Goal: Transaction & Acquisition: Purchase product/service

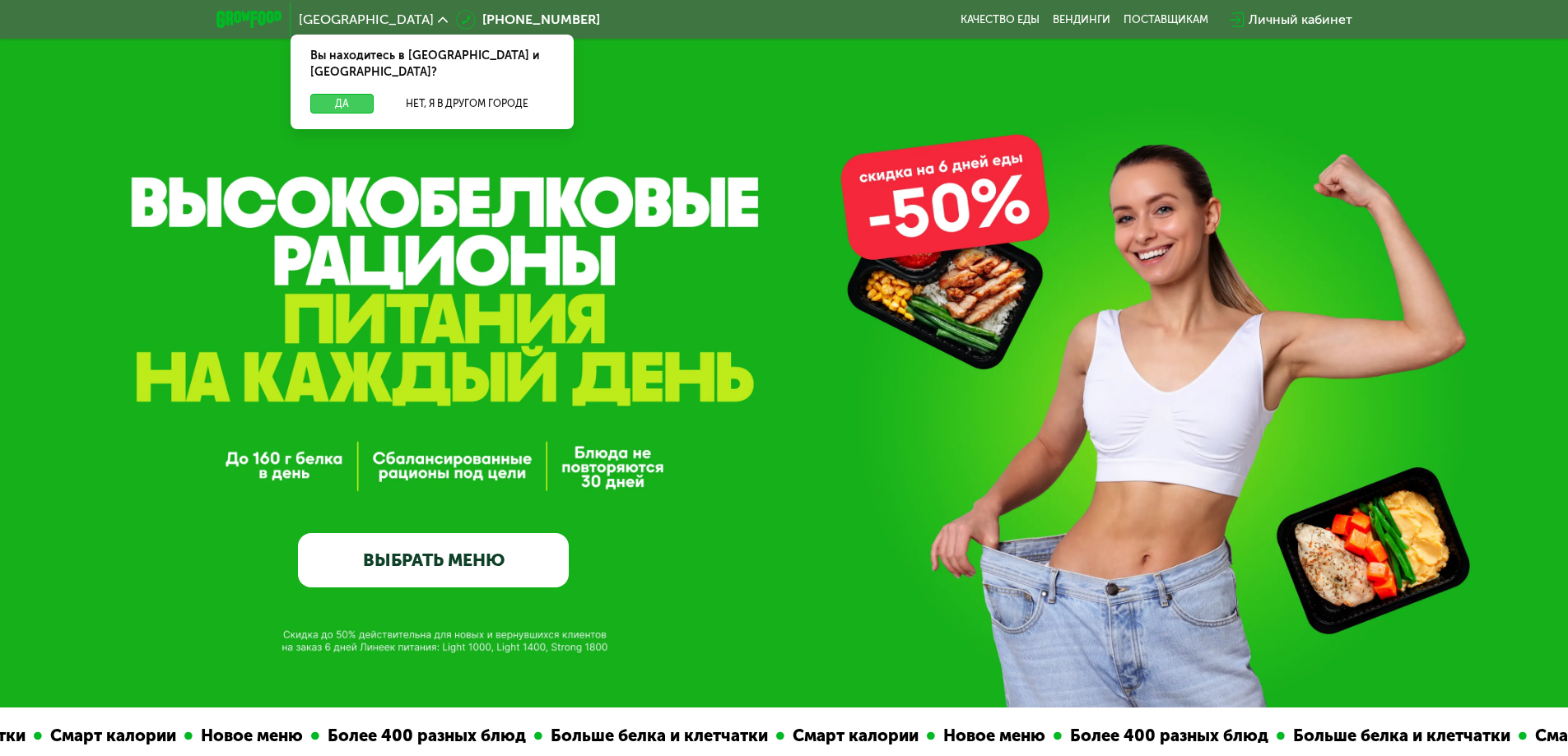
click at [359, 94] on button "Да" at bounding box center [342, 103] width 63 height 20
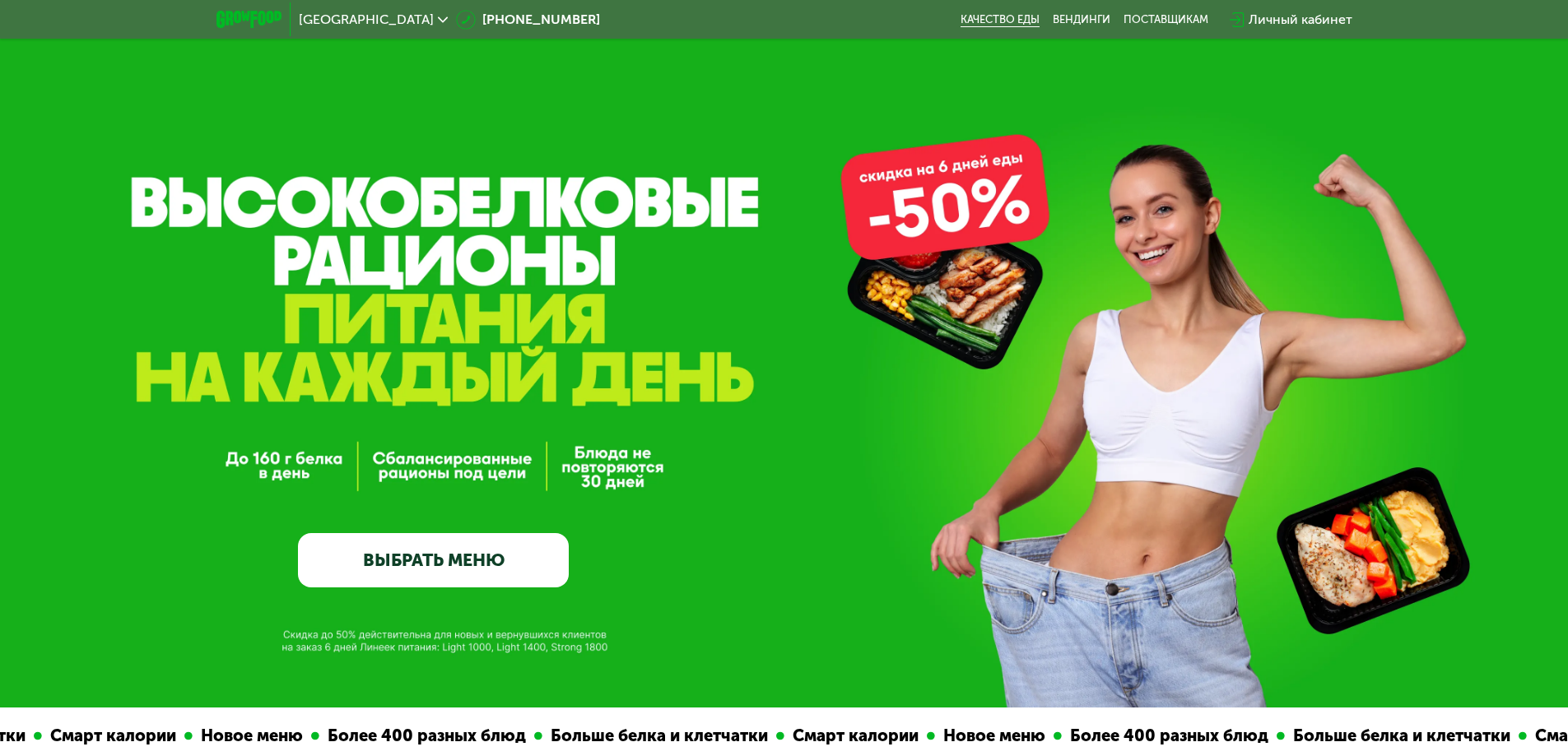
click at [1014, 19] on link "Качество еды" at bounding box center [1000, 19] width 79 height 13
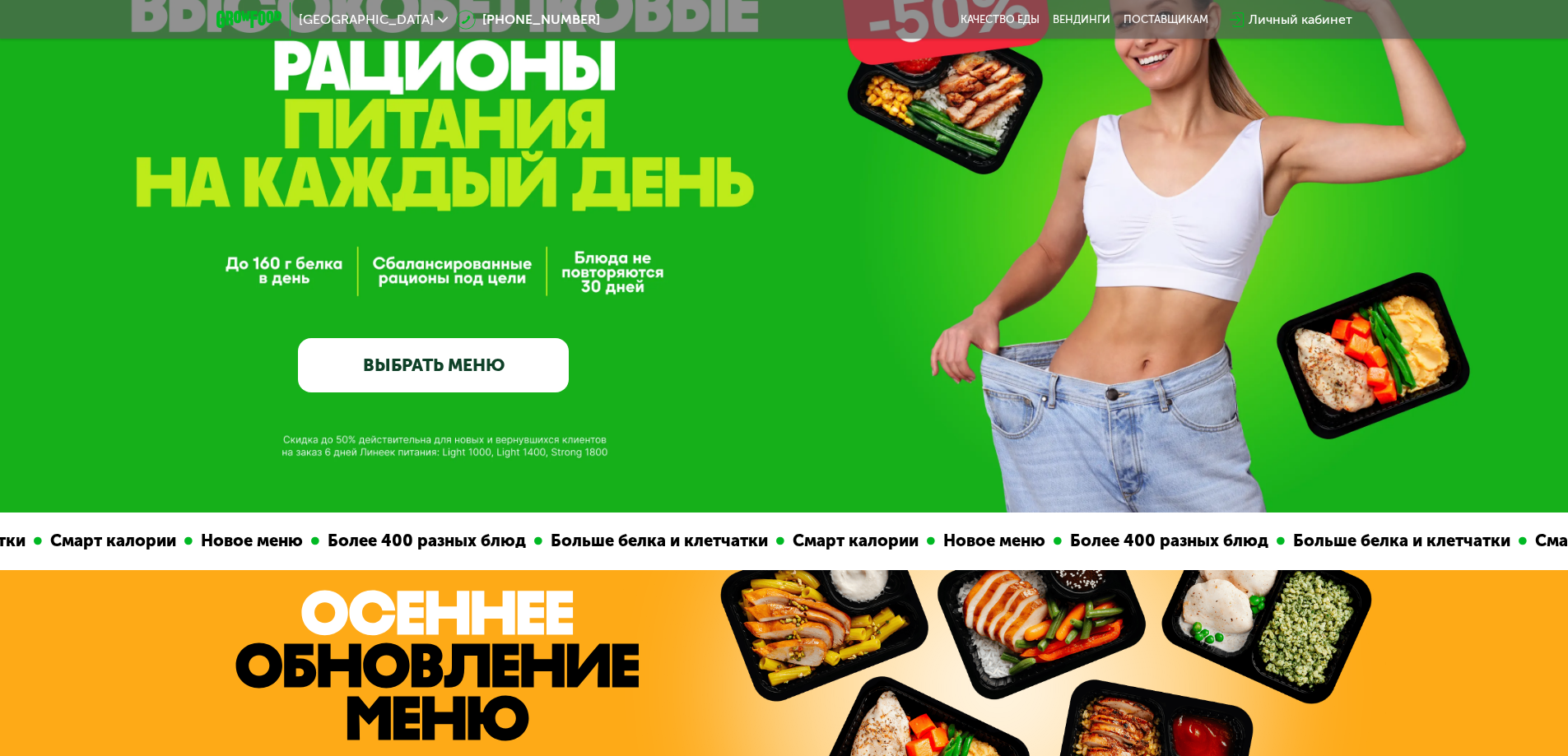
scroll to position [247, 0]
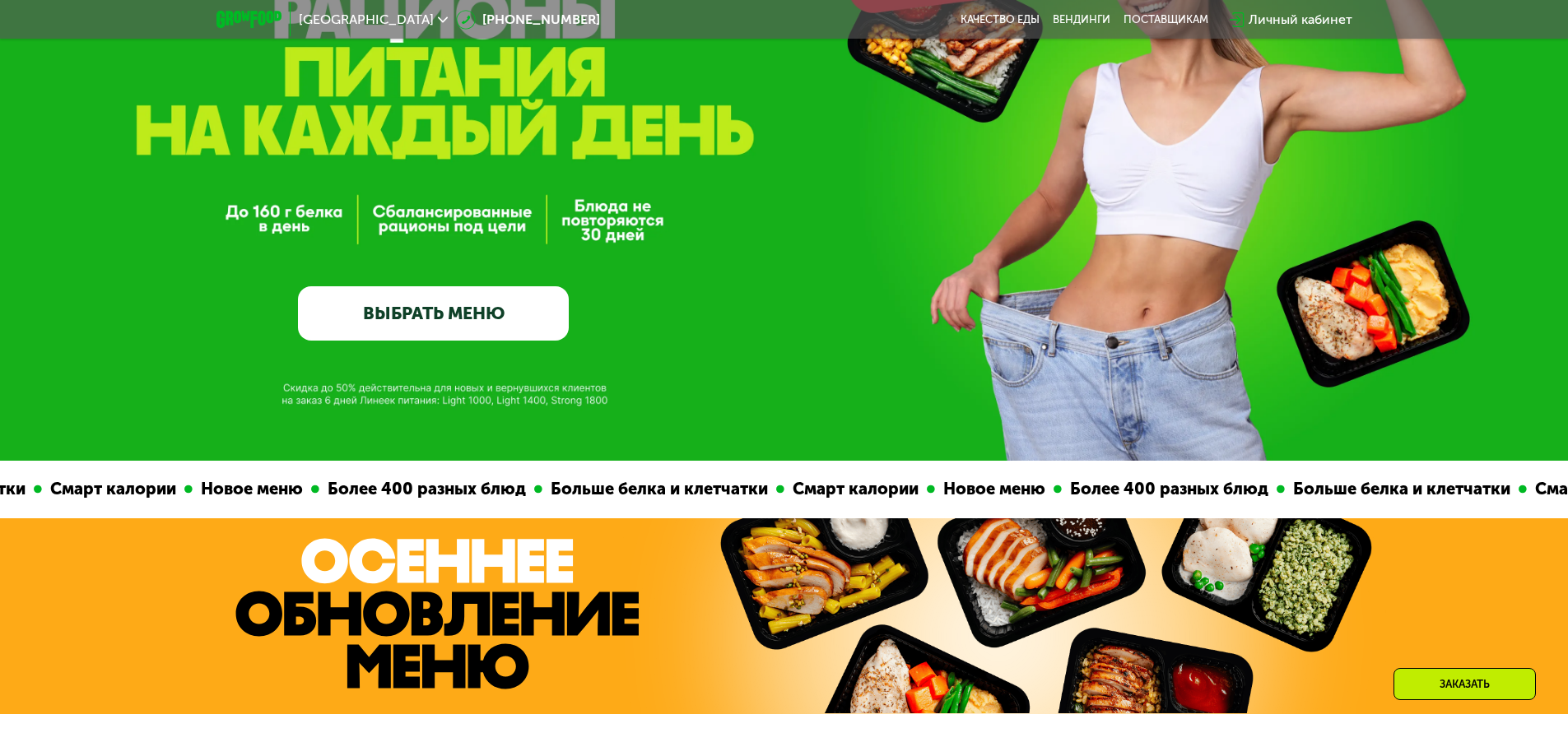
click at [433, 328] on link "ВЫБРАТЬ МЕНЮ" at bounding box center [432, 313] width 271 height 54
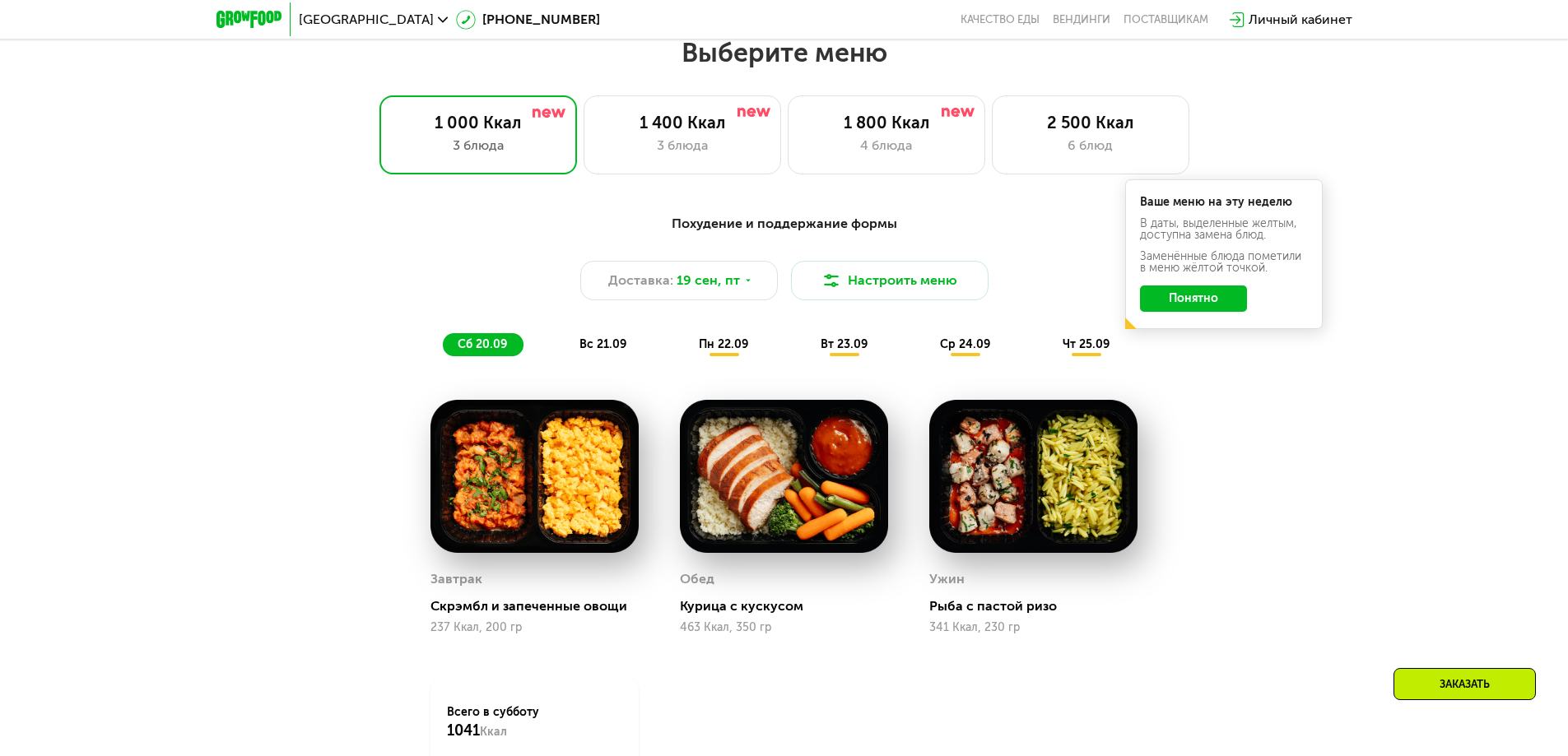
scroll to position [1363, 0]
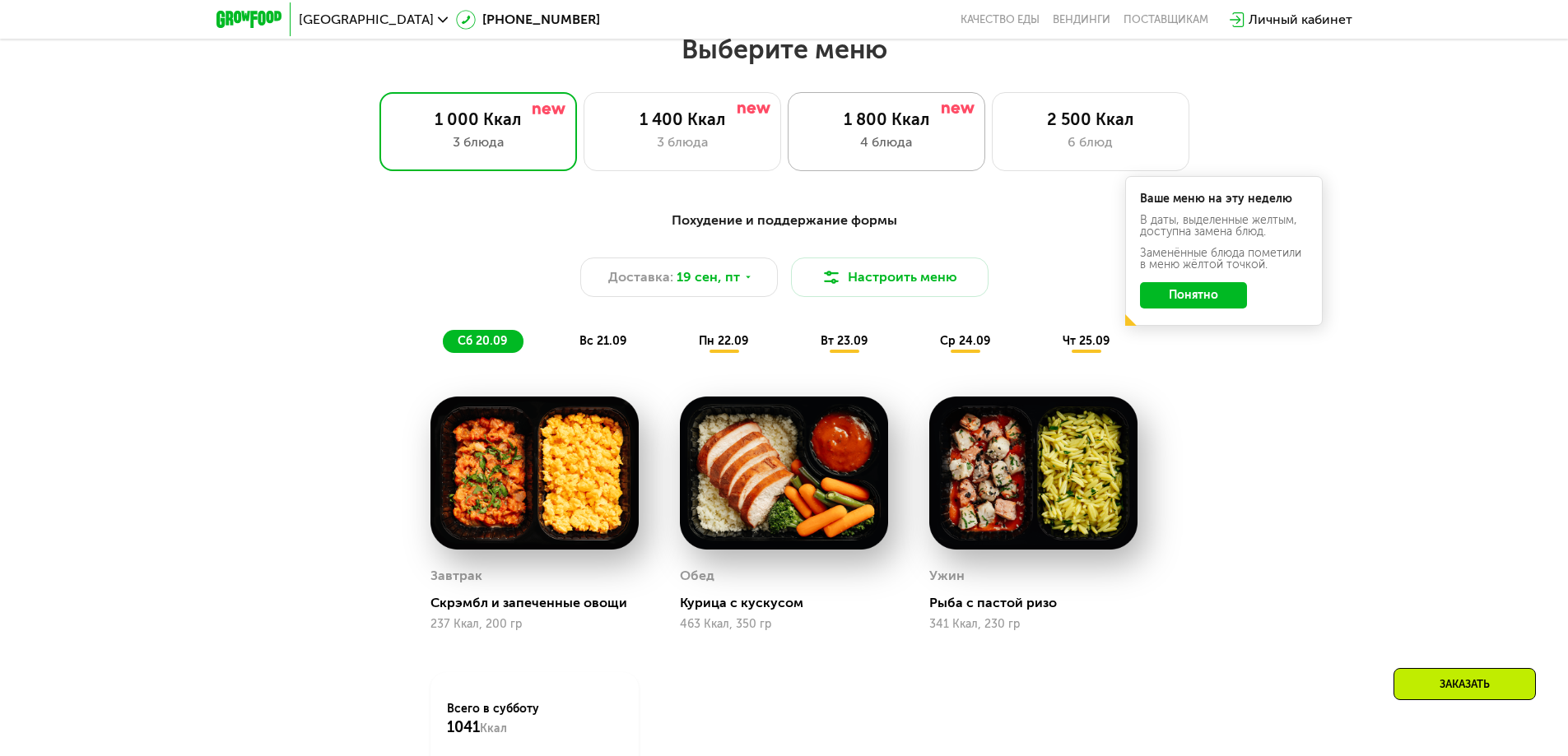
click at [921, 141] on div "4 блюда" at bounding box center [885, 143] width 163 height 20
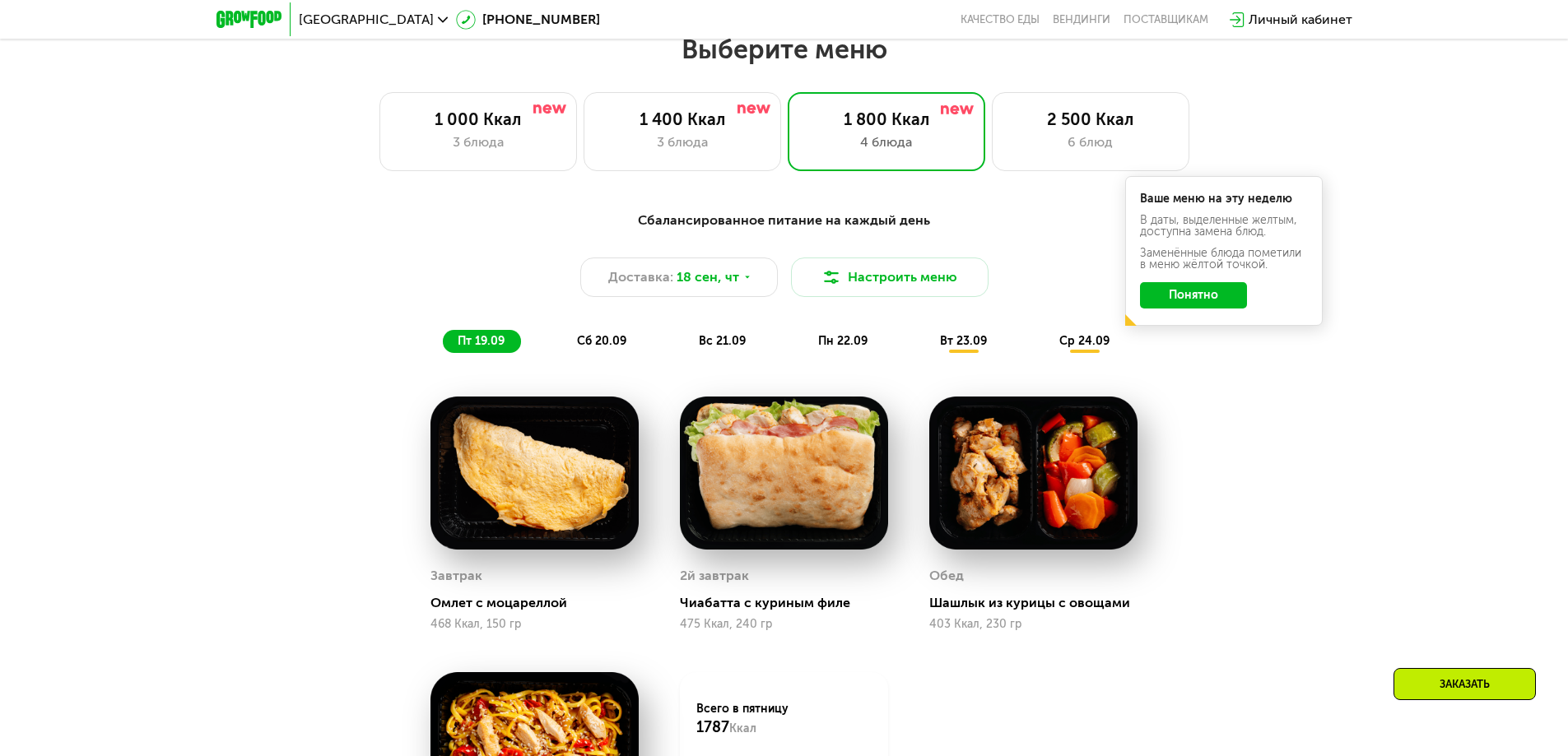
click at [1207, 299] on button "Понятно" at bounding box center [1193, 295] width 107 height 27
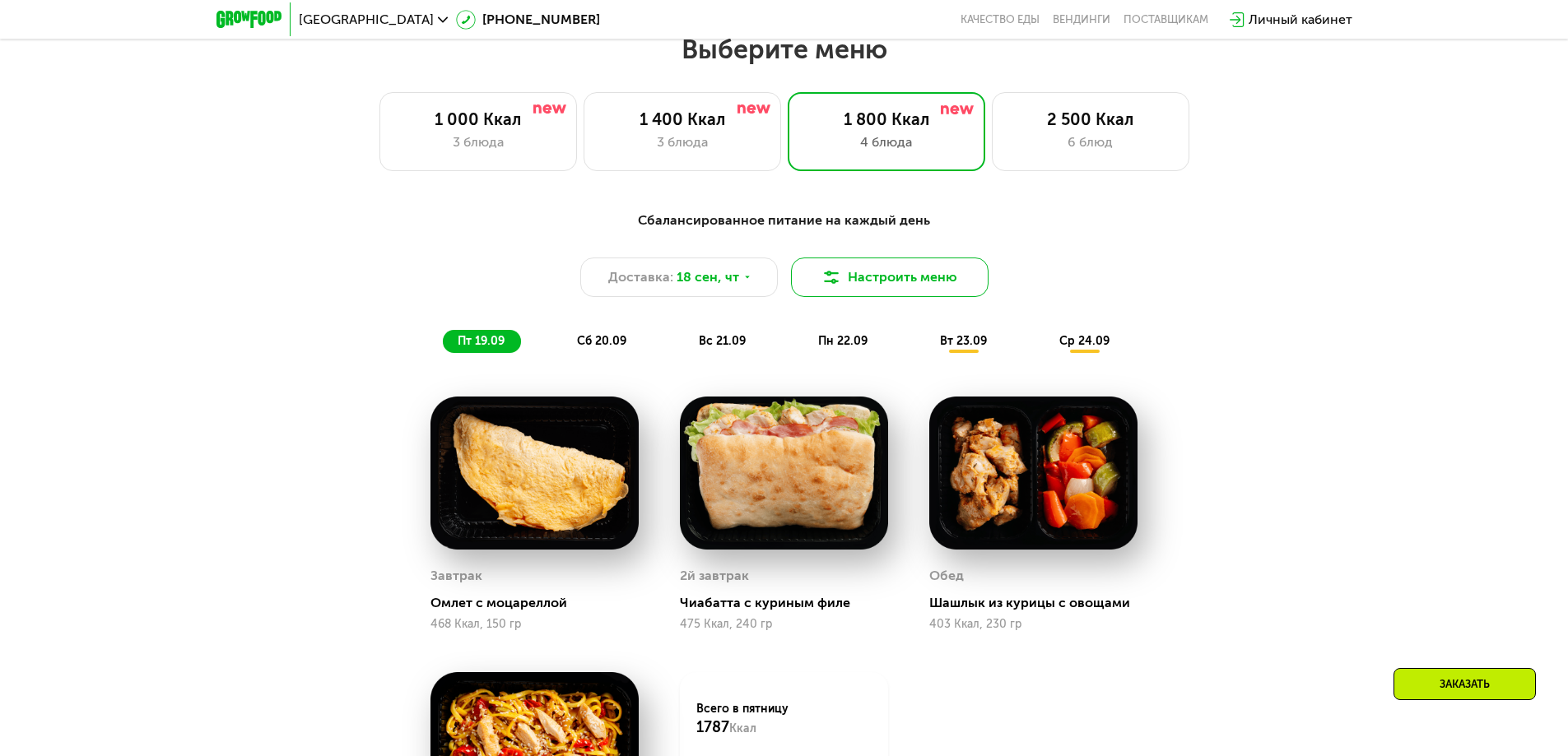
click at [875, 287] on button "Настроить меню" at bounding box center [889, 278] width 198 height 39
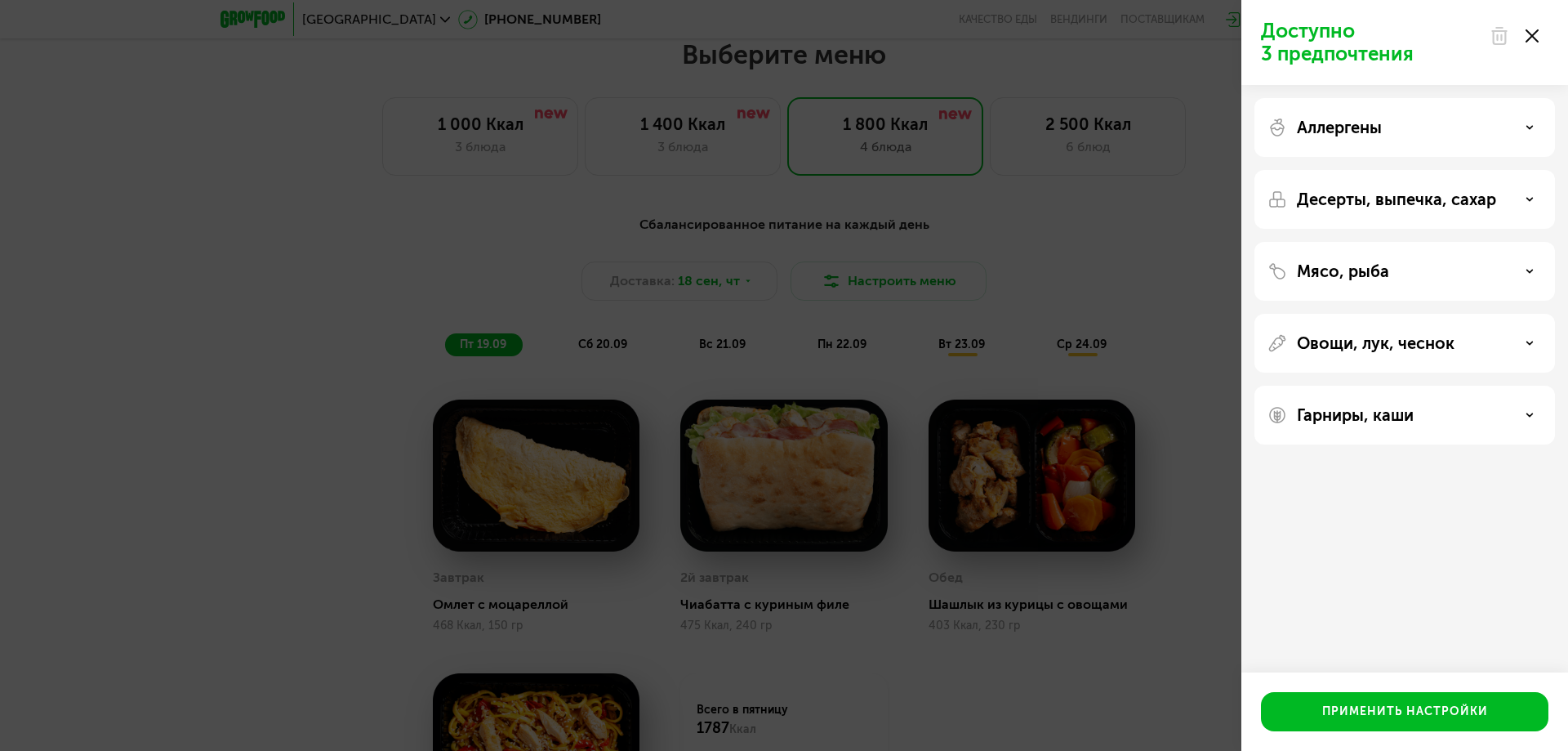
click at [1325, 126] on p "Аллергены" at bounding box center [1339, 127] width 85 height 20
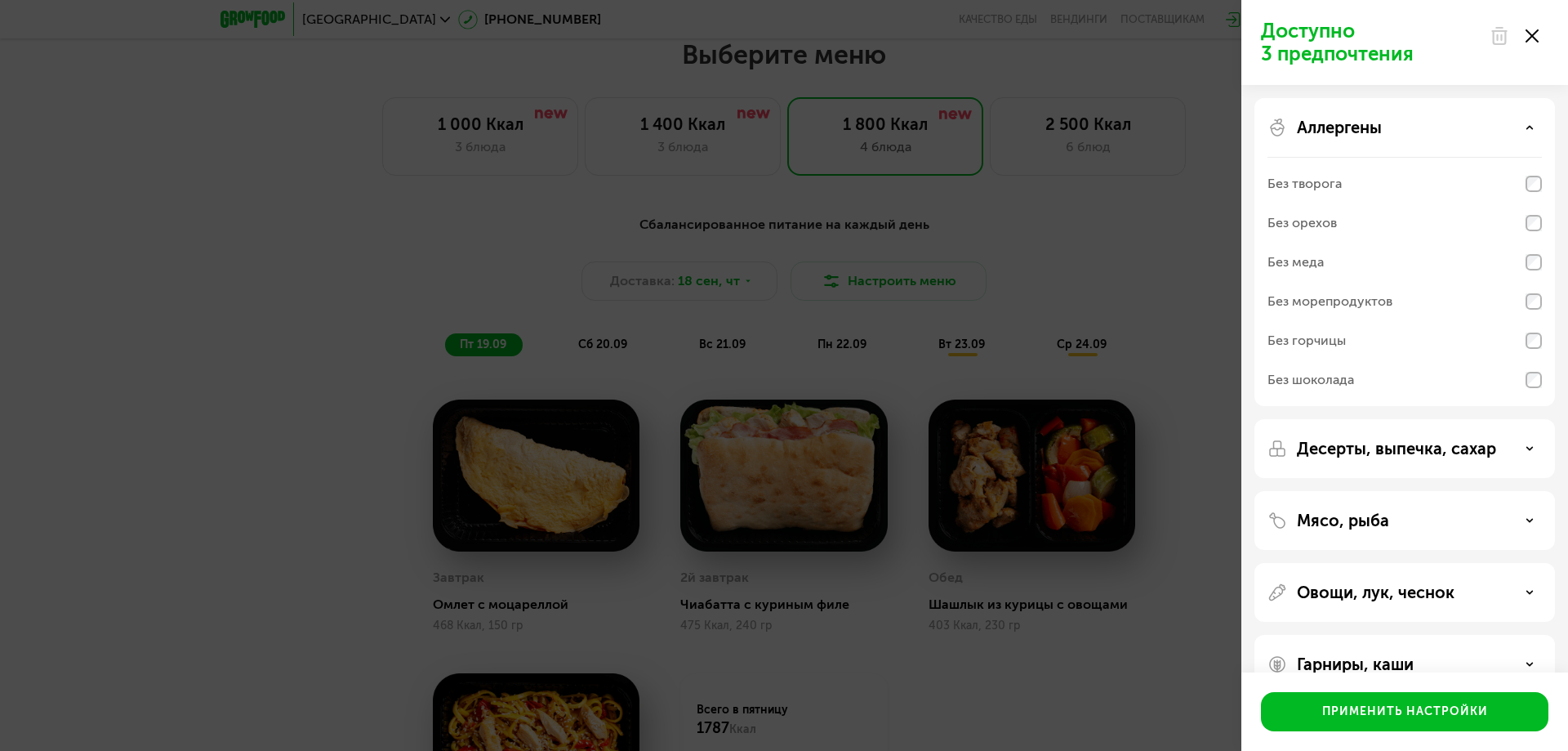
click at [1325, 126] on p "Аллергены" at bounding box center [1339, 127] width 85 height 20
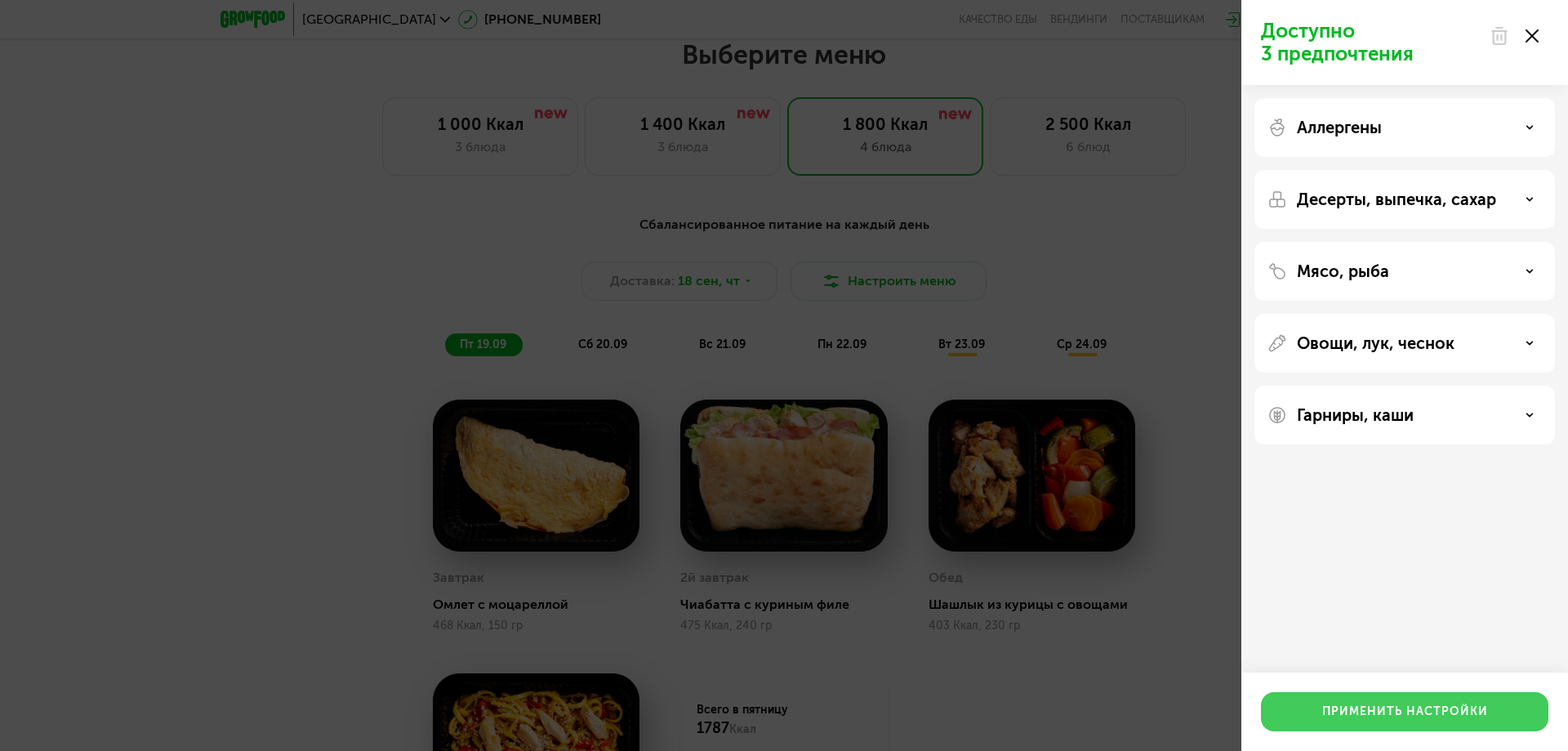
click at [1413, 711] on div "Применить настройки" at bounding box center [1406, 711] width 166 height 17
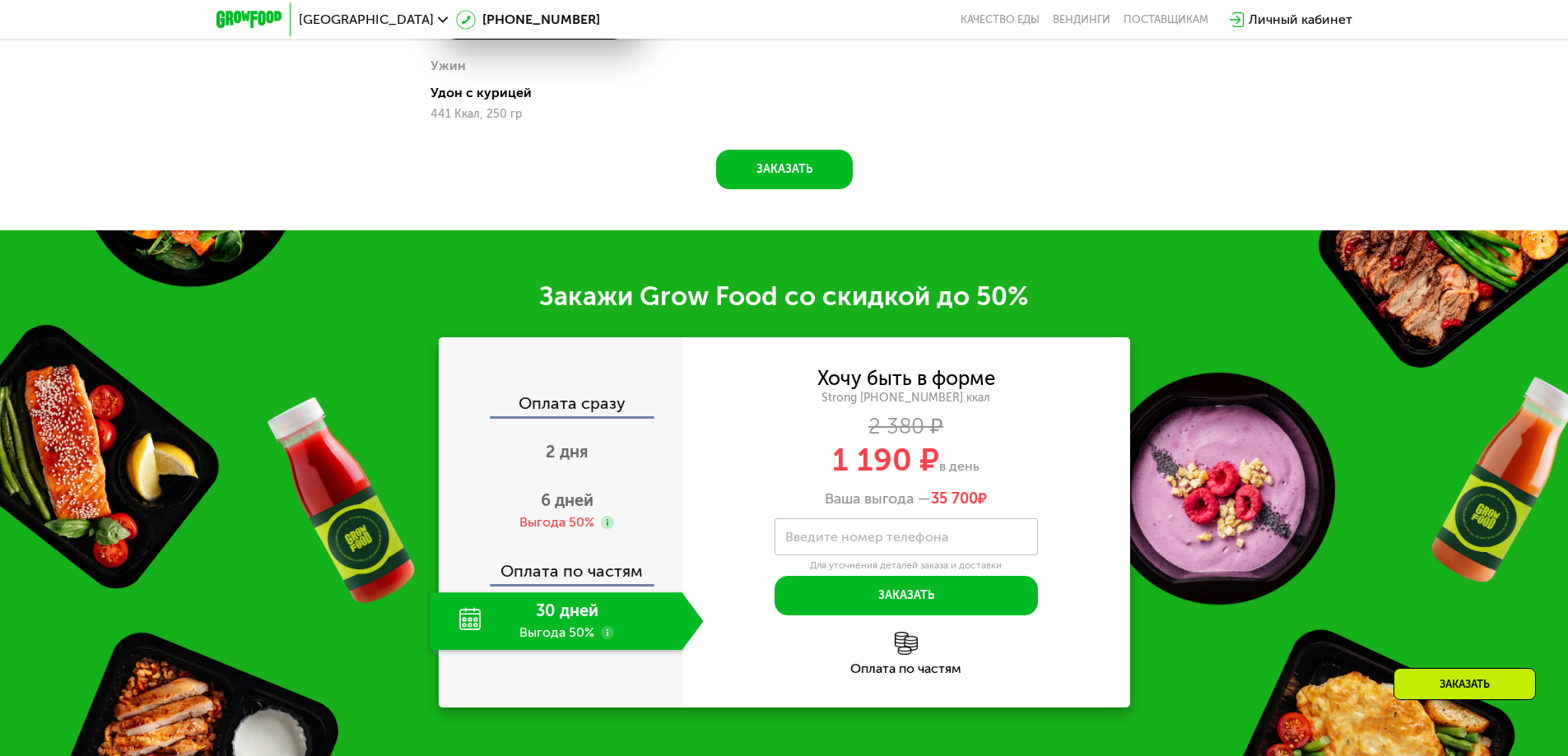
scroll to position [2186, 0]
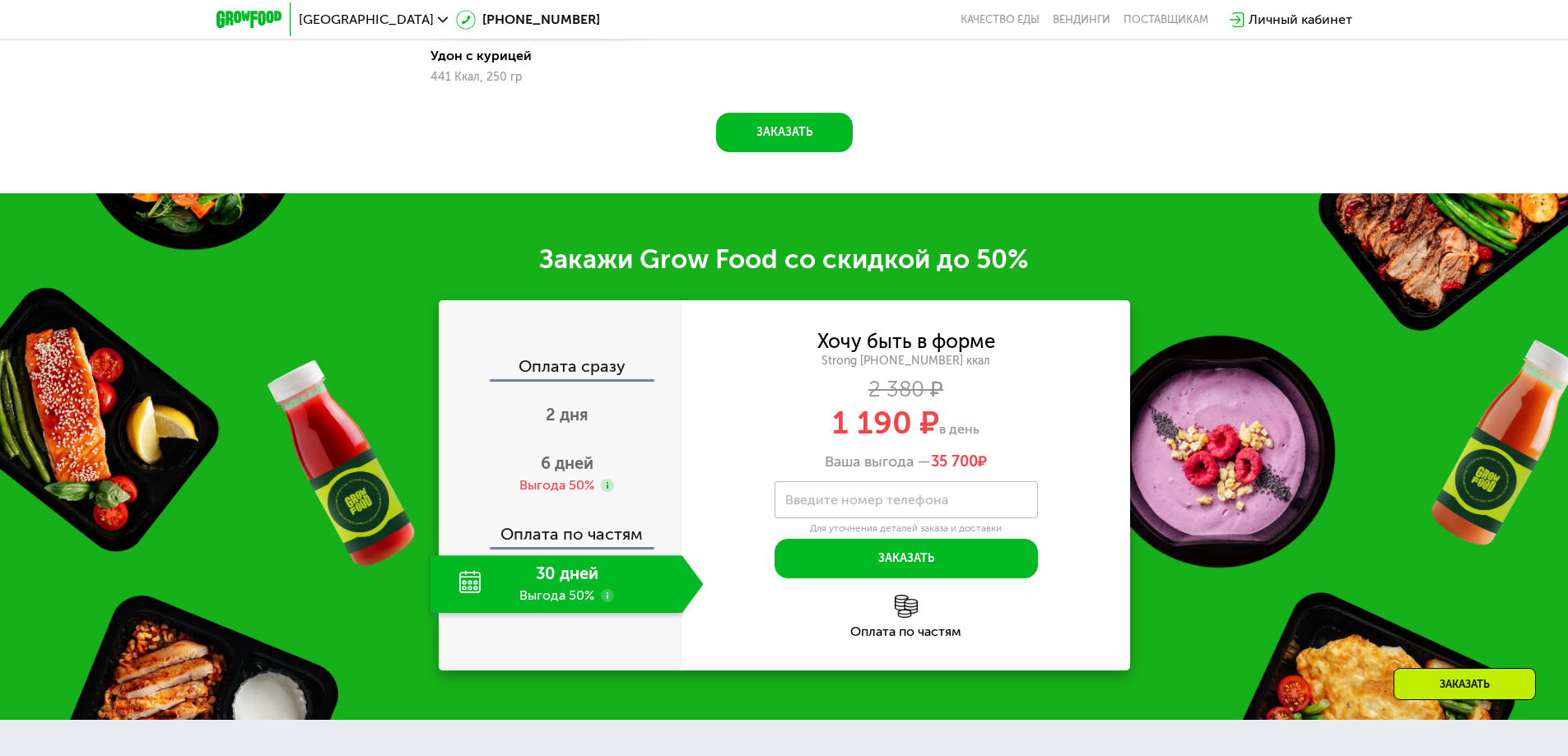
click at [574, 589] on div "30 дней Выгода 50%" at bounding box center [556, 584] width 252 height 57
click at [573, 468] on span "6 дней" at bounding box center [566, 463] width 52 height 20
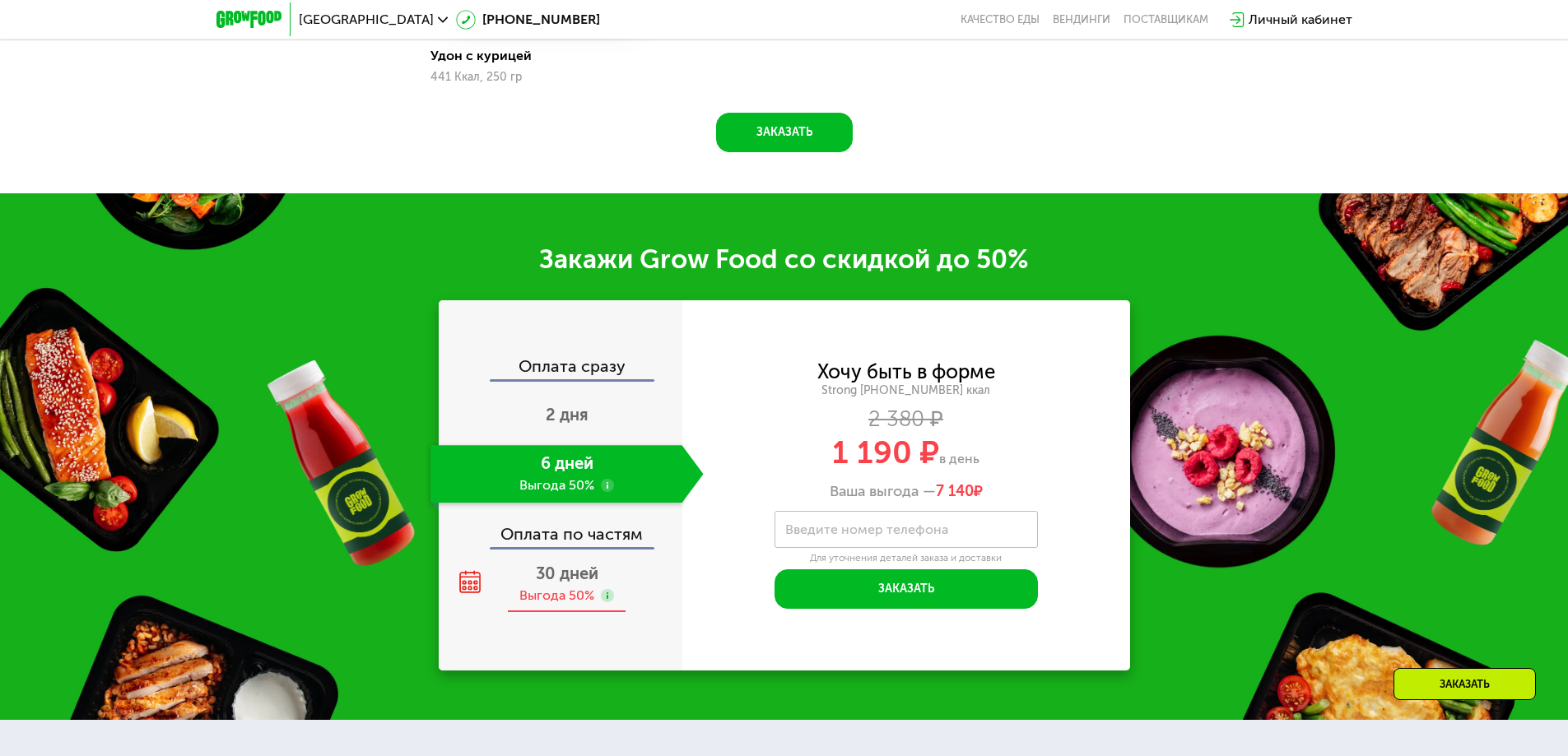
click at [548, 593] on div "Выгода 50%" at bounding box center [556, 596] width 75 height 18
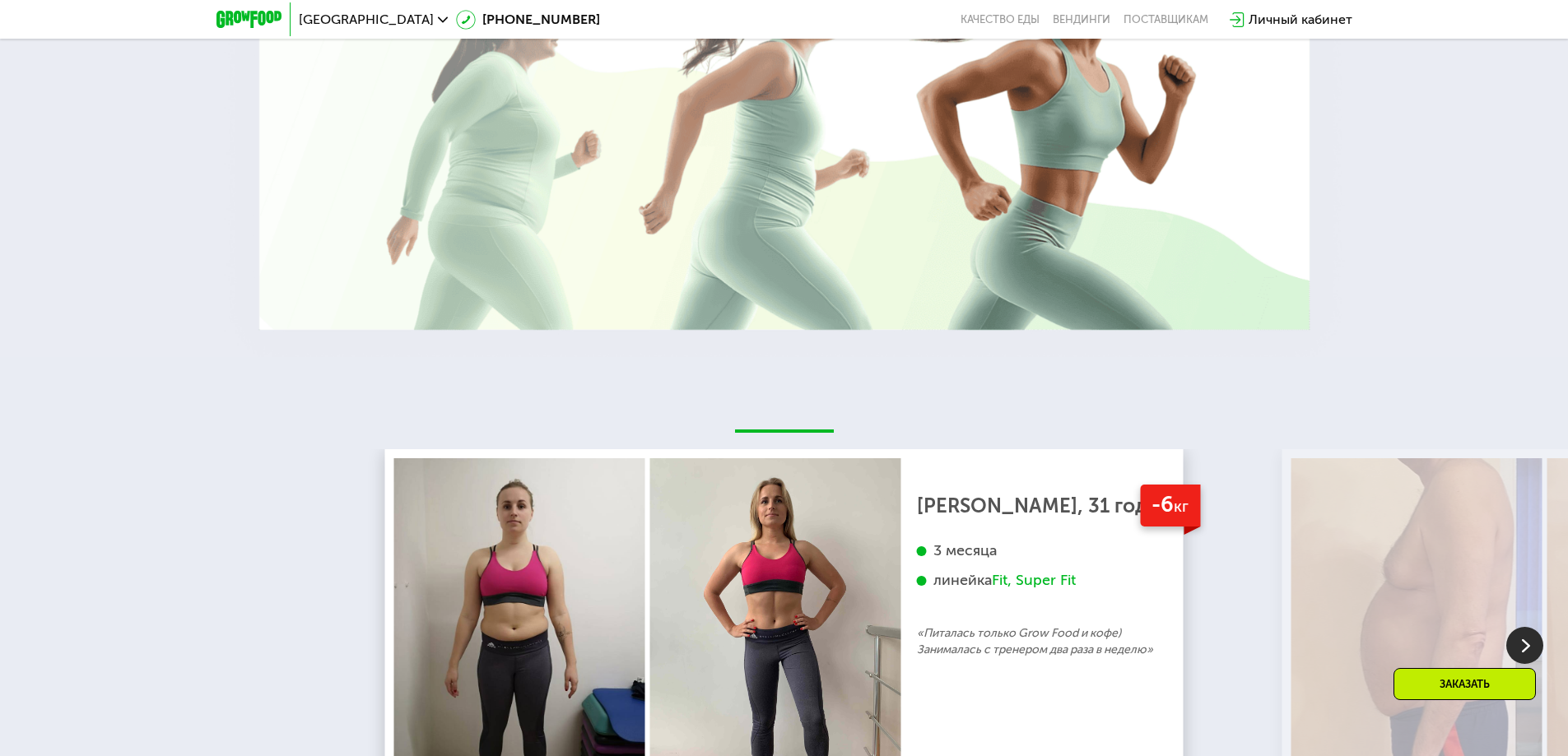
scroll to position [3584, 0]
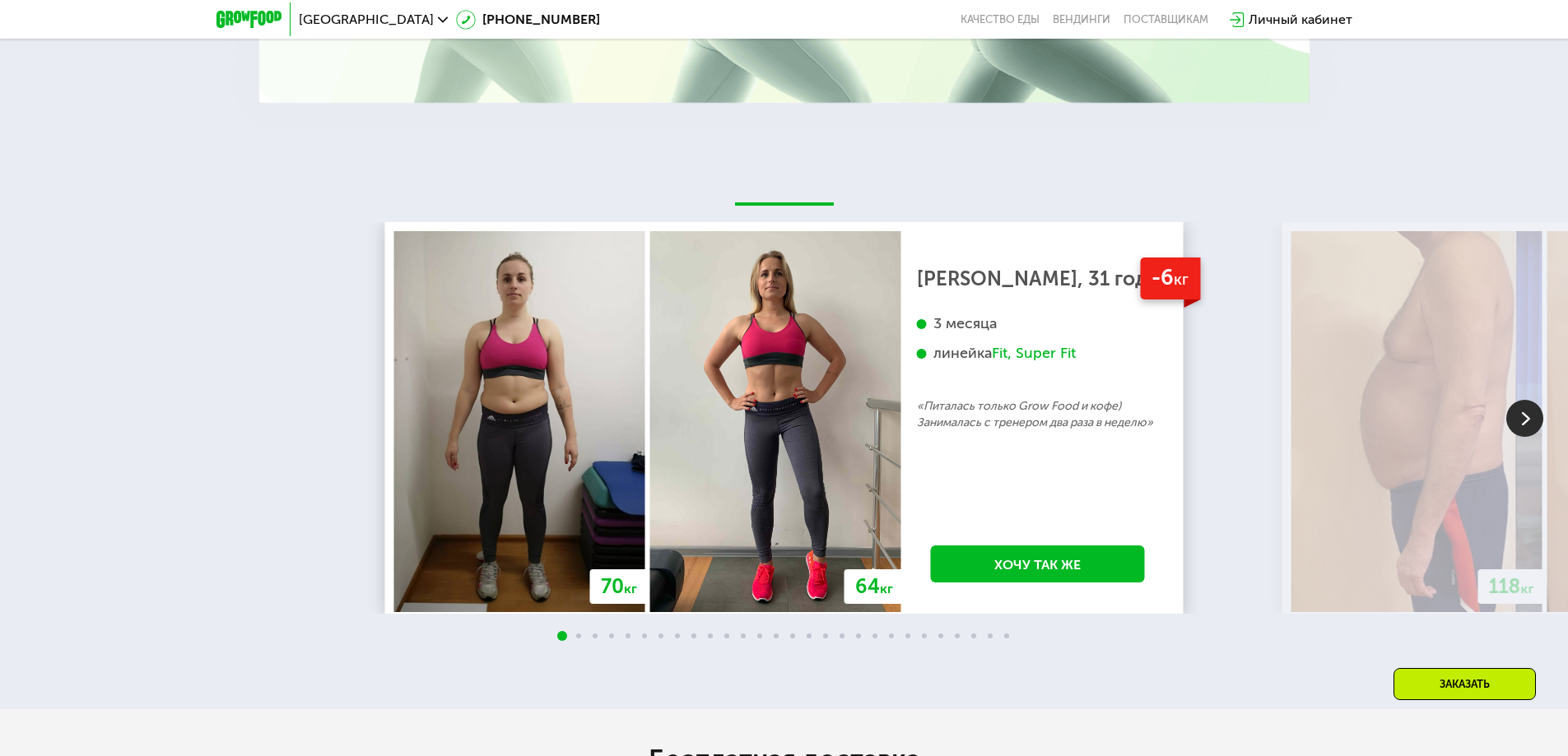
click at [1518, 420] on img at bounding box center [1525, 418] width 37 height 37
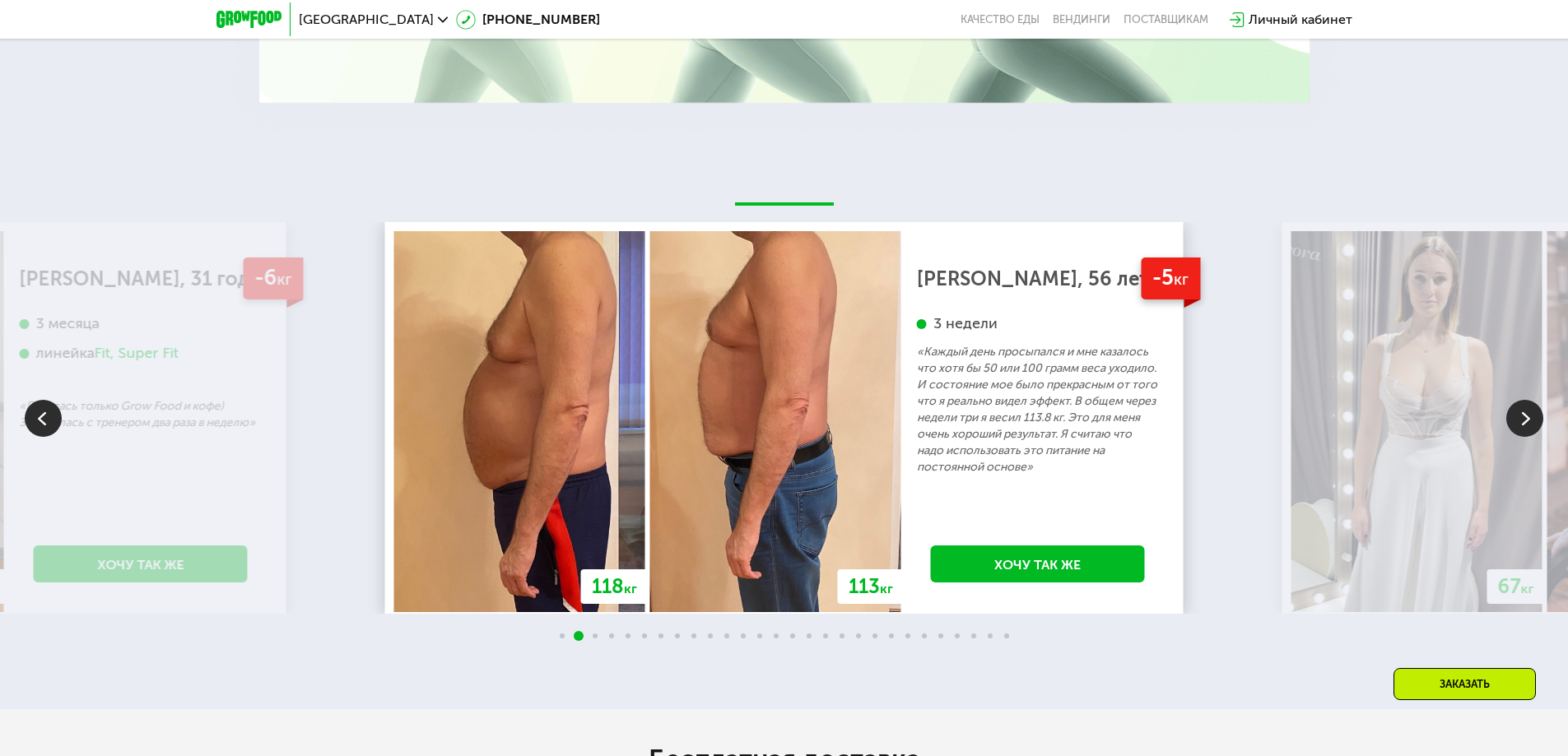
click at [1509, 424] on img at bounding box center [1525, 418] width 37 height 37
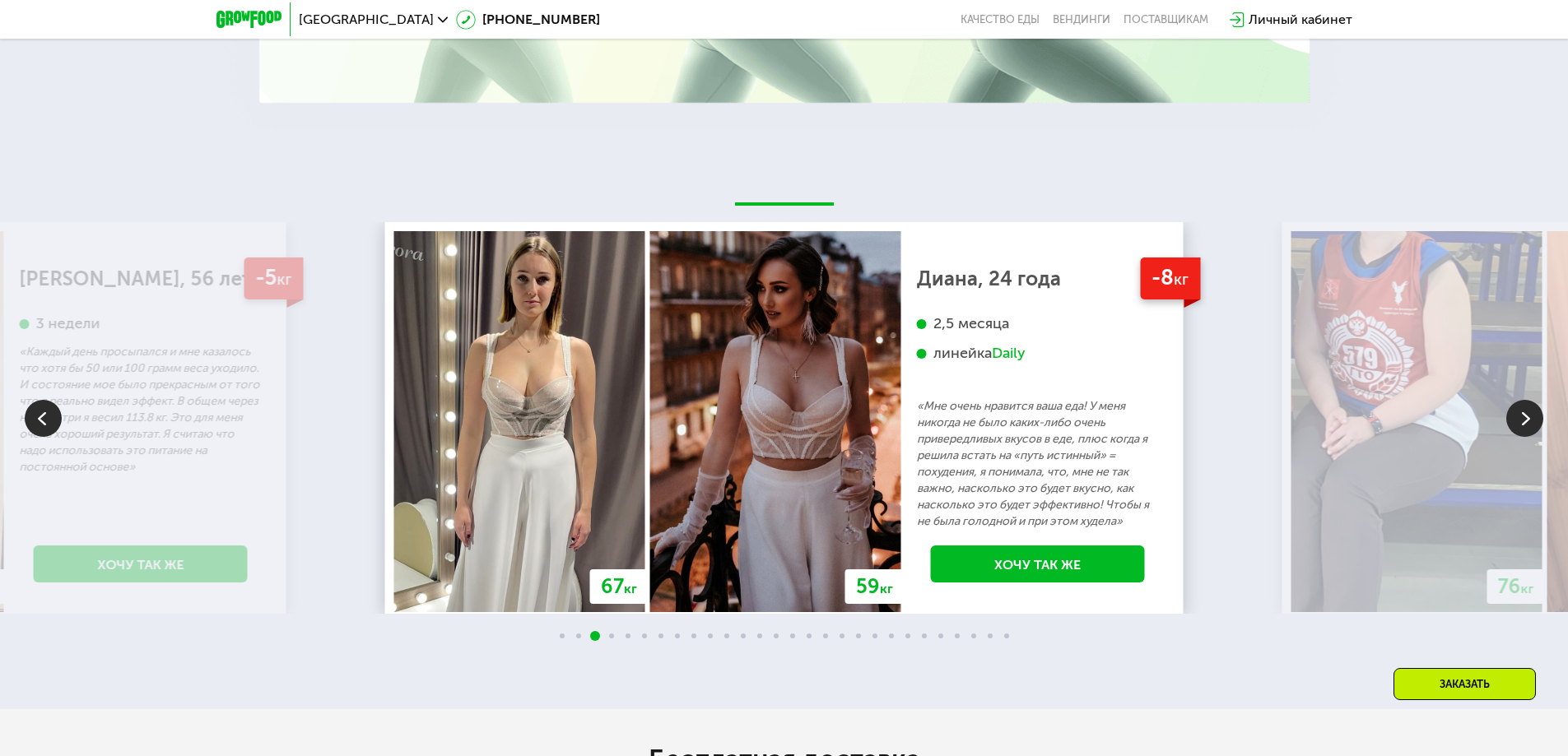
click at [1509, 424] on img at bounding box center [1525, 418] width 37 height 37
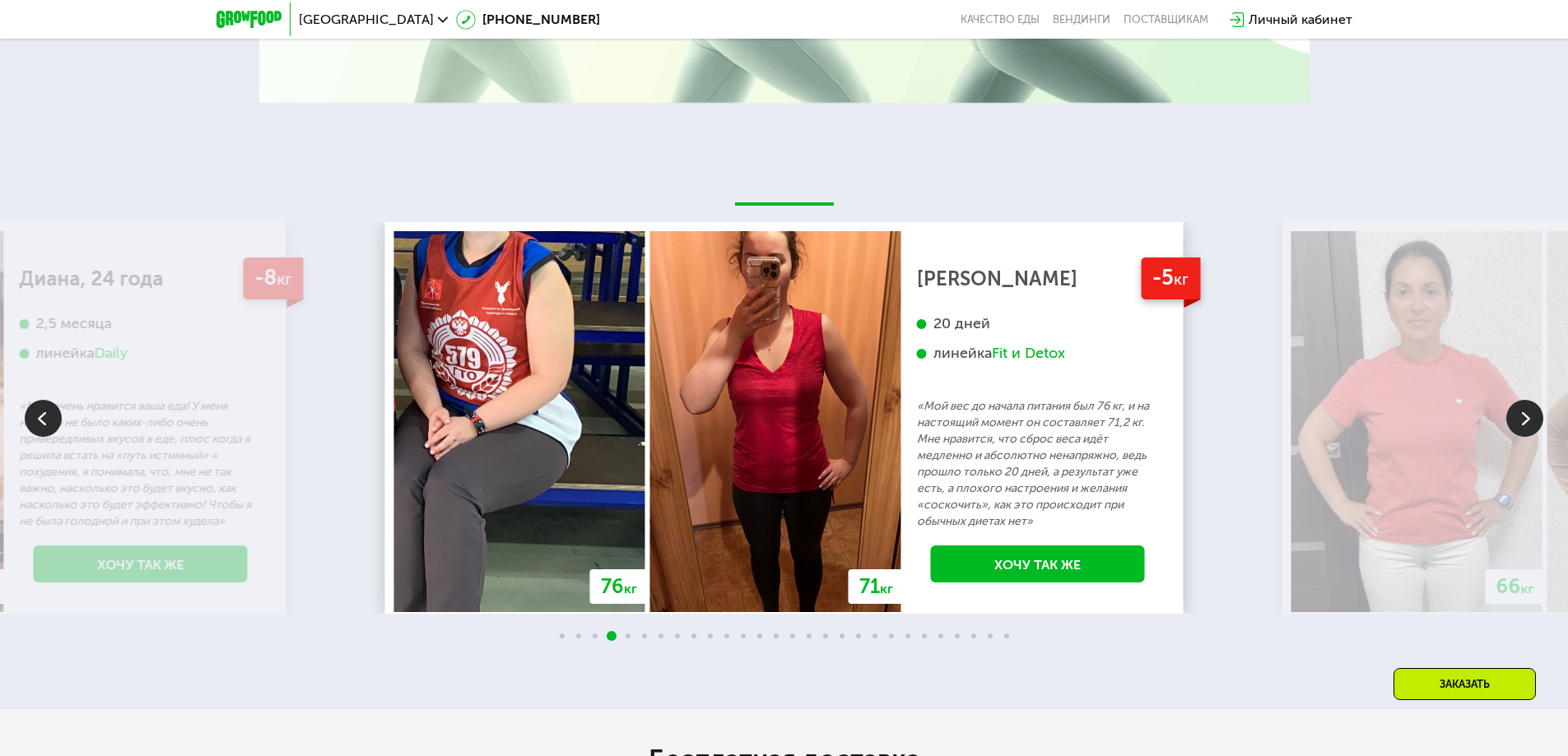
click at [1509, 424] on img at bounding box center [1525, 418] width 37 height 37
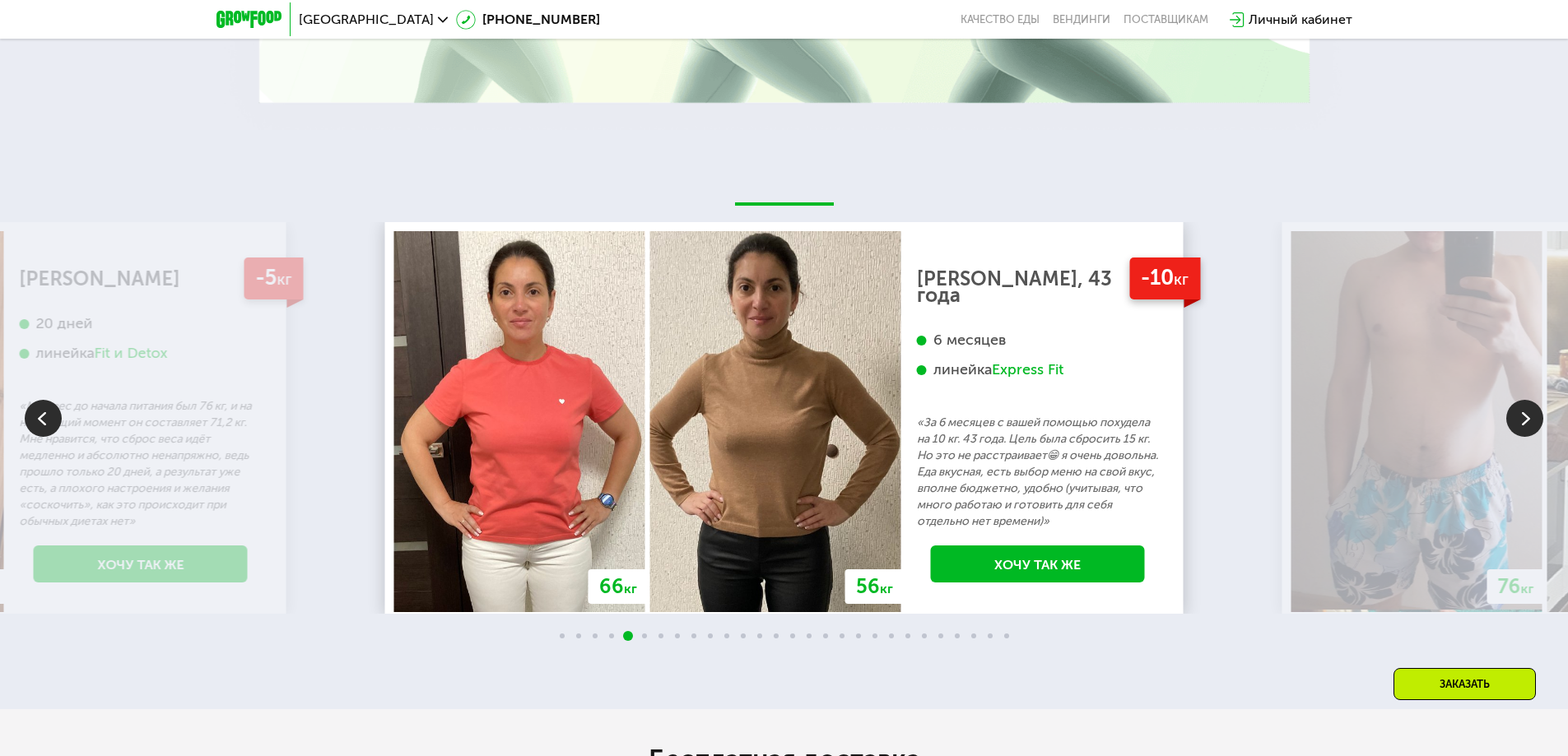
click at [1509, 424] on img at bounding box center [1525, 418] width 37 height 37
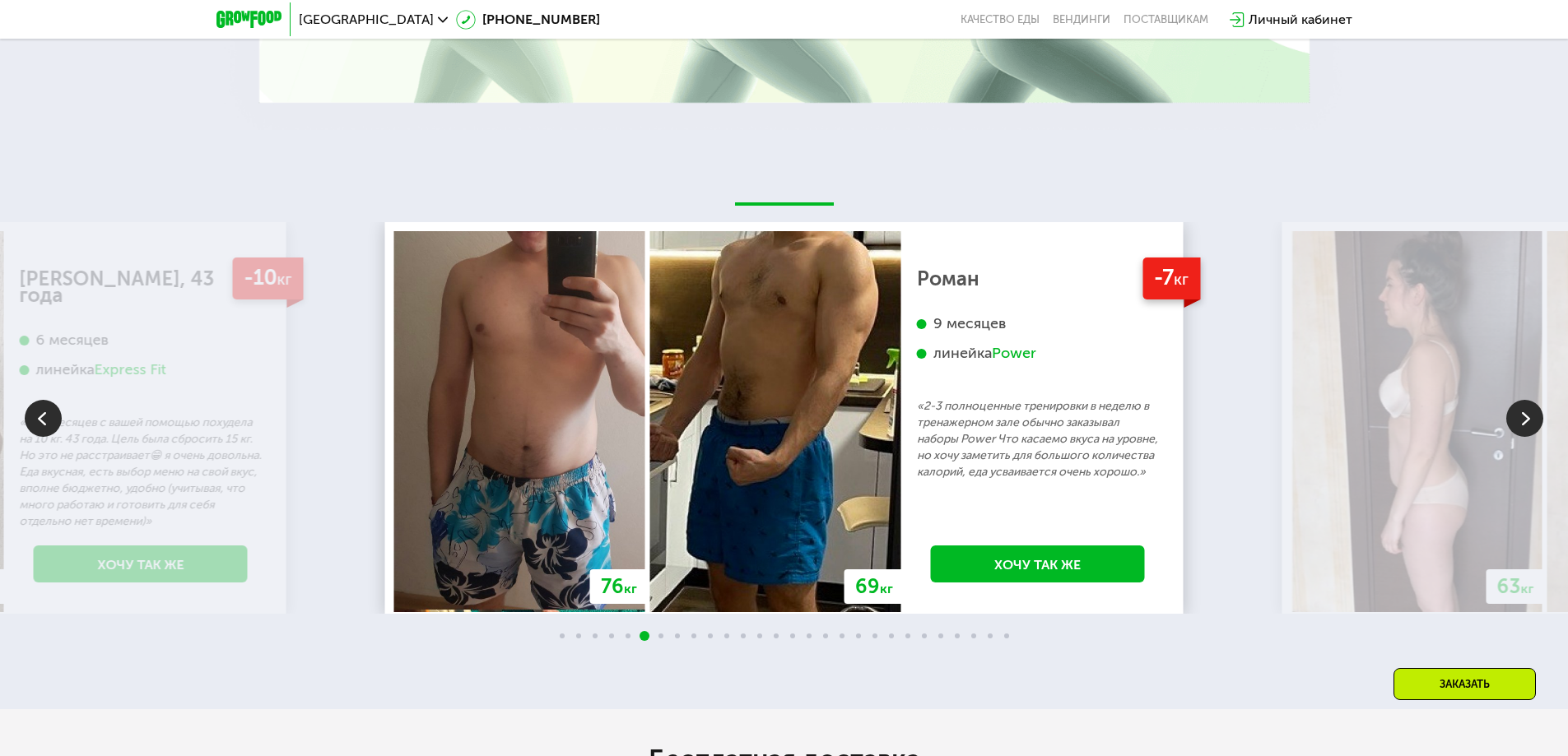
click at [1509, 424] on img at bounding box center [1525, 418] width 37 height 37
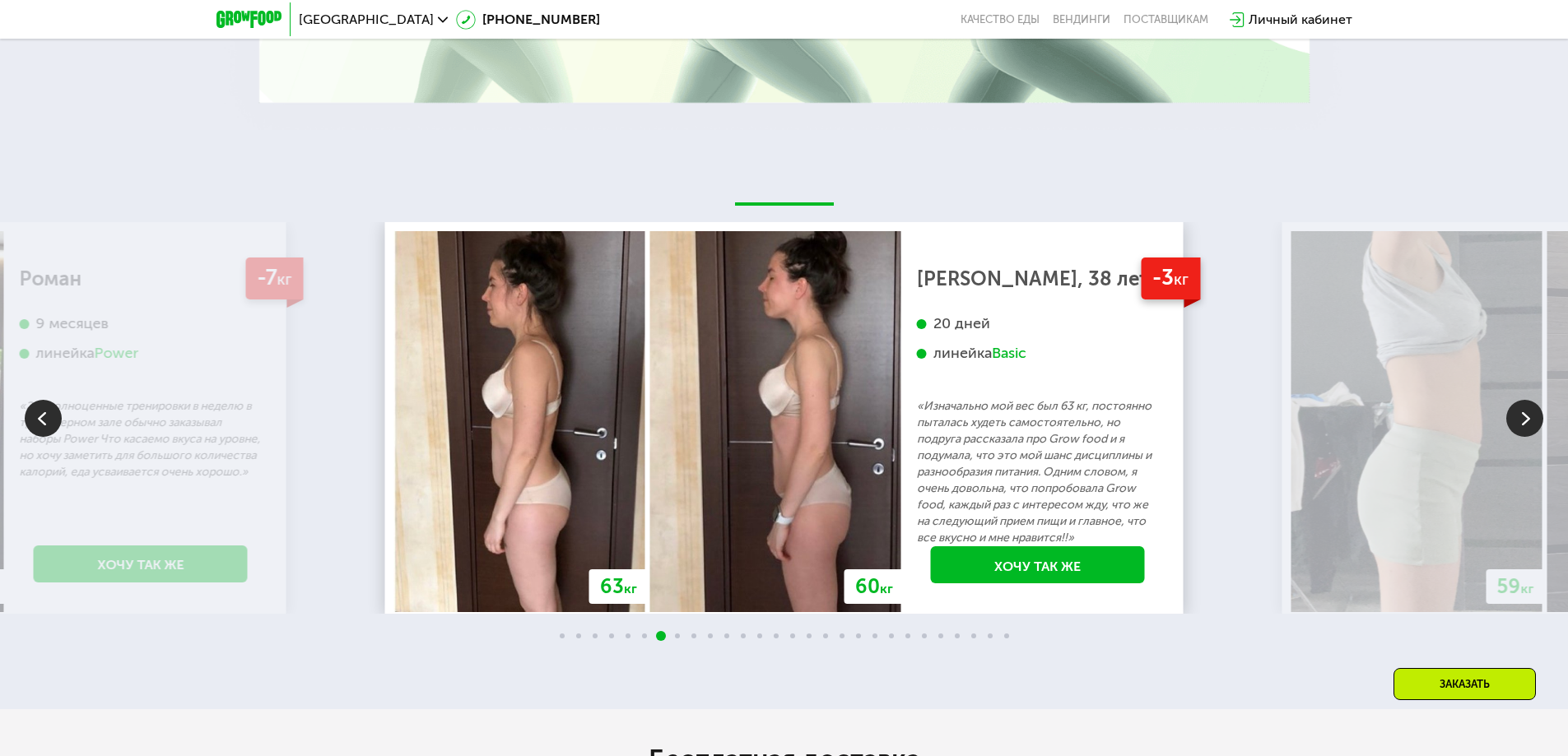
click at [1509, 424] on img at bounding box center [1525, 418] width 37 height 37
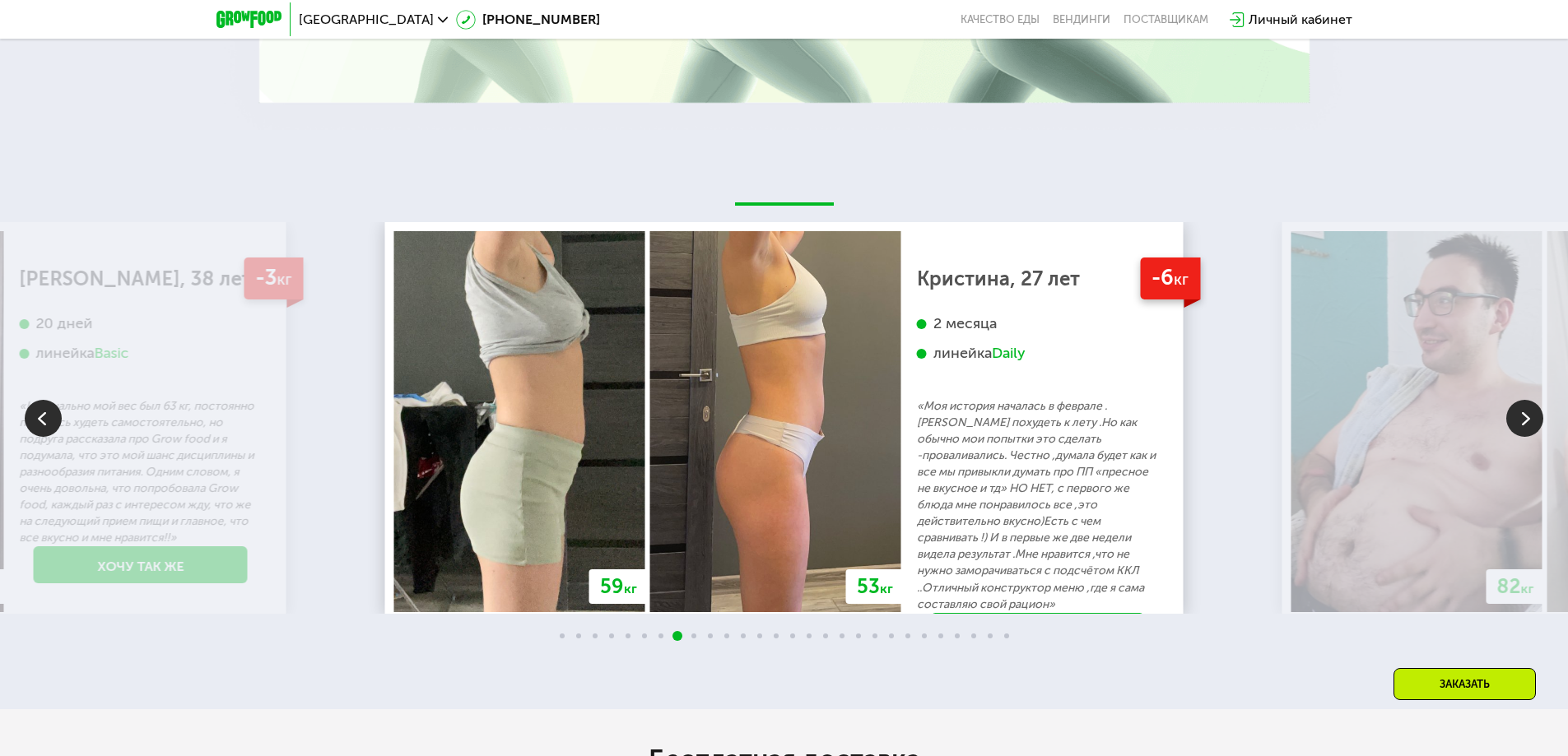
click at [1518, 424] on img at bounding box center [1525, 418] width 37 height 37
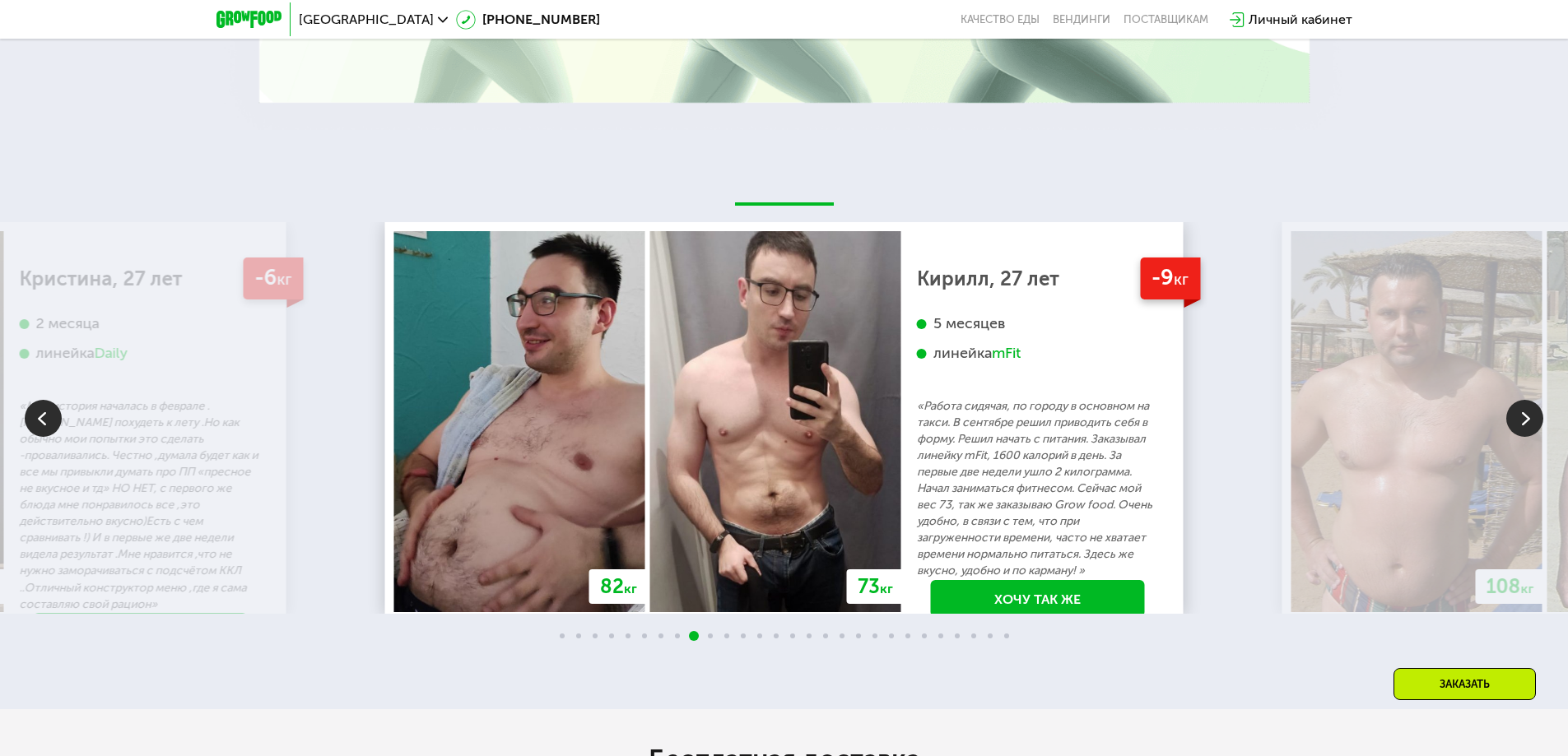
click at [1518, 424] on img at bounding box center [1525, 418] width 37 height 37
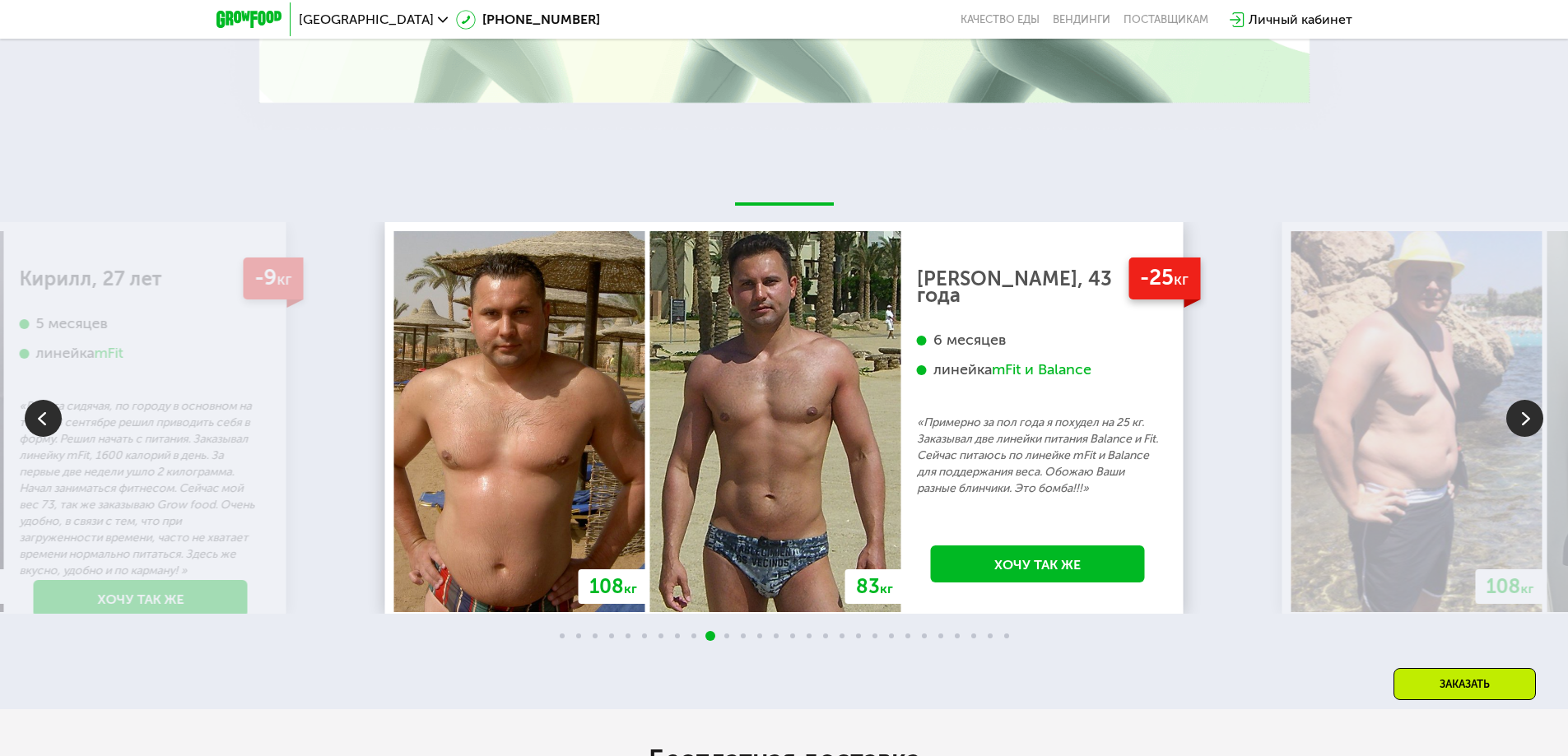
click at [1518, 424] on img at bounding box center [1525, 418] width 37 height 37
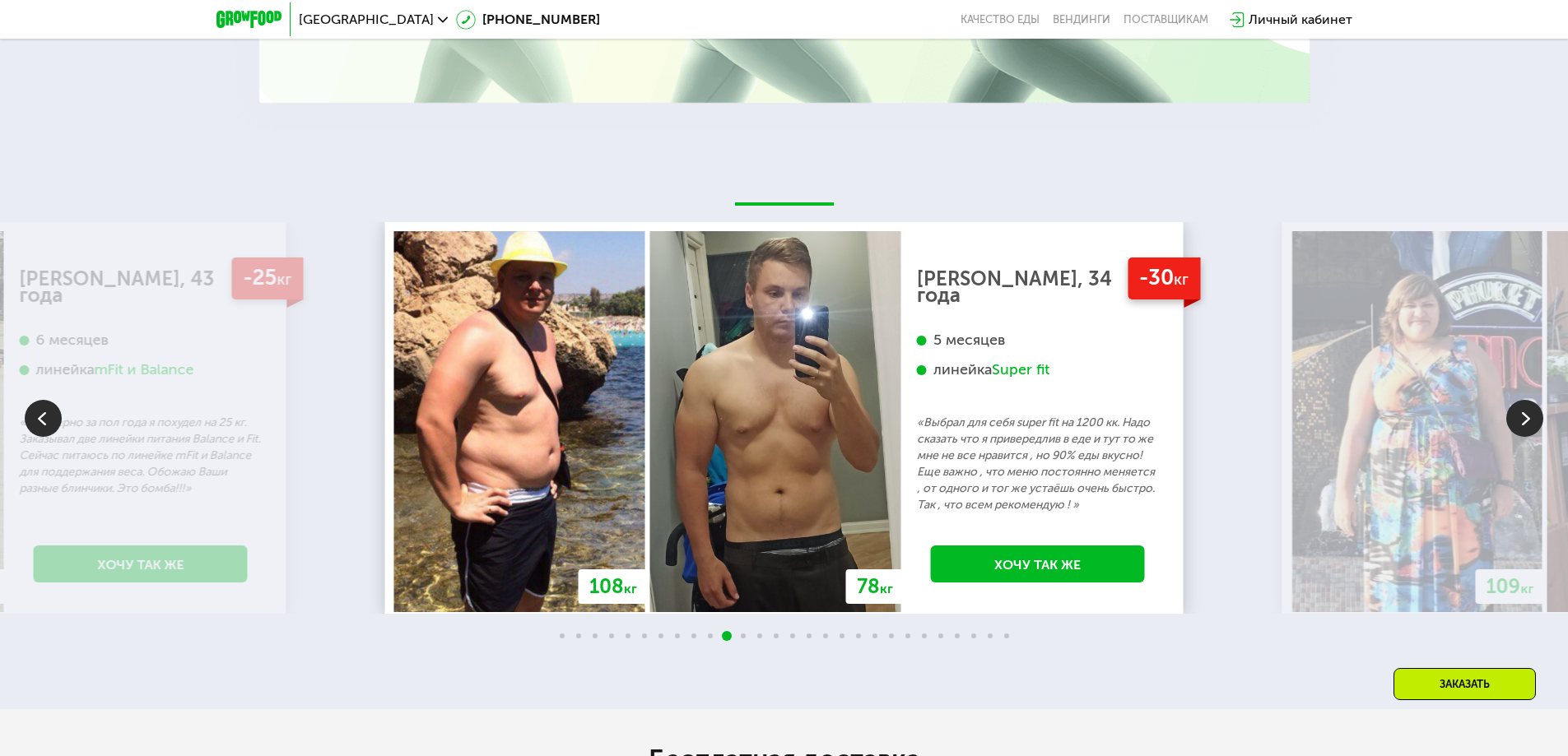
click at [1518, 424] on img at bounding box center [1525, 418] width 37 height 37
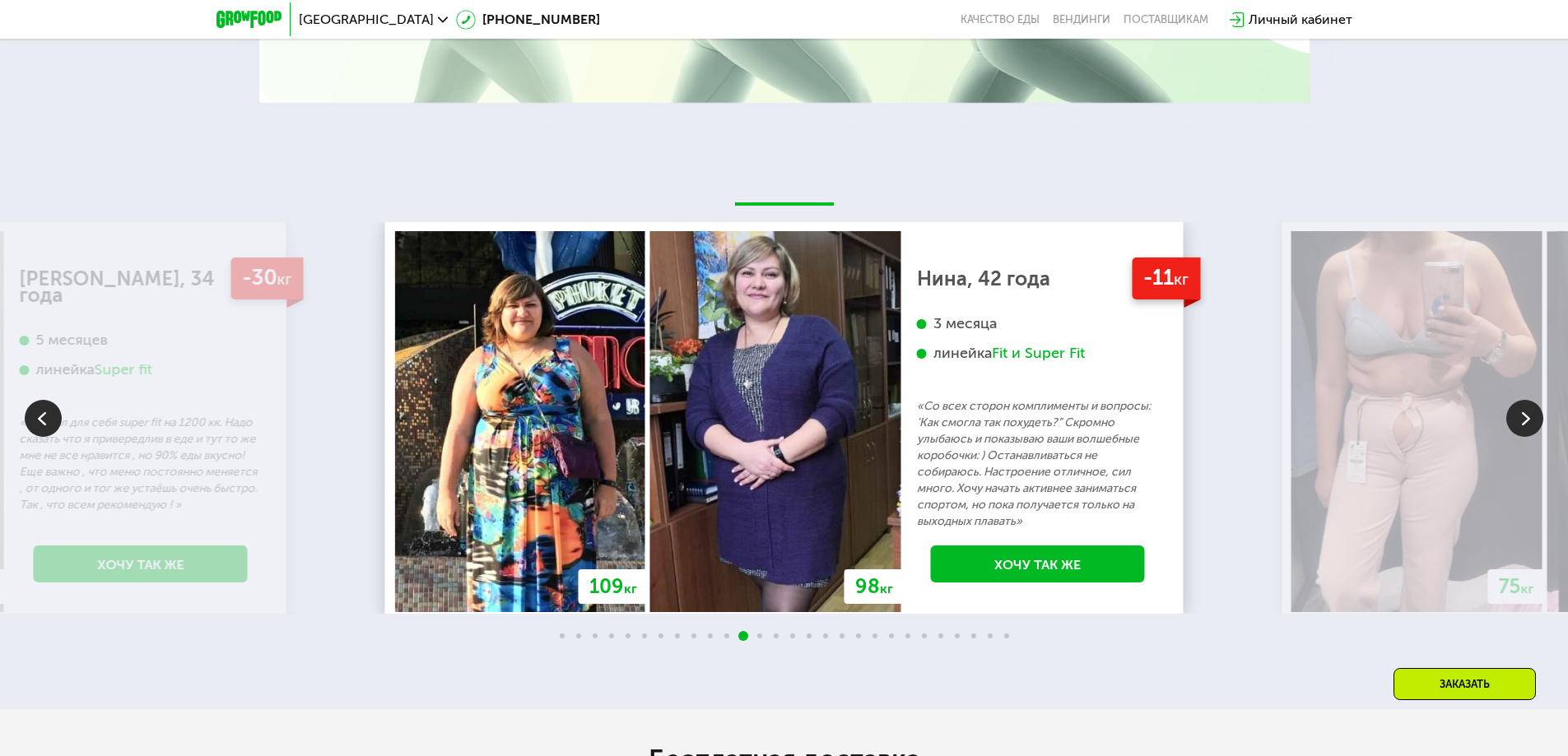
click at [1519, 424] on img at bounding box center [1525, 418] width 37 height 37
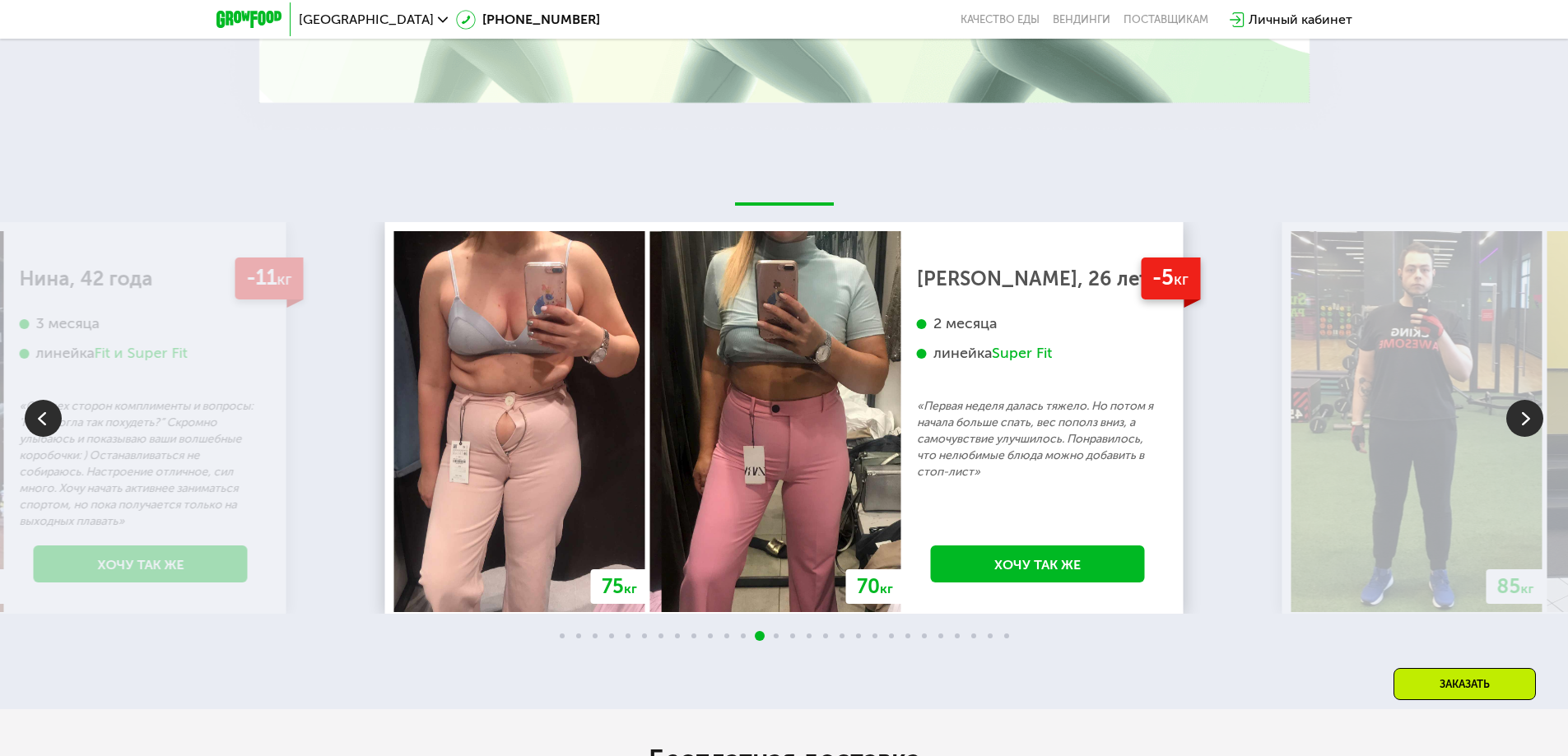
click at [1519, 424] on img at bounding box center [1525, 418] width 37 height 37
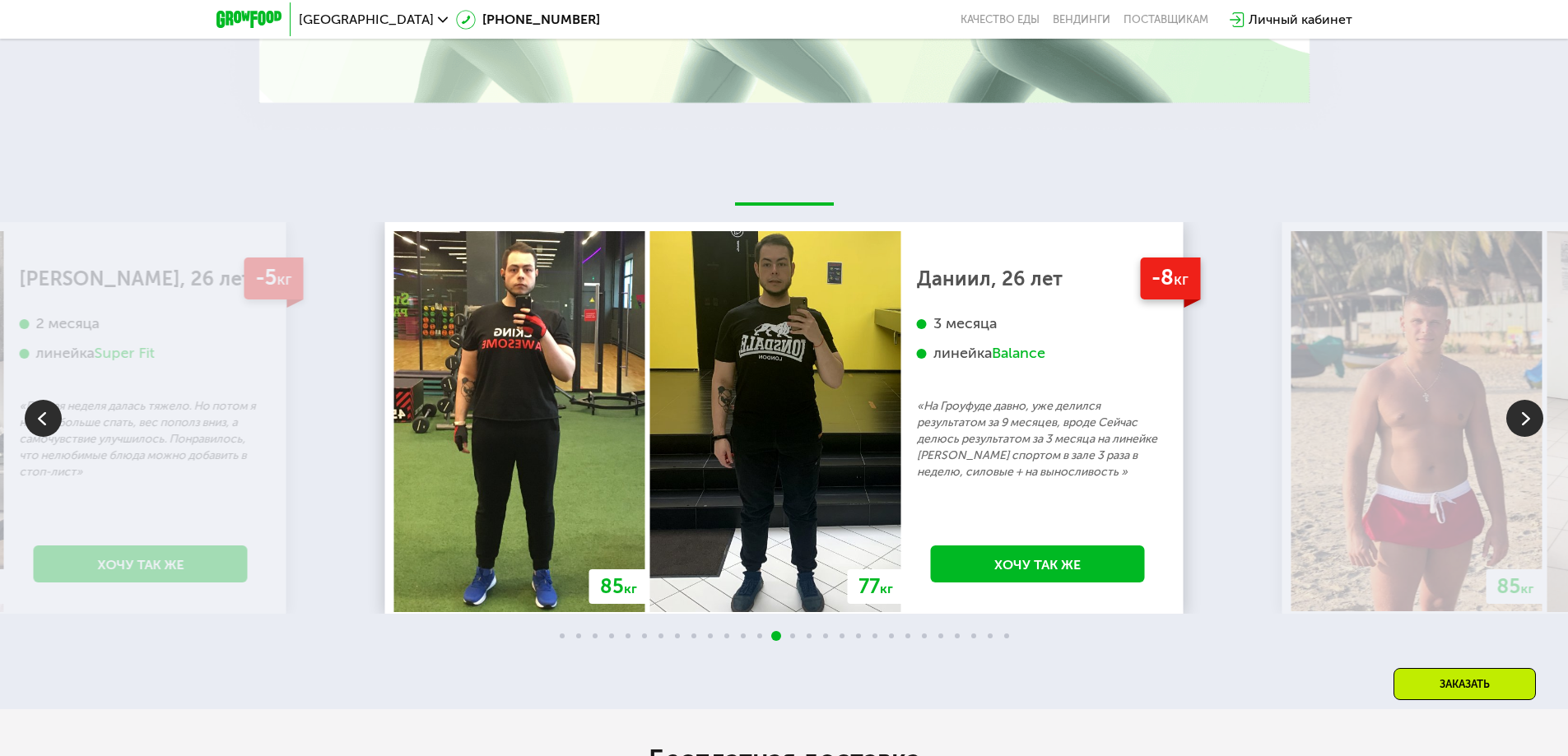
click at [1519, 424] on img at bounding box center [1525, 418] width 37 height 37
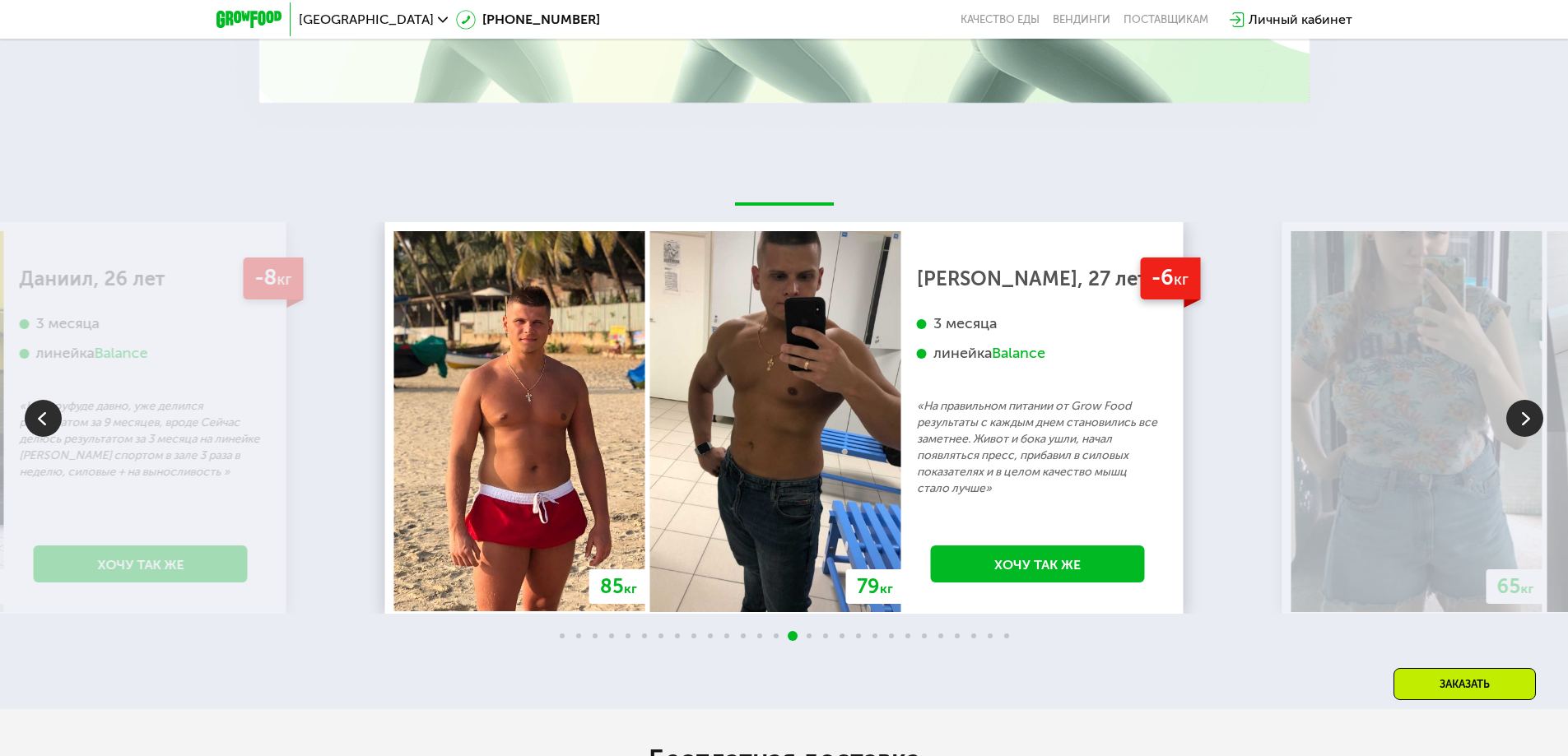
click at [1523, 424] on img at bounding box center [1525, 418] width 37 height 37
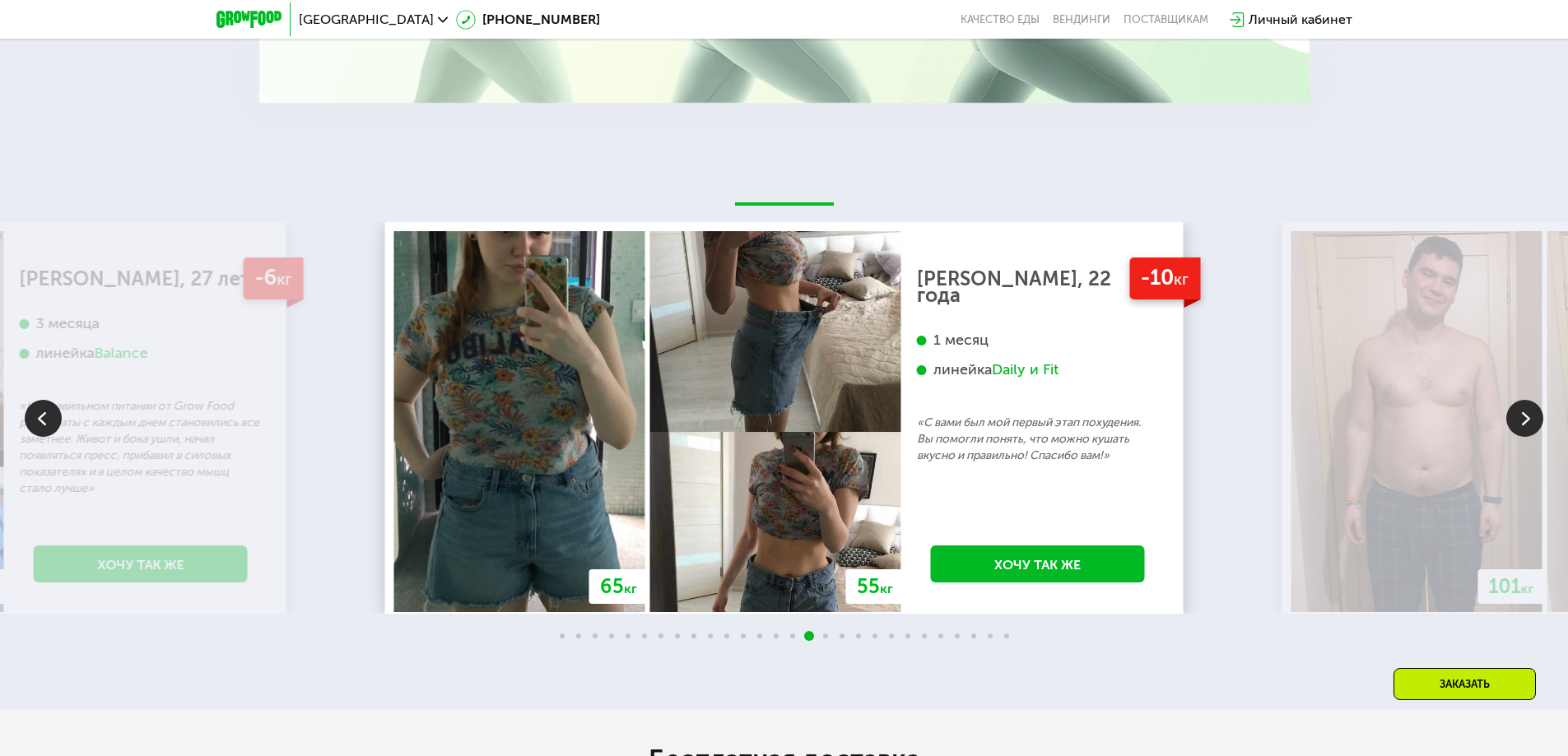
click at [1525, 424] on img at bounding box center [1525, 418] width 37 height 37
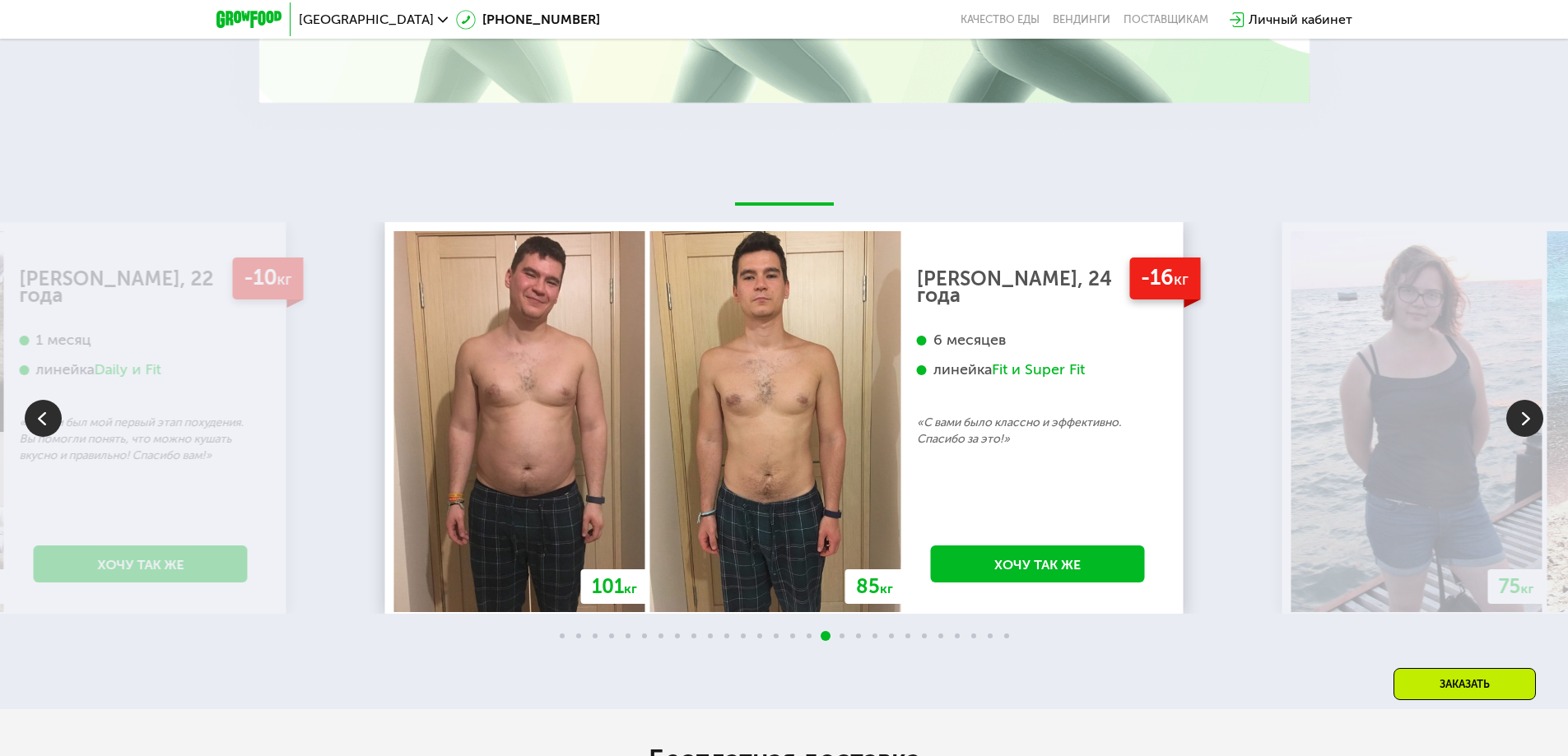
click at [1526, 424] on img at bounding box center [1525, 418] width 37 height 37
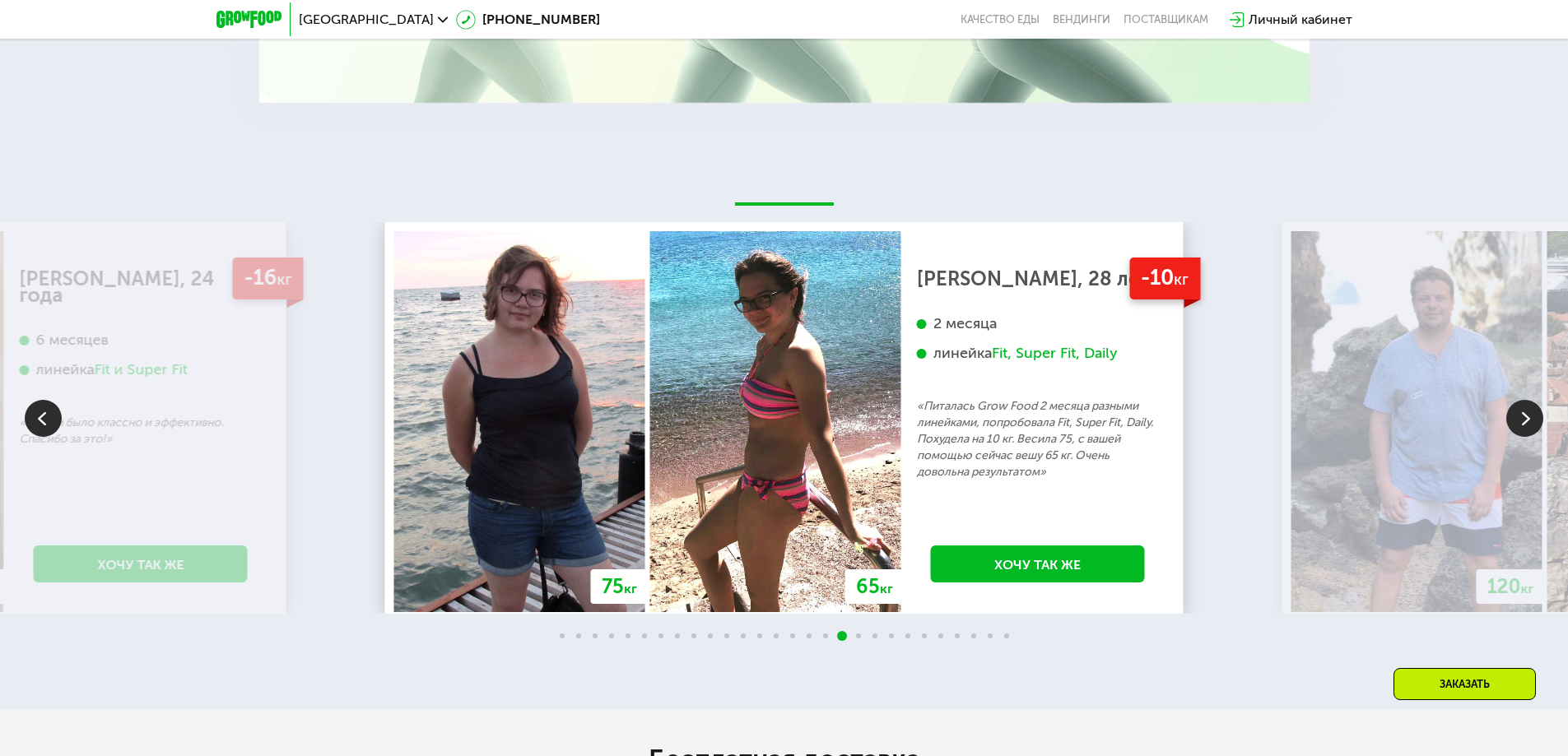
click at [1526, 424] on img at bounding box center [1525, 418] width 37 height 37
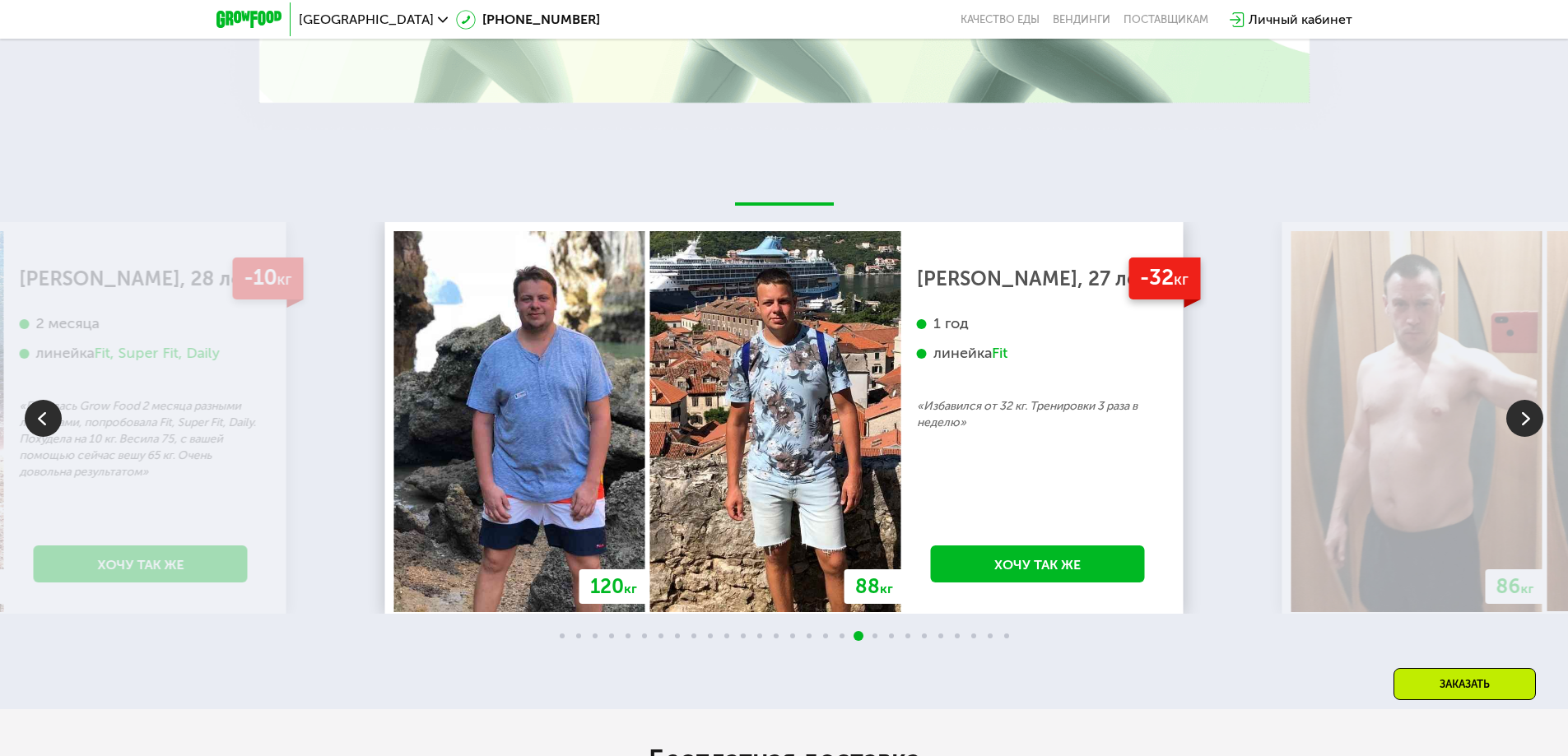
click at [1526, 424] on img at bounding box center [1525, 418] width 37 height 37
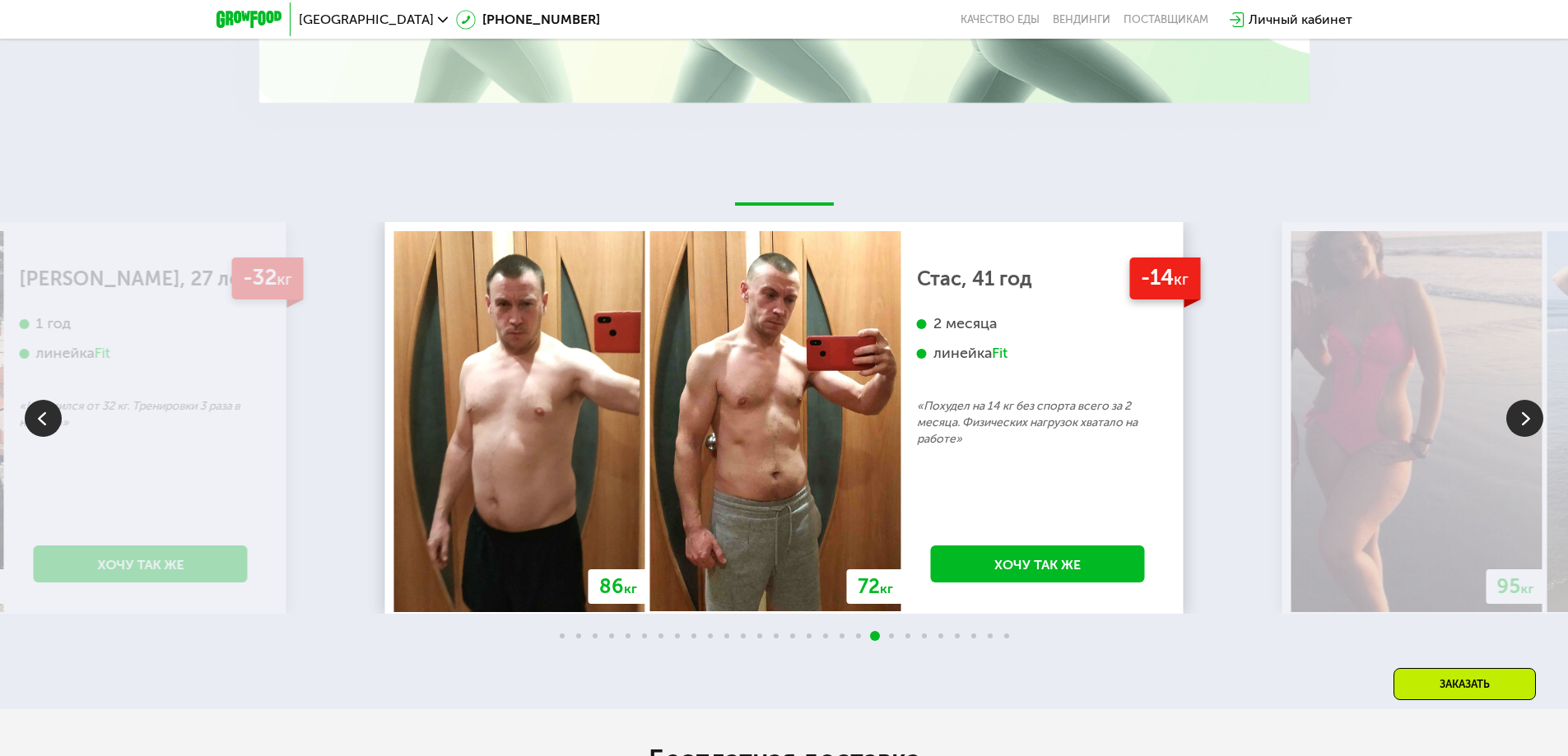
click at [1526, 424] on img at bounding box center [1525, 418] width 37 height 37
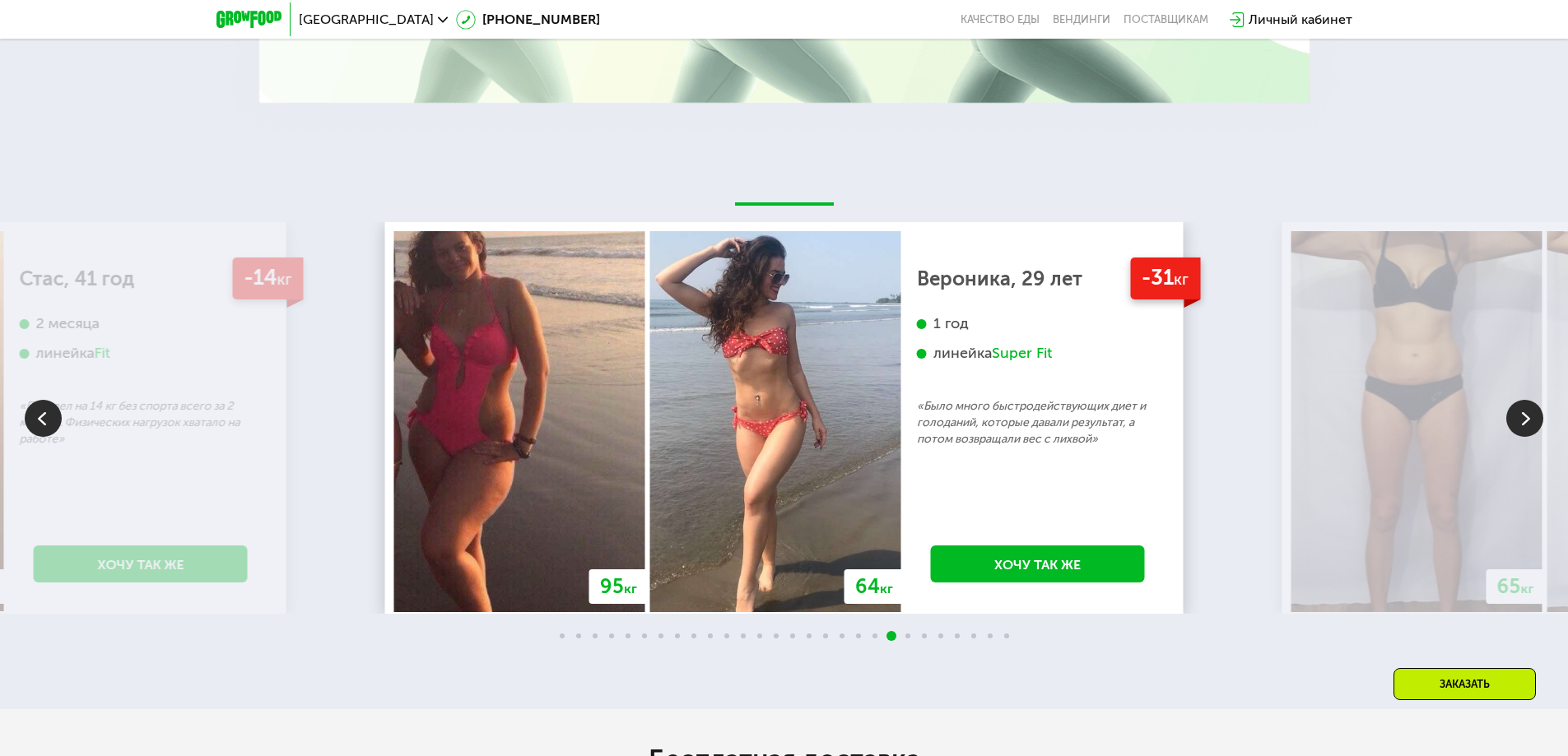
click at [49, 420] on img at bounding box center [43, 418] width 37 height 37
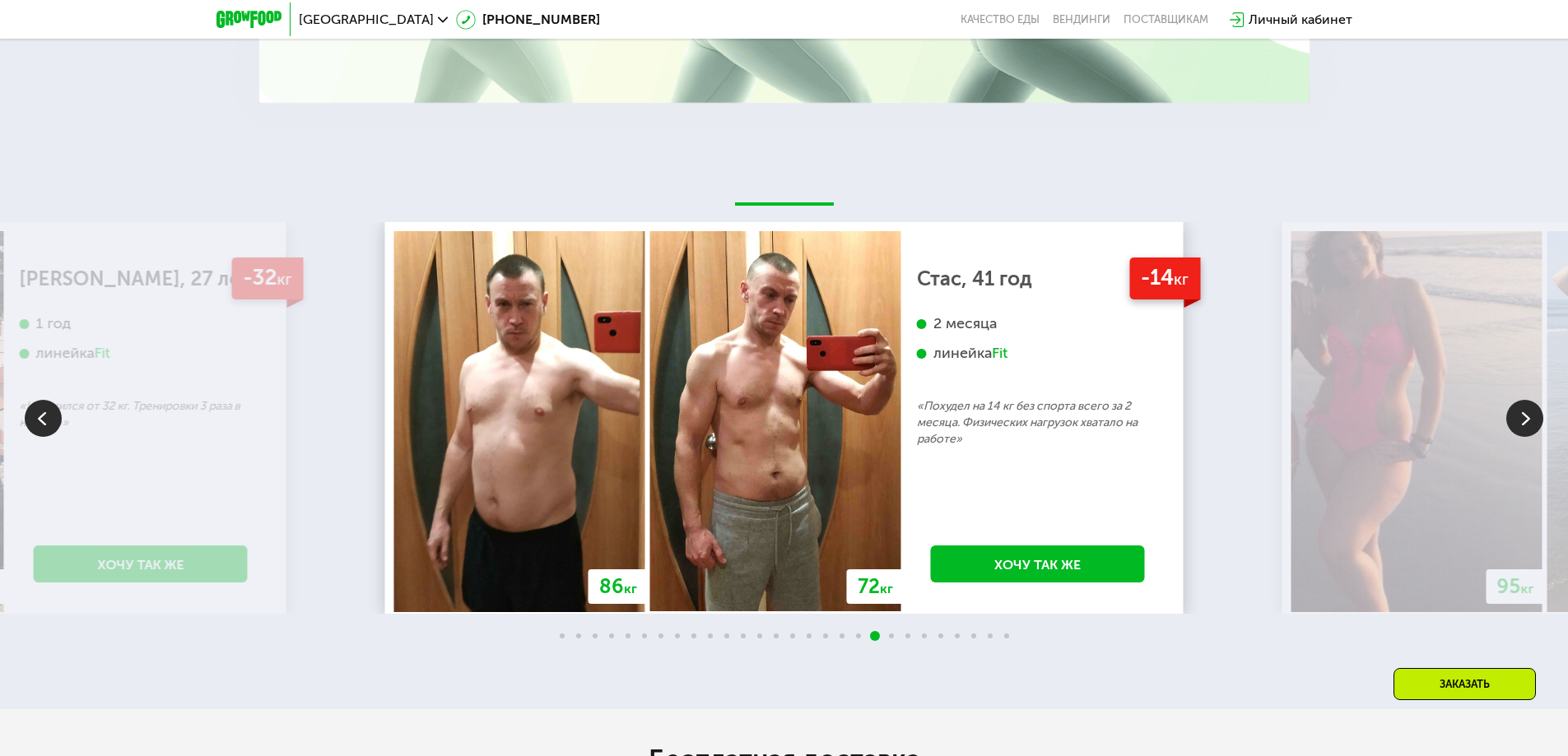
click at [1523, 420] on img at bounding box center [1525, 418] width 37 height 37
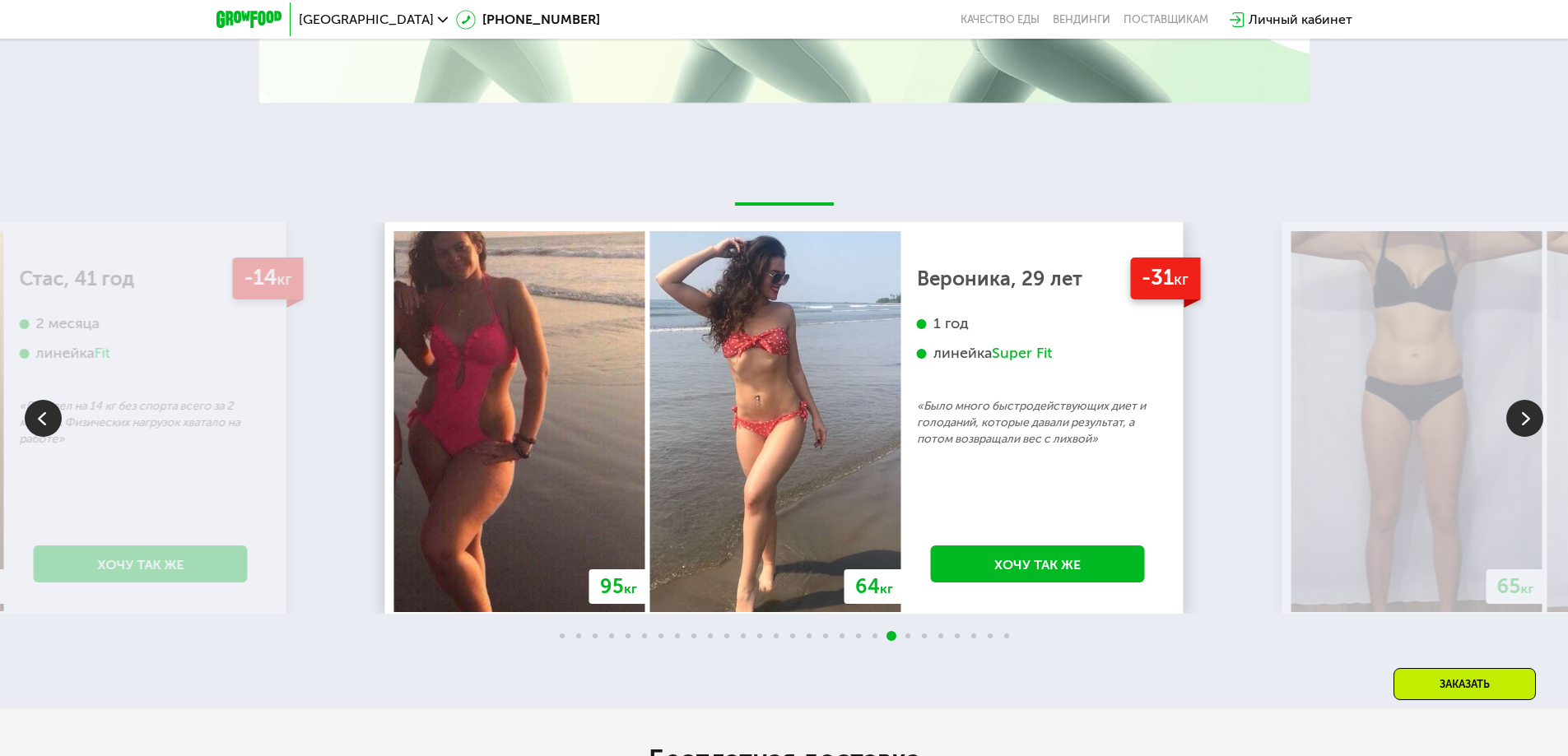
click at [1523, 420] on img at bounding box center [1525, 418] width 37 height 37
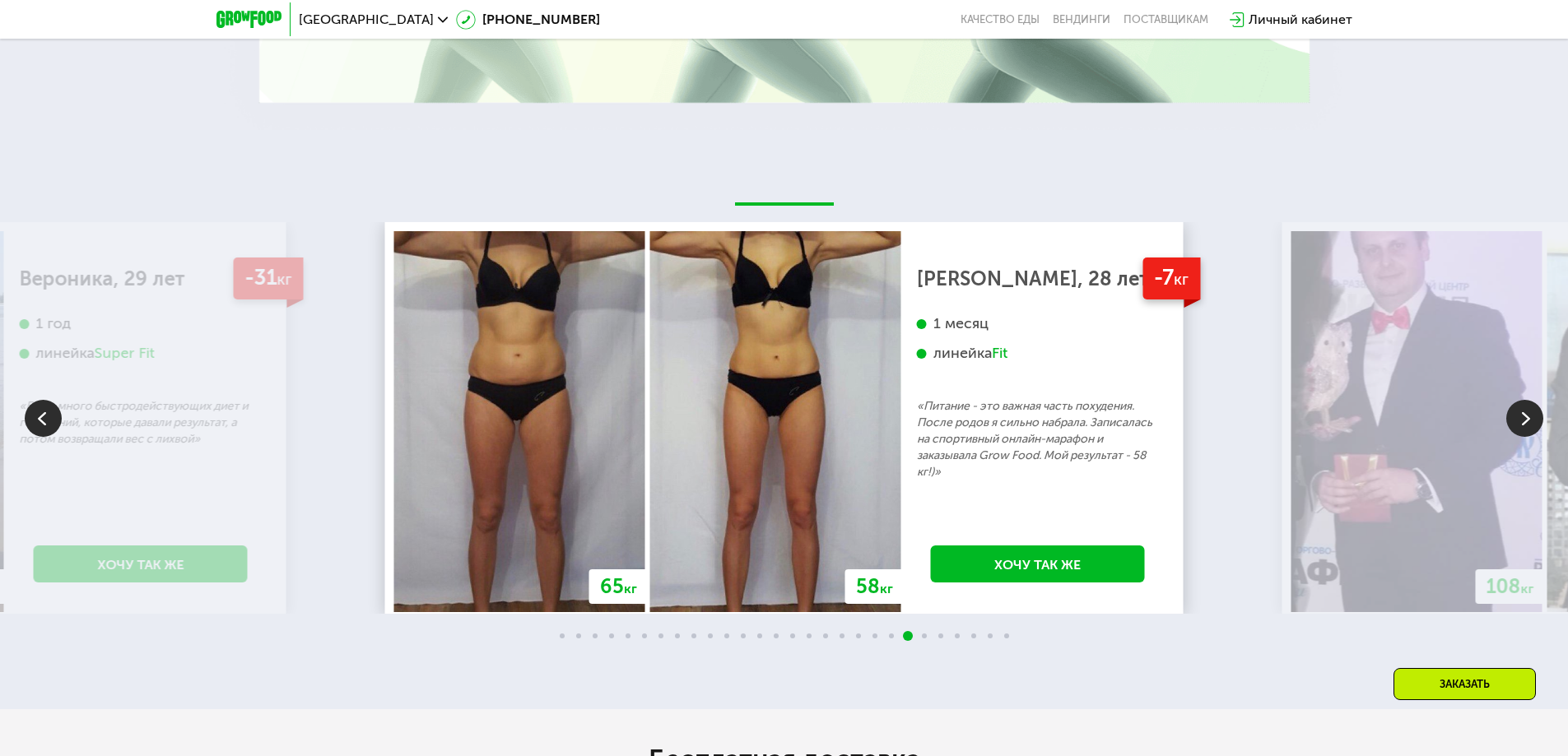
click at [1524, 420] on img at bounding box center [1525, 418] width 37 height 37
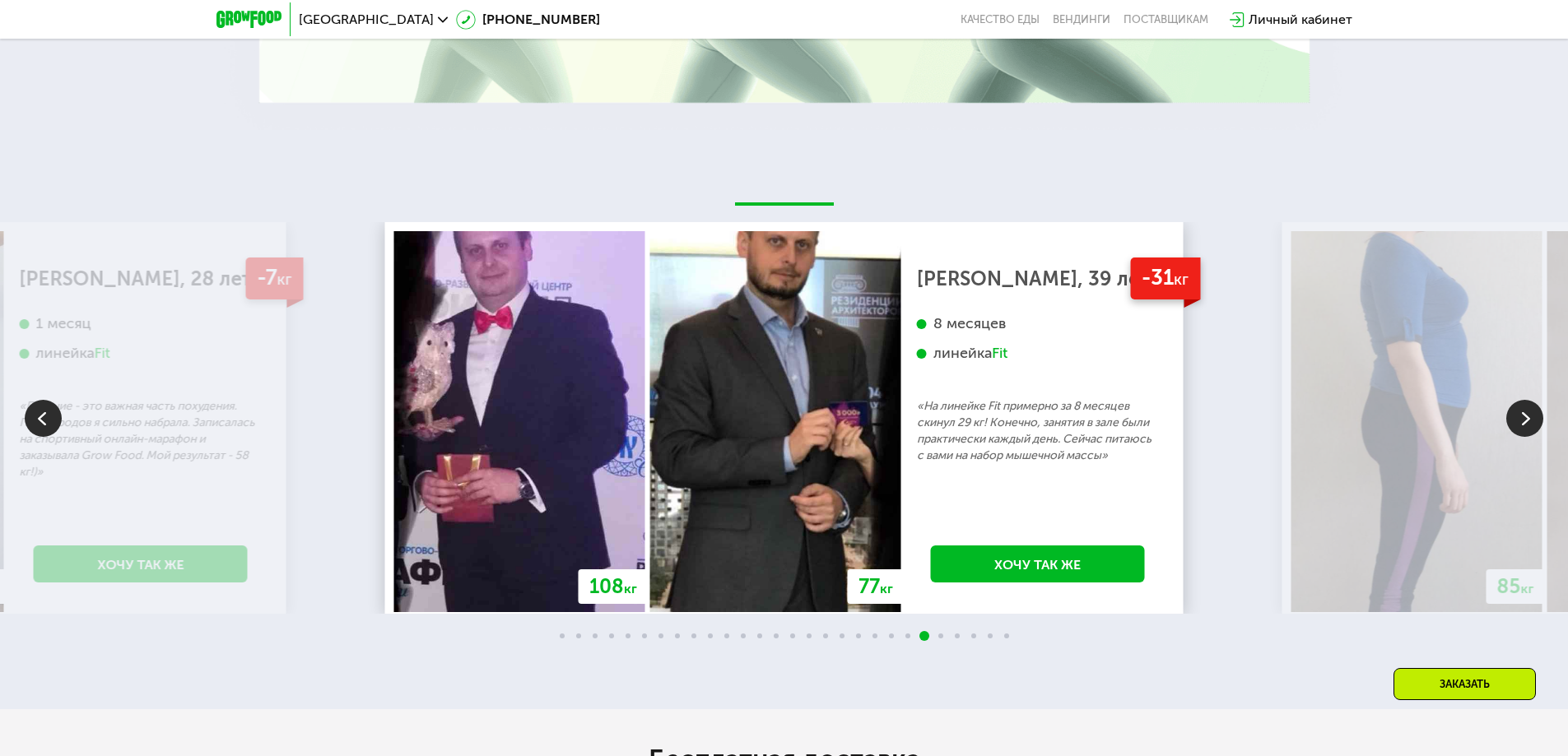
click at [1541, 417] on img at bounding box center [1525, 418] width 37 height 37
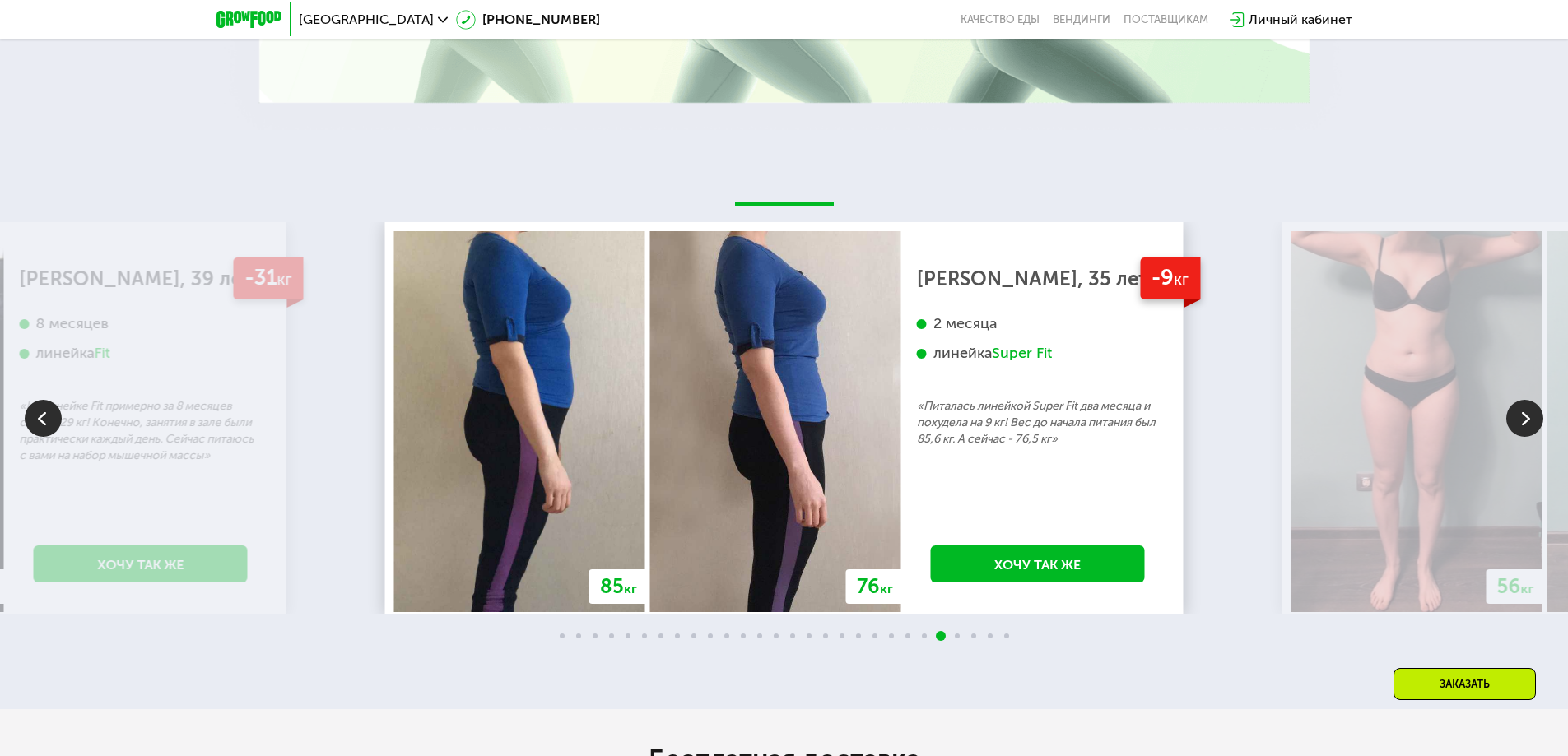
click at [1523, 419] on img at bounding box center [1525, 418] width 37 height 37
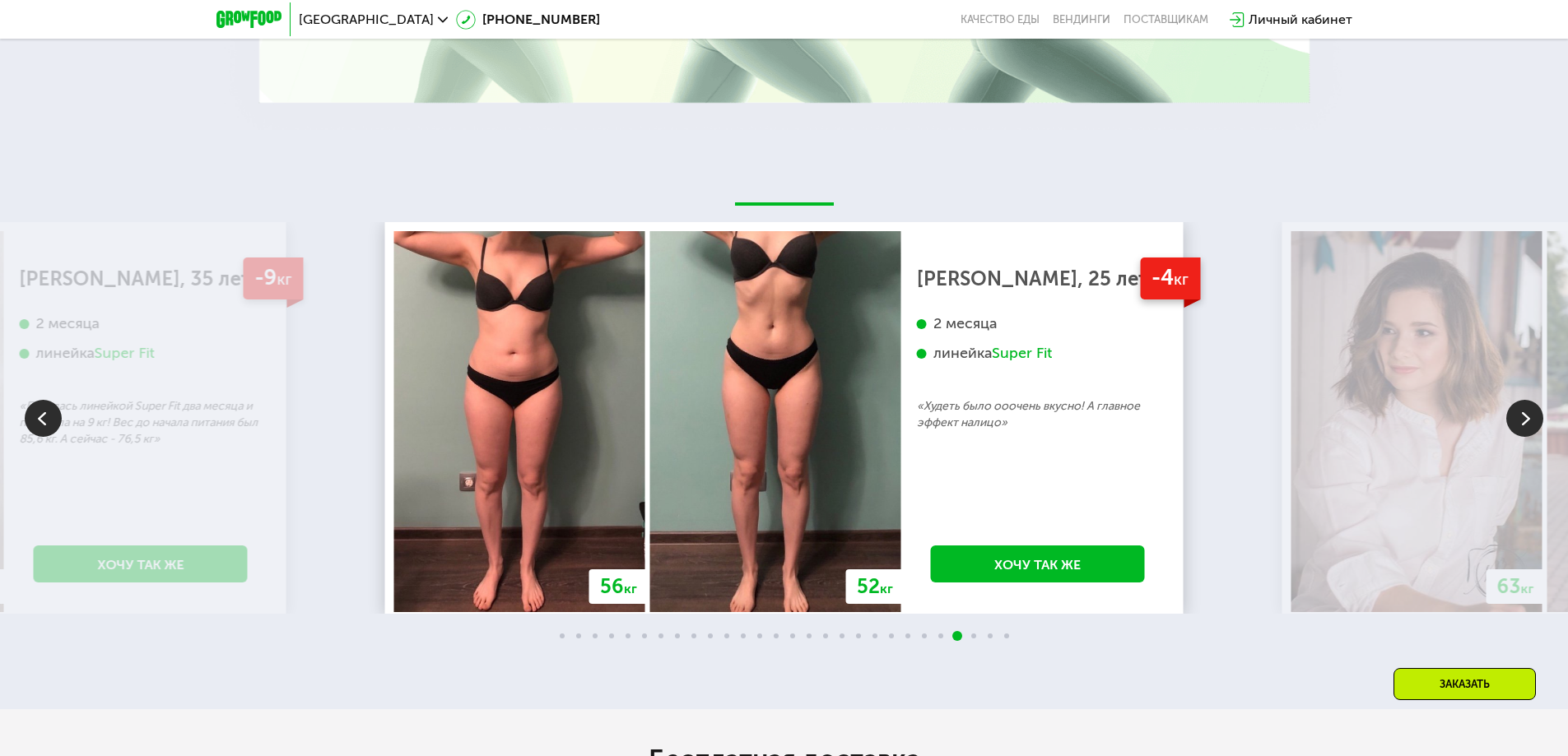
click at [1528, 419] on img at bounding box center [1525, 418] width 37 height 37
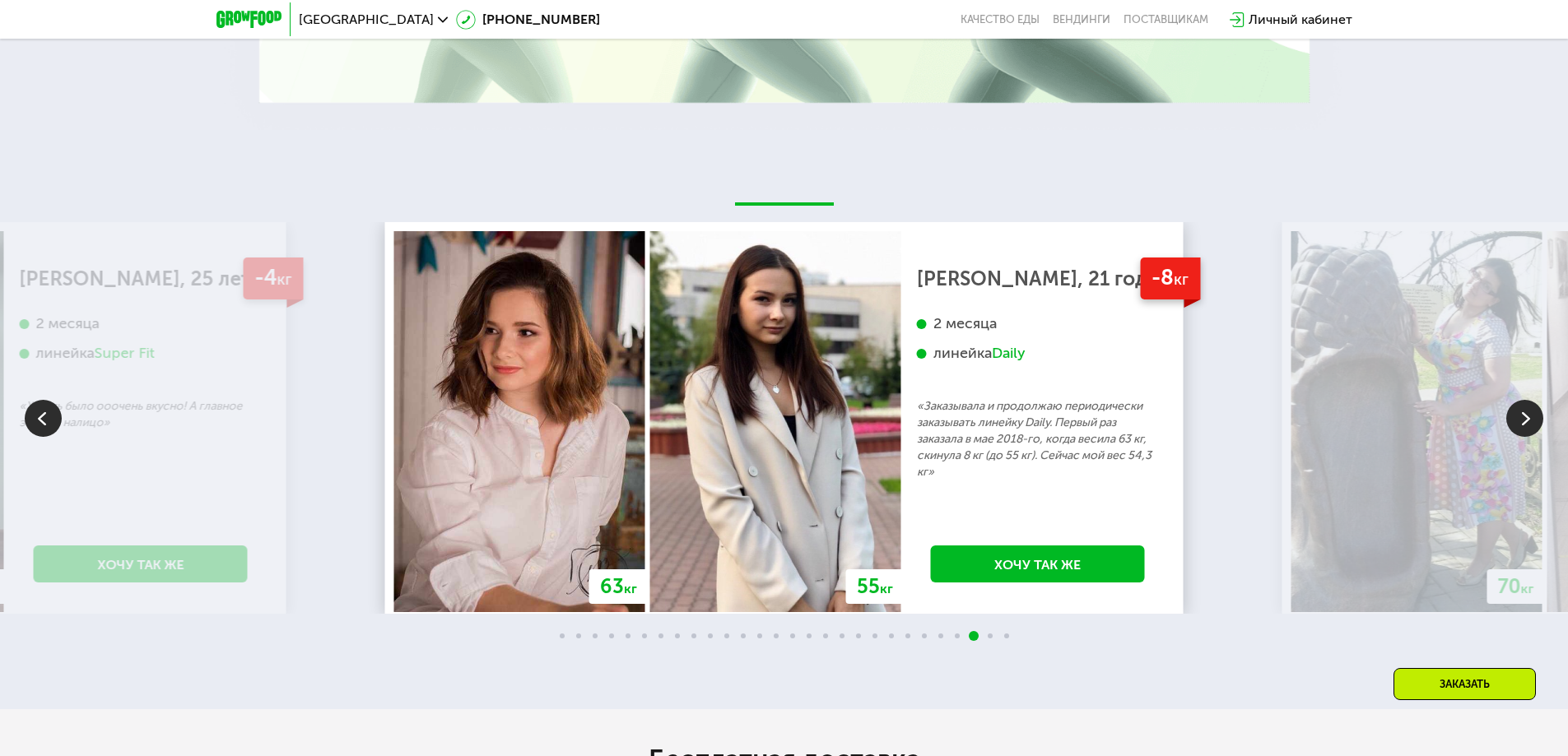
click at [1529, 419] on img at bounding box center [1525, 418] width 37 height 37
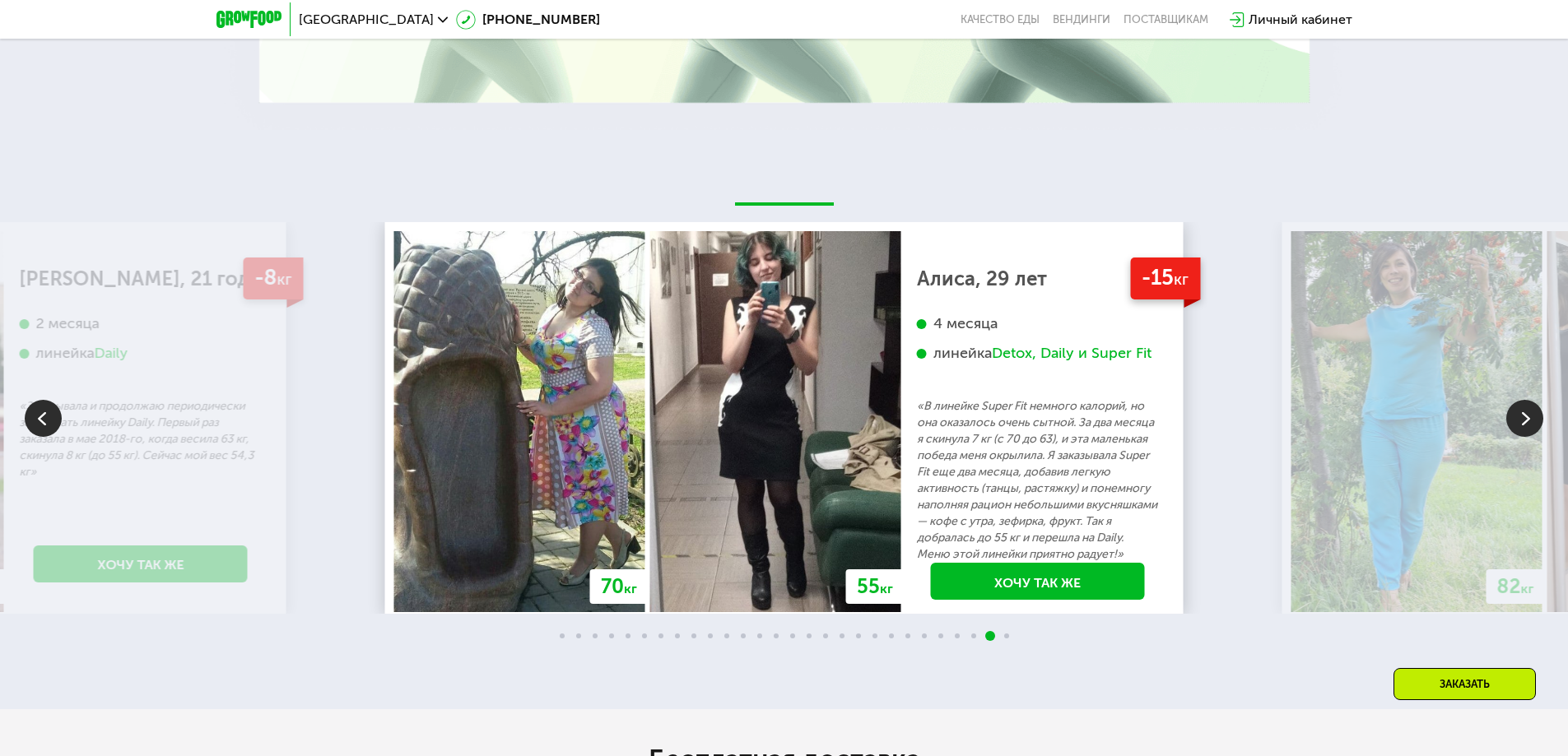
click at [1529, 419] on img at bounding box center [1525, 418] width 37 height 37
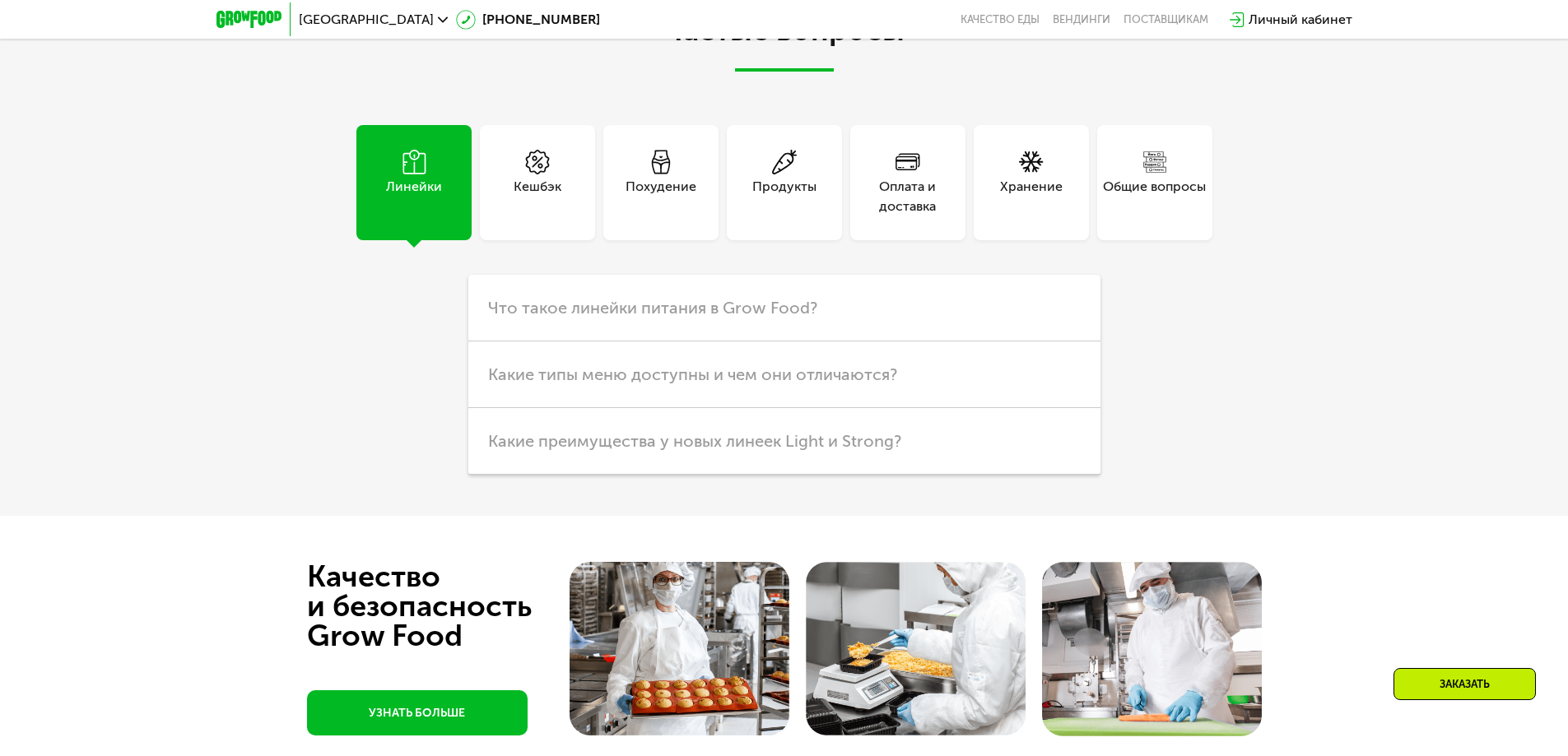
scroll to position [4900, 0]
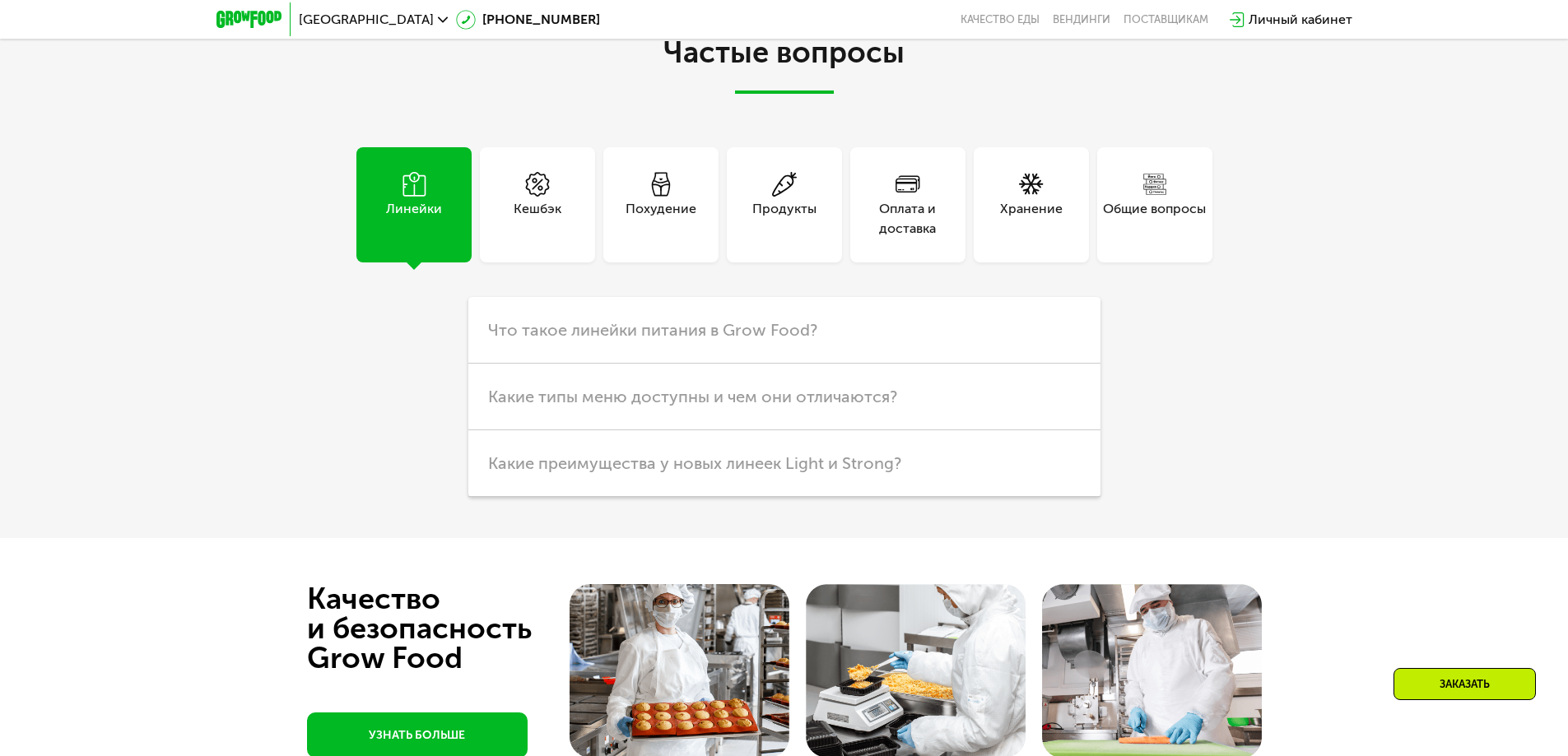
click at [534, 191] on use at bounding box center [537, 184] width 24 height 25
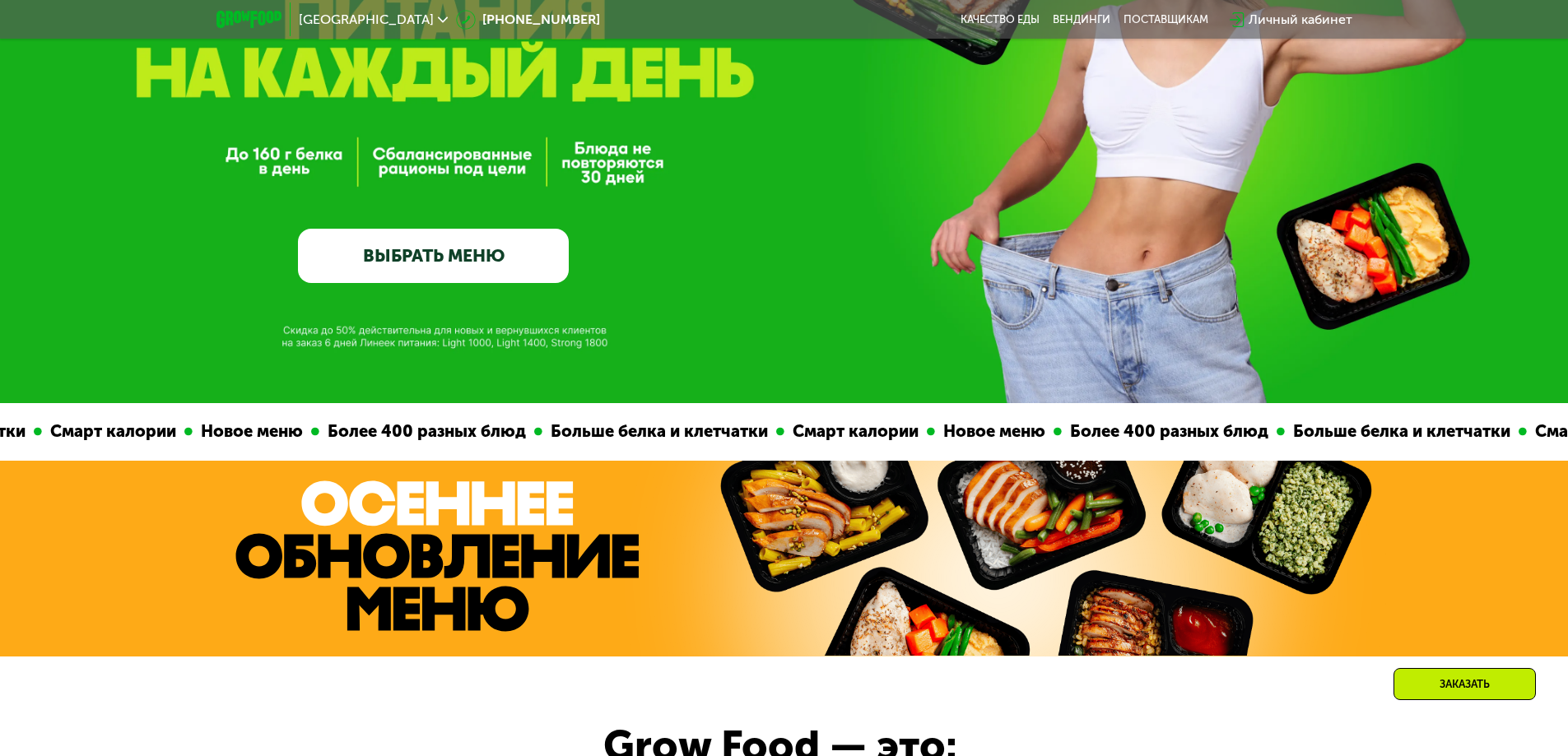
scroll to position [329, 0]
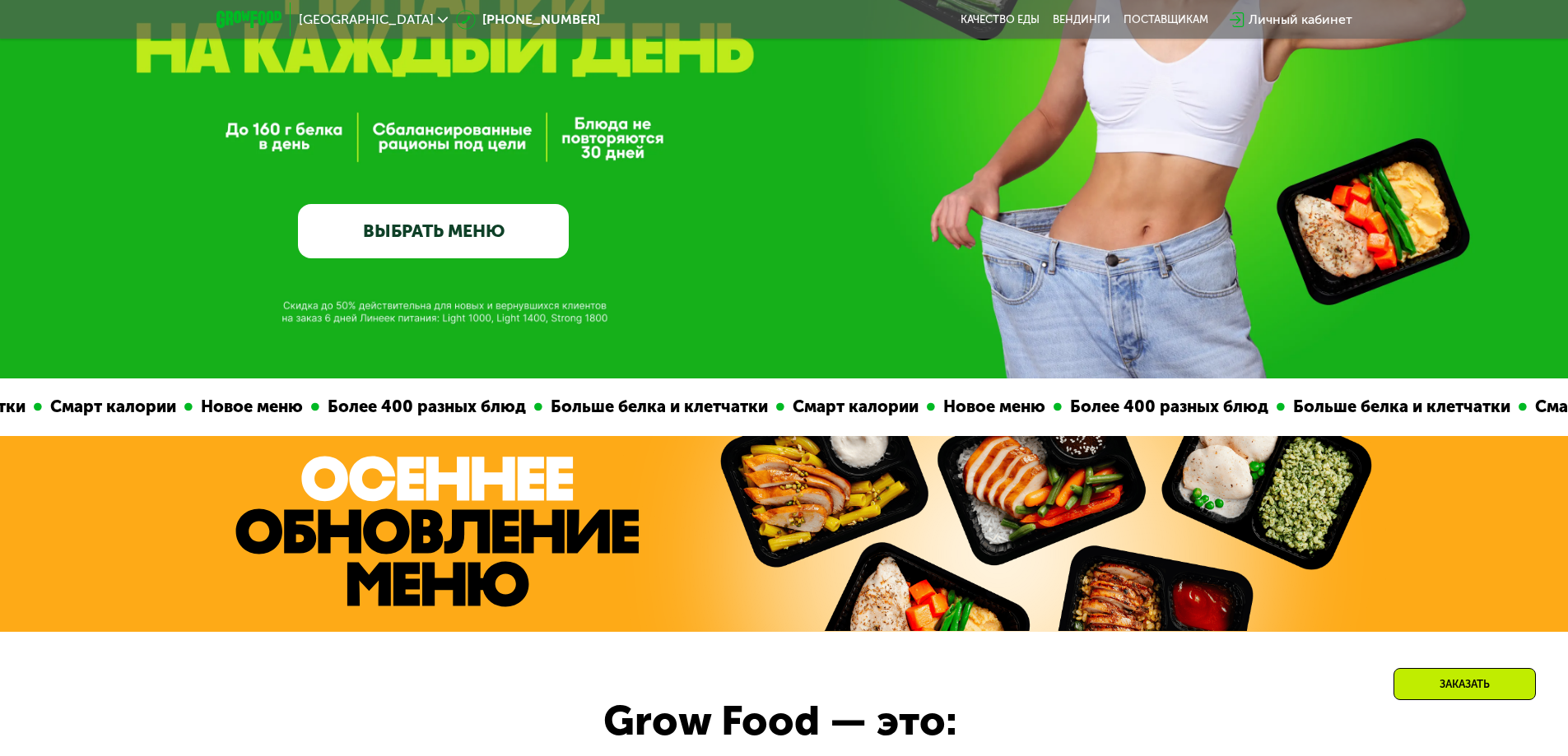
click at [450, 231] on link "ВЫБРАТЬ МЕНЮ" at bounding box center [432, 230] width 271 height 54
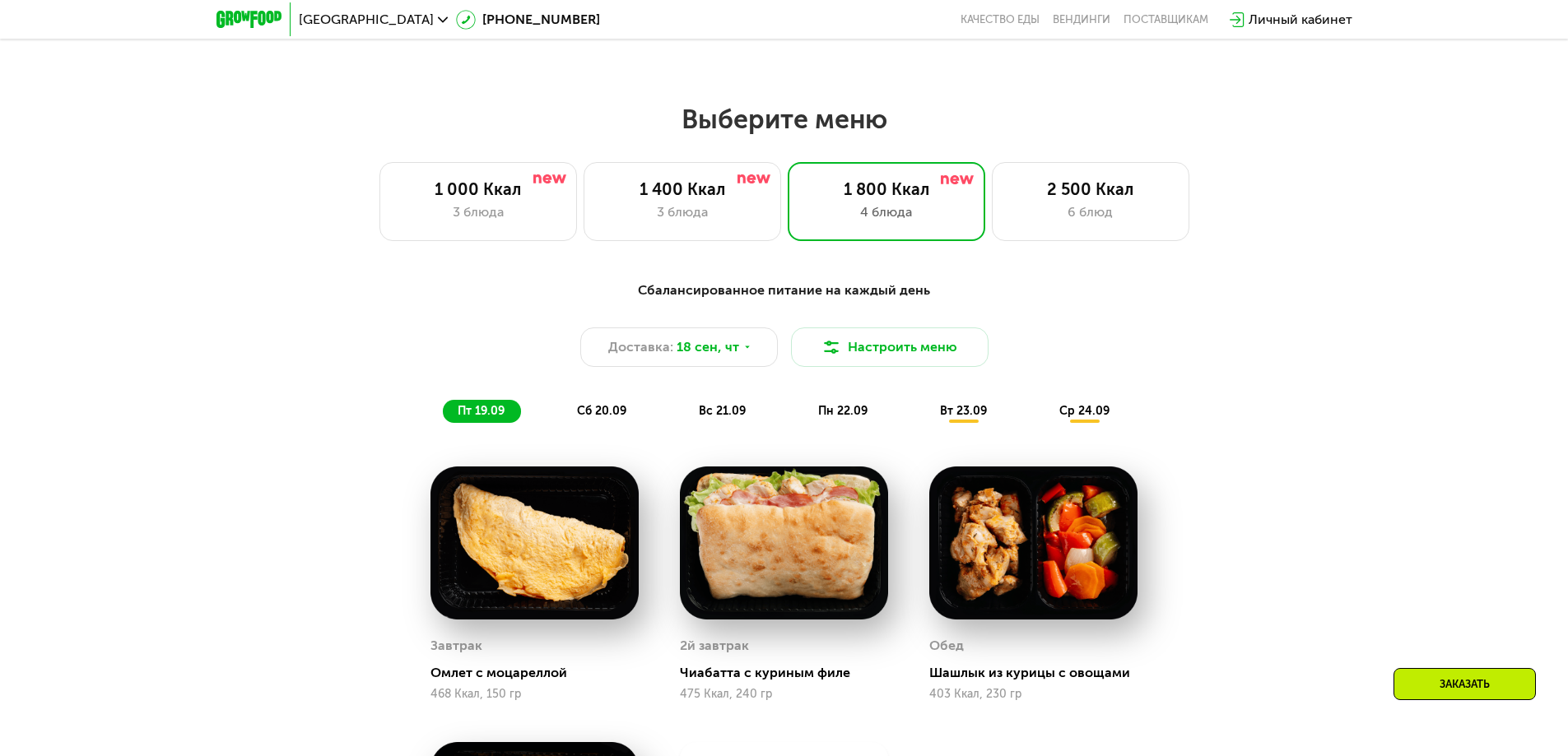
scroll to position [1363, 0]
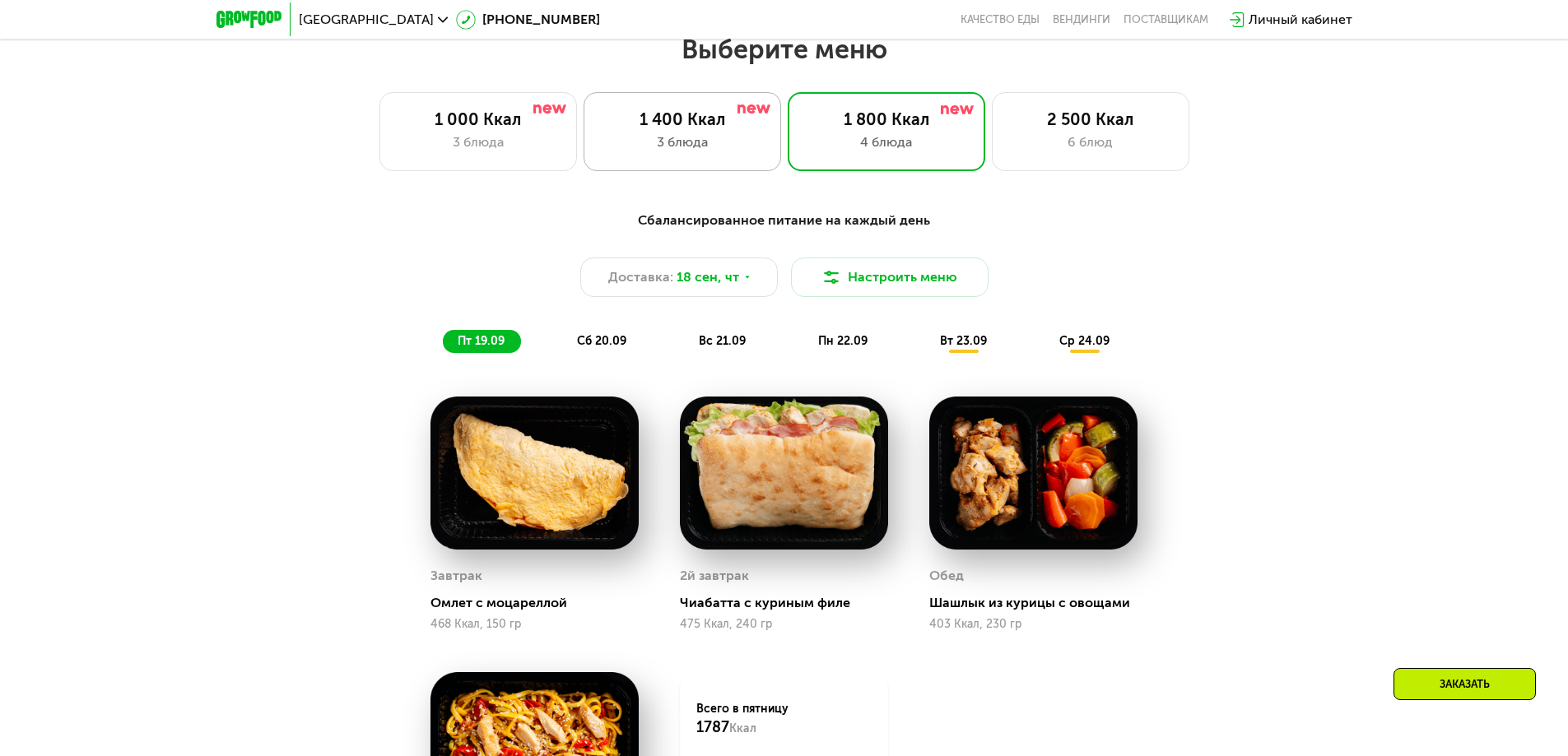
click at [658, 137] on div "1 400 Ккал 3 блюда" at bounding box center [682, 132] width 198 height 79
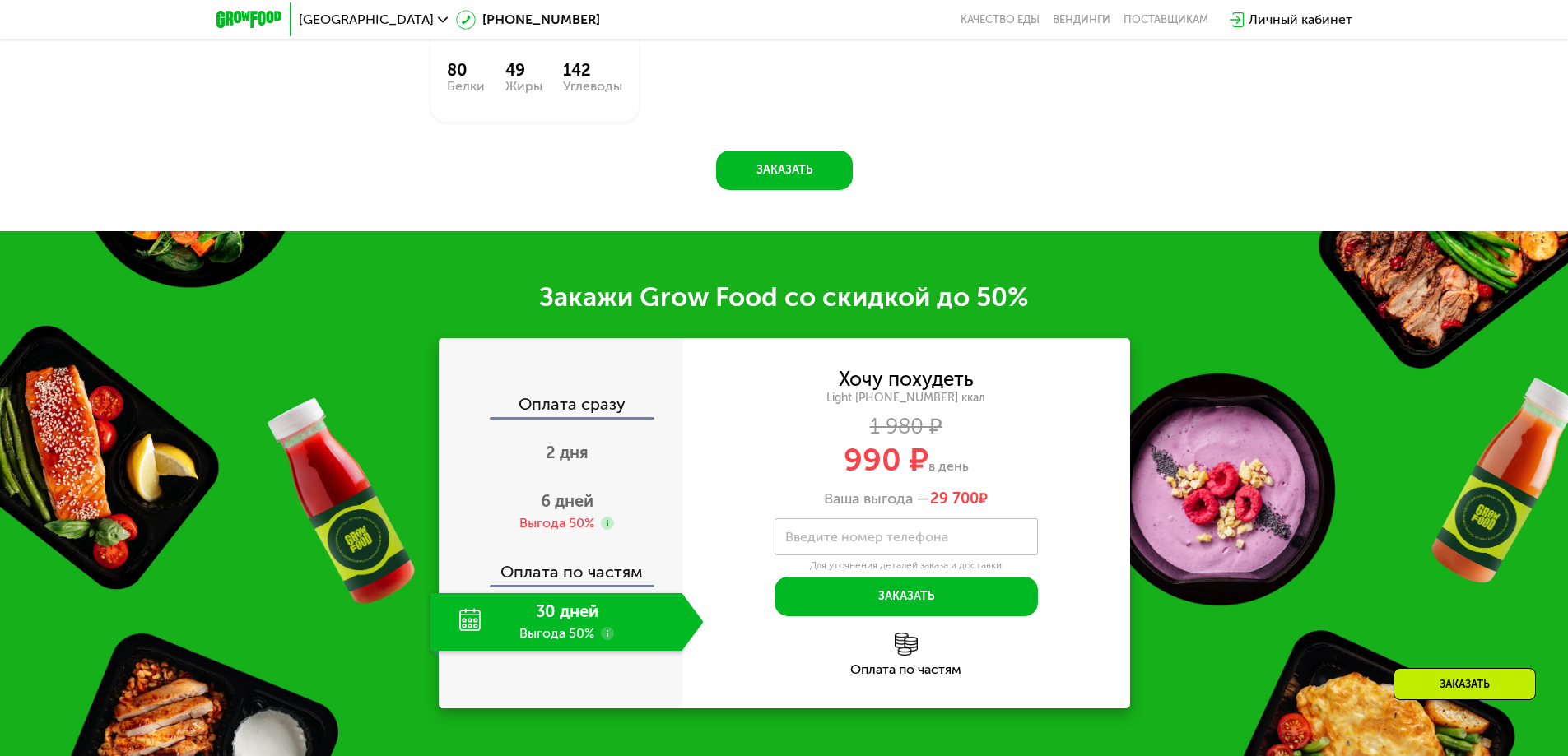
scroll to position [2186, 0]
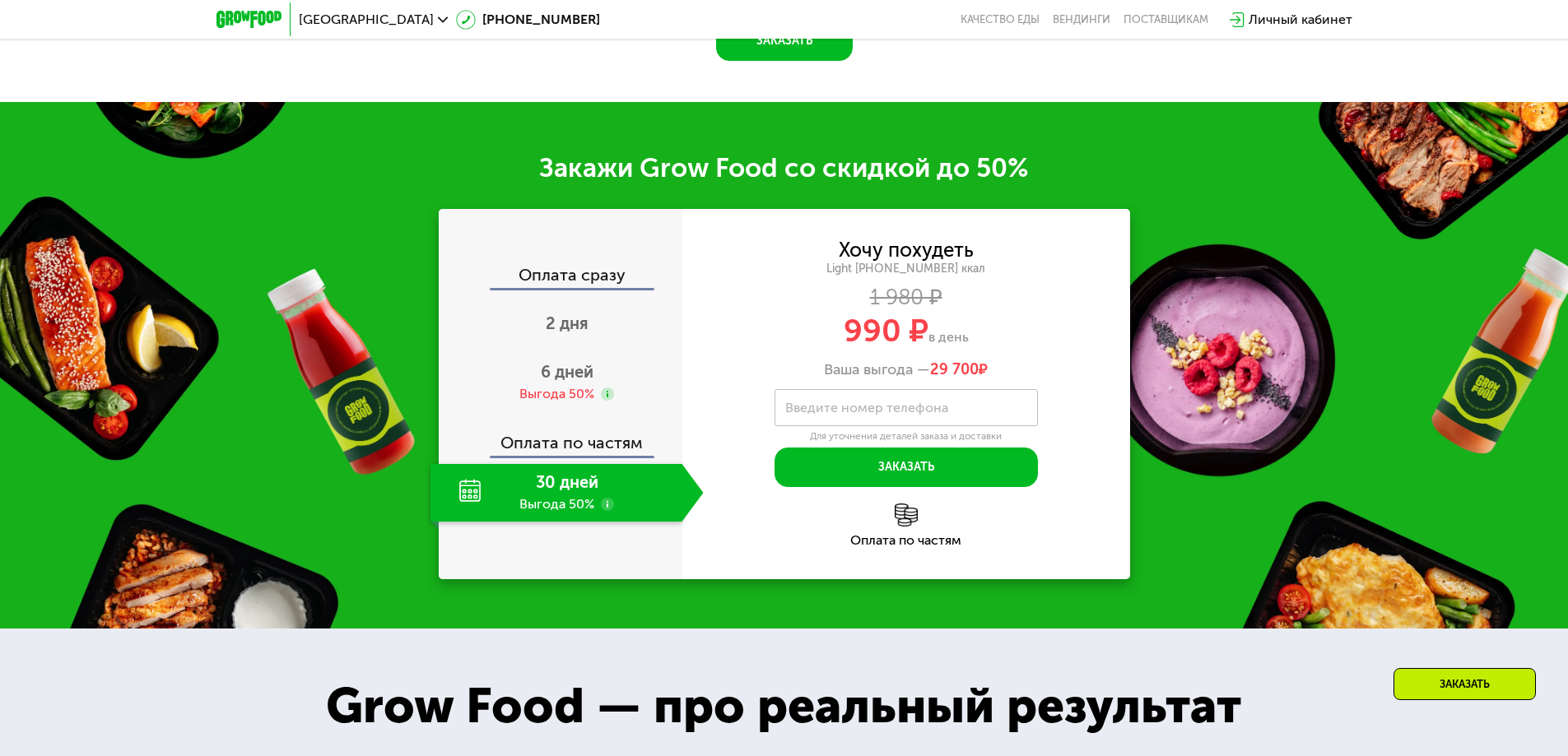
click at [603, 508] on use at bounding box center [607, 503] width 13 height 13
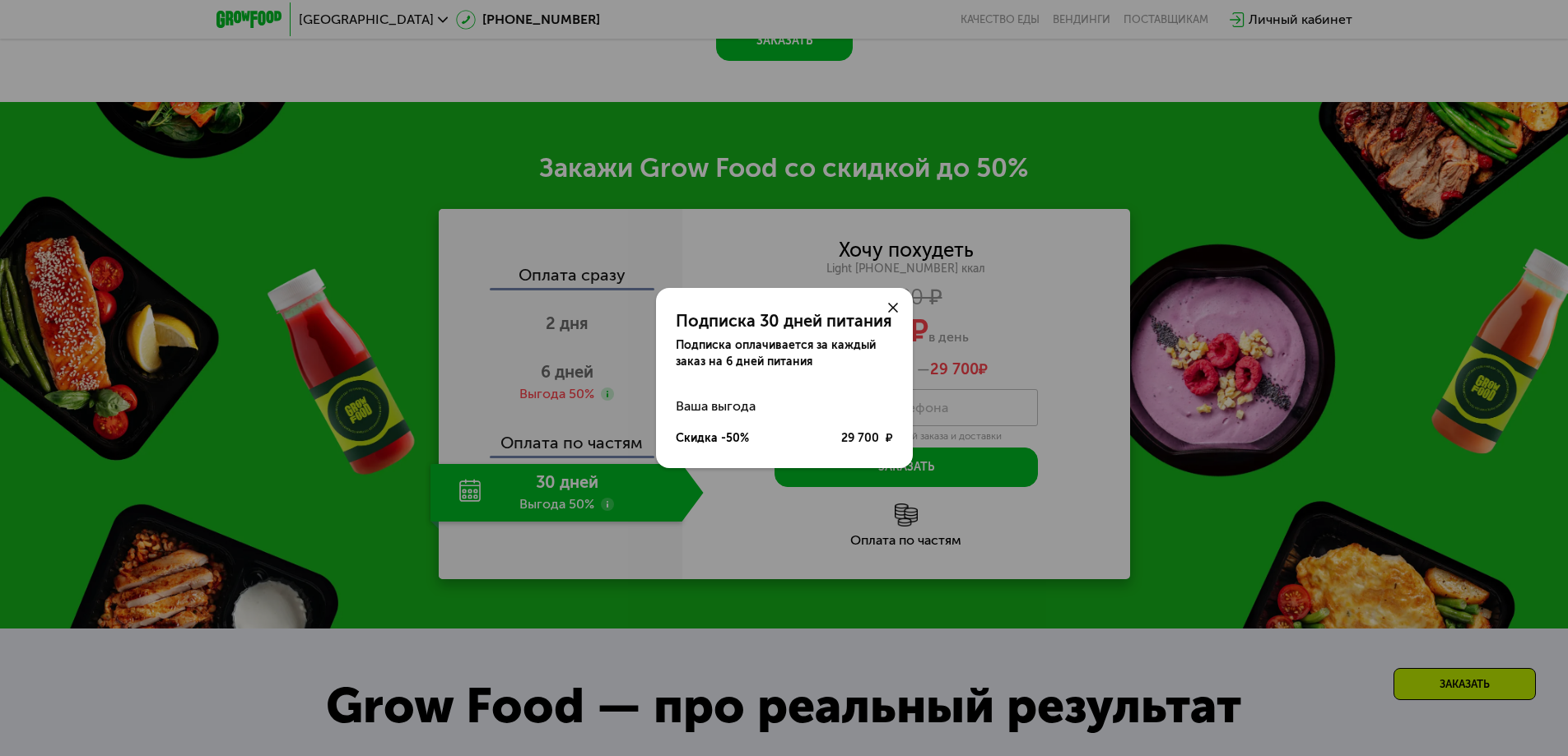
click at [895, 308] on icon at bounding box center [892, 307] width 10 height 10
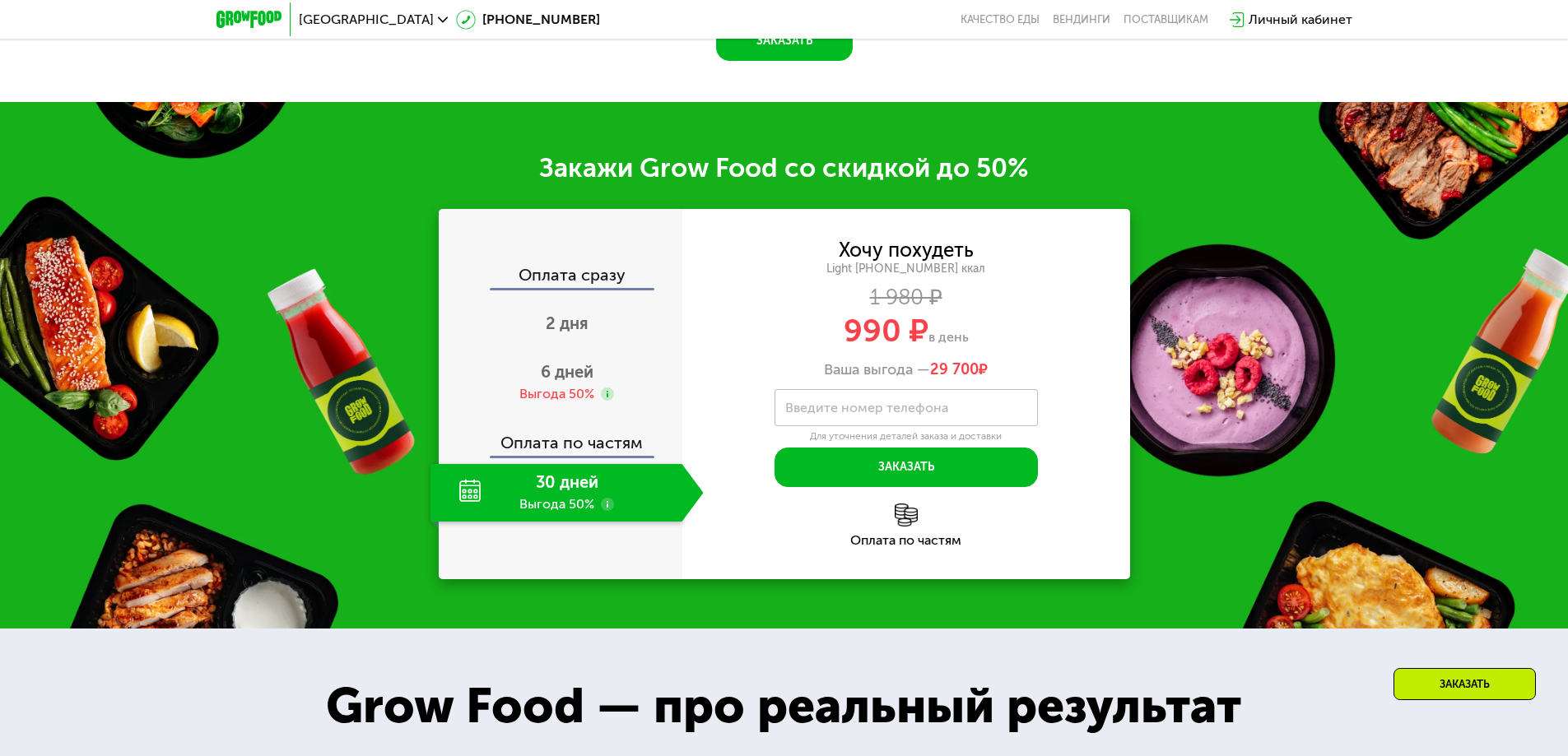
click at [611, 509] on use at bounding box center [607, 503] width 13 height 13
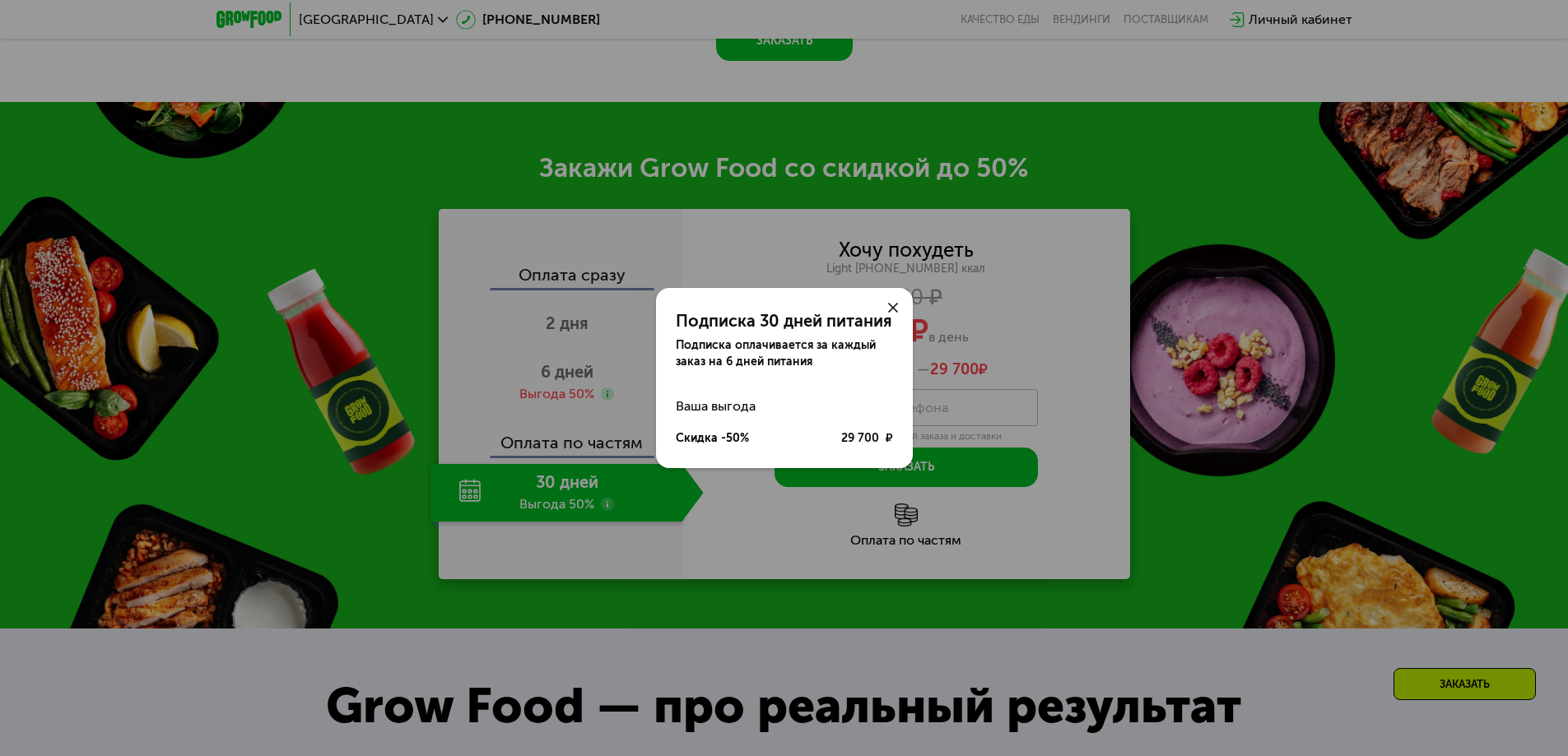
click at [793, 557] on div "Подписка 30 дней питания Подписка оплачивается за каждый заказ на 6 дней питани…" at bounding box center [784, 378] width 1568 height 756
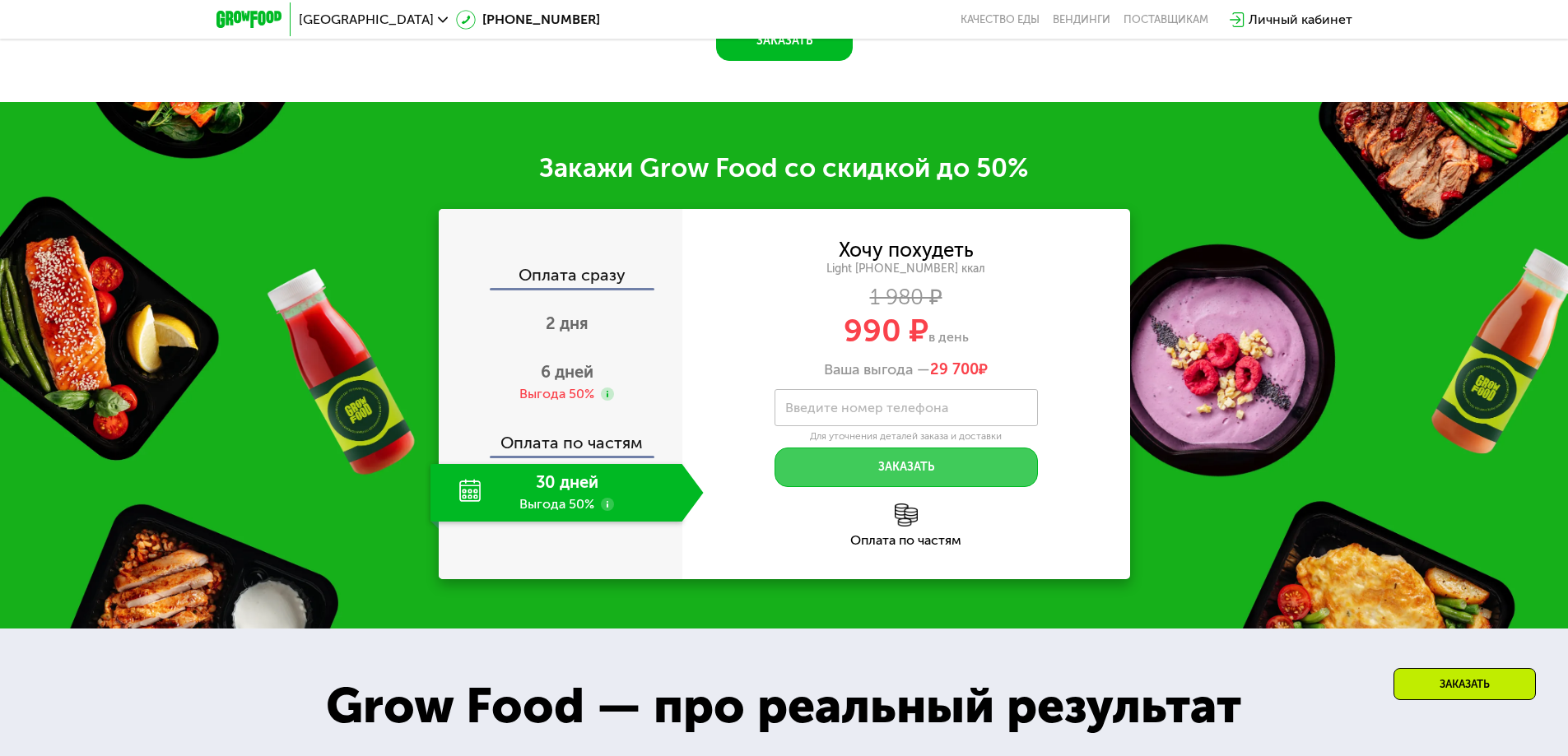
click at [898, 471] on button "Заказать" at bounding box center [905, 467] width 263 height 39
click at [585, 332] on span "2 дня" at bounding box center [566, 323] width 42 height 20
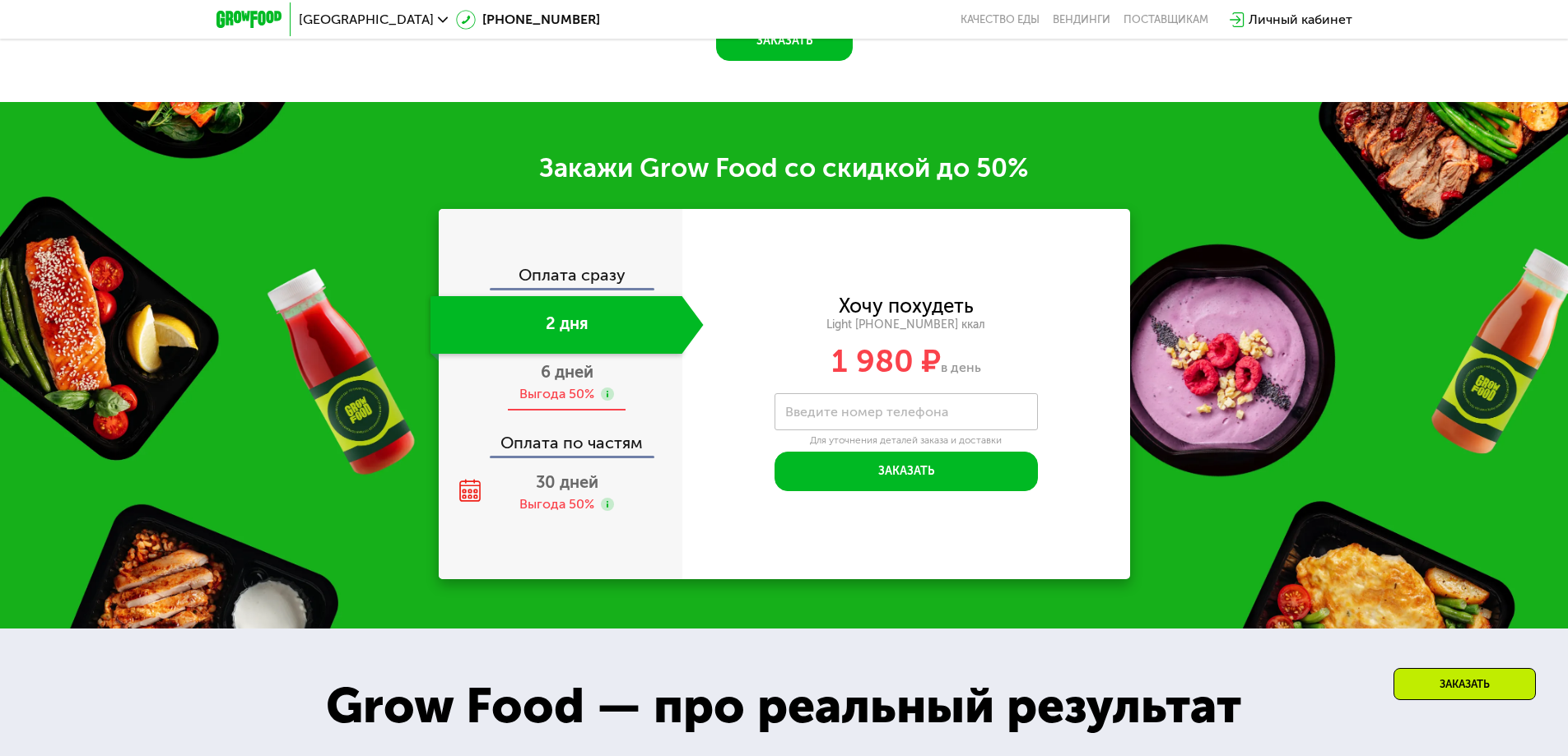
click at [547, 388] on div "6 дней Выгода 50%" at bounding box center [566, 382] width 273 height 57
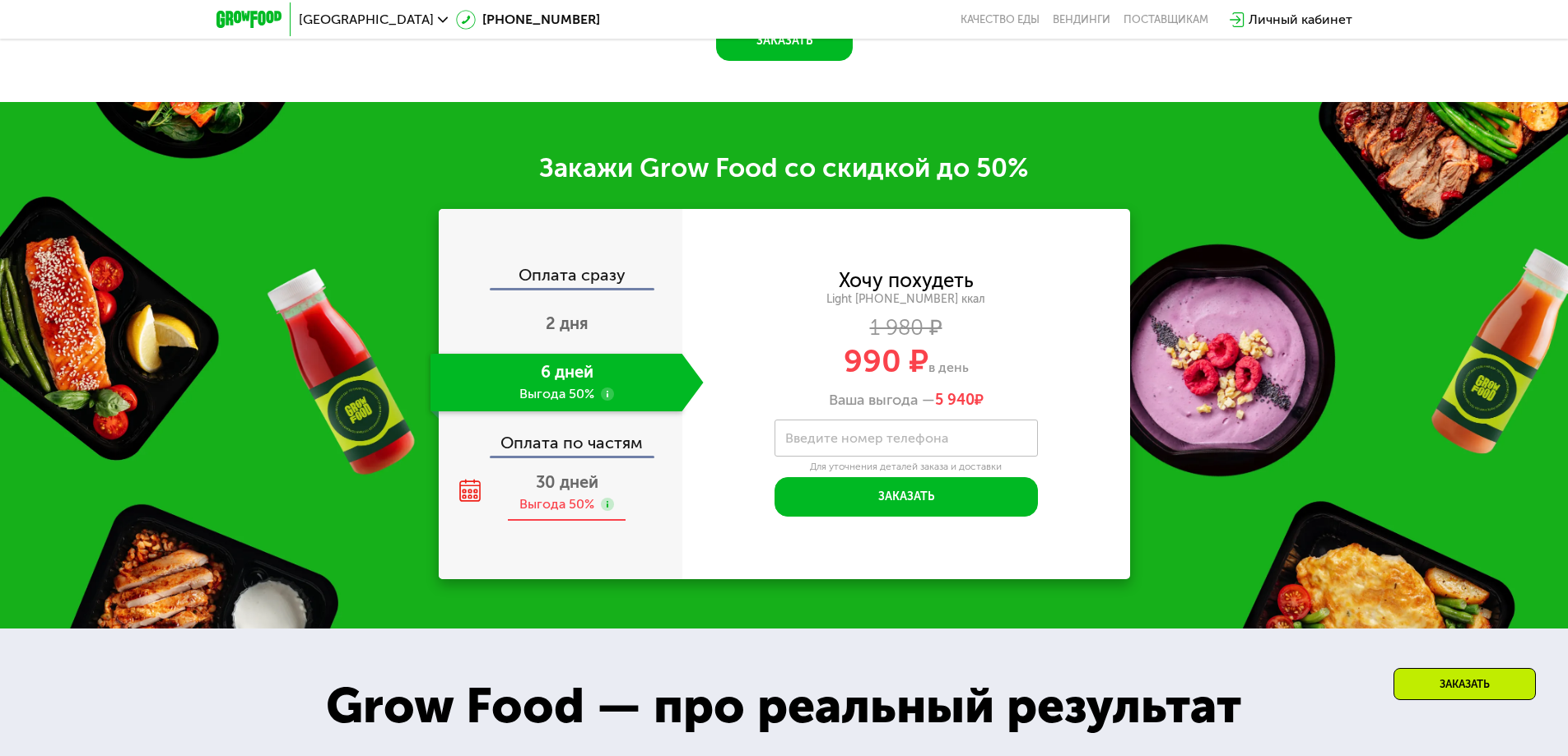
click at [536, 492] on span "30 дней" at bounding box center [566, 482] width 62 height 20
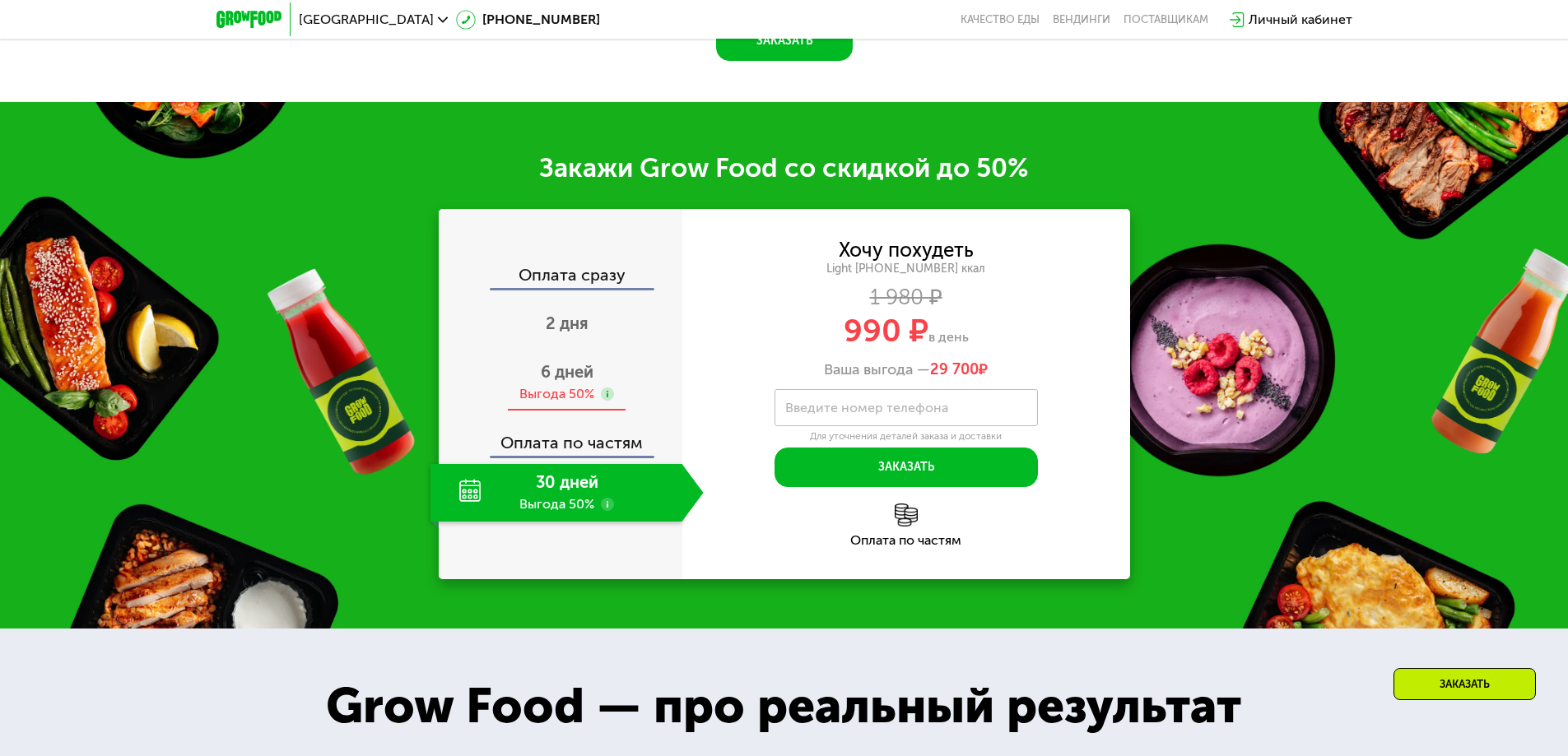
click at [552, 382] on span "6 дней" at bounding box center [566, 372] width 52 height 20
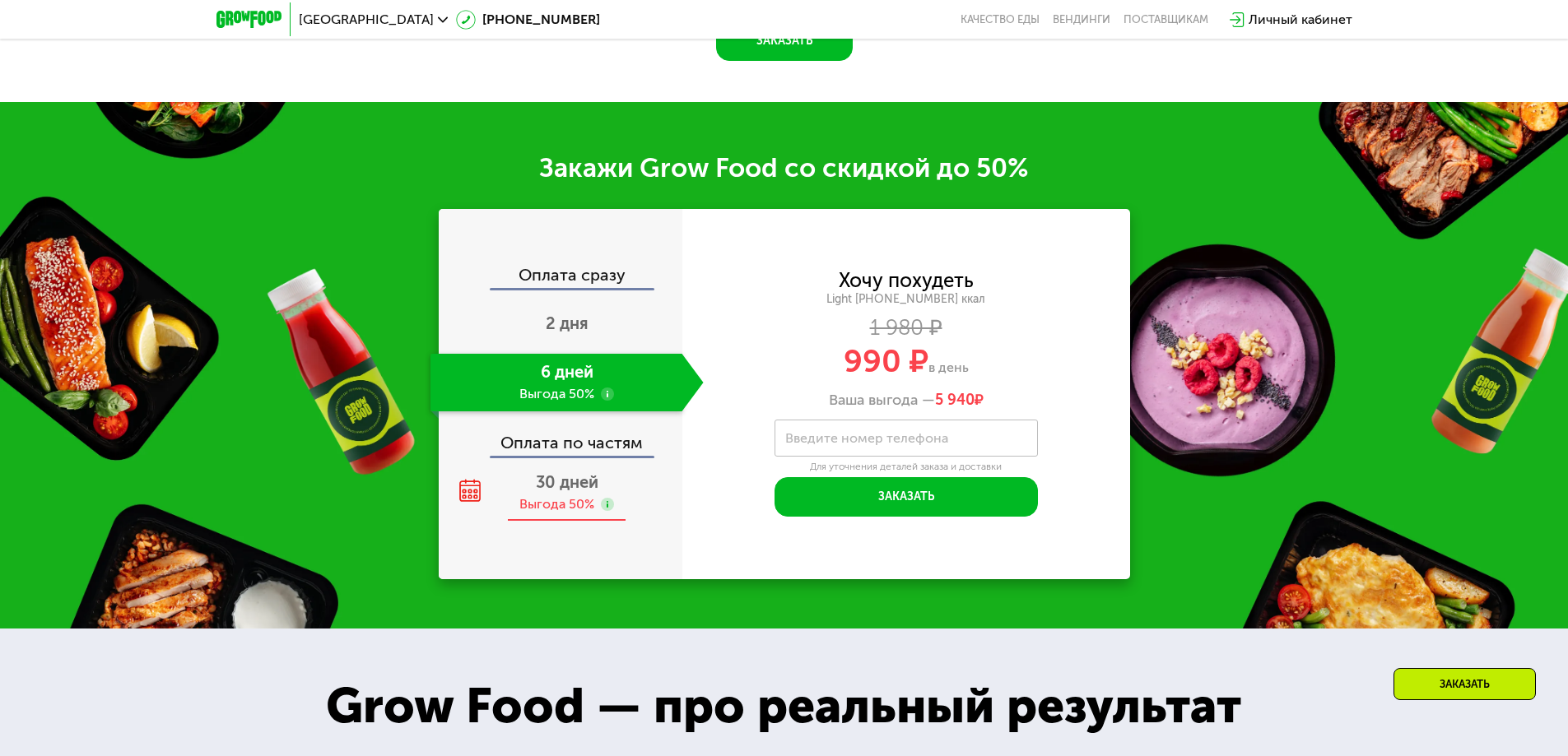
click at [546, 506] on div "Выгода 50%" at bounding box center [556, 504] width 75 height 18
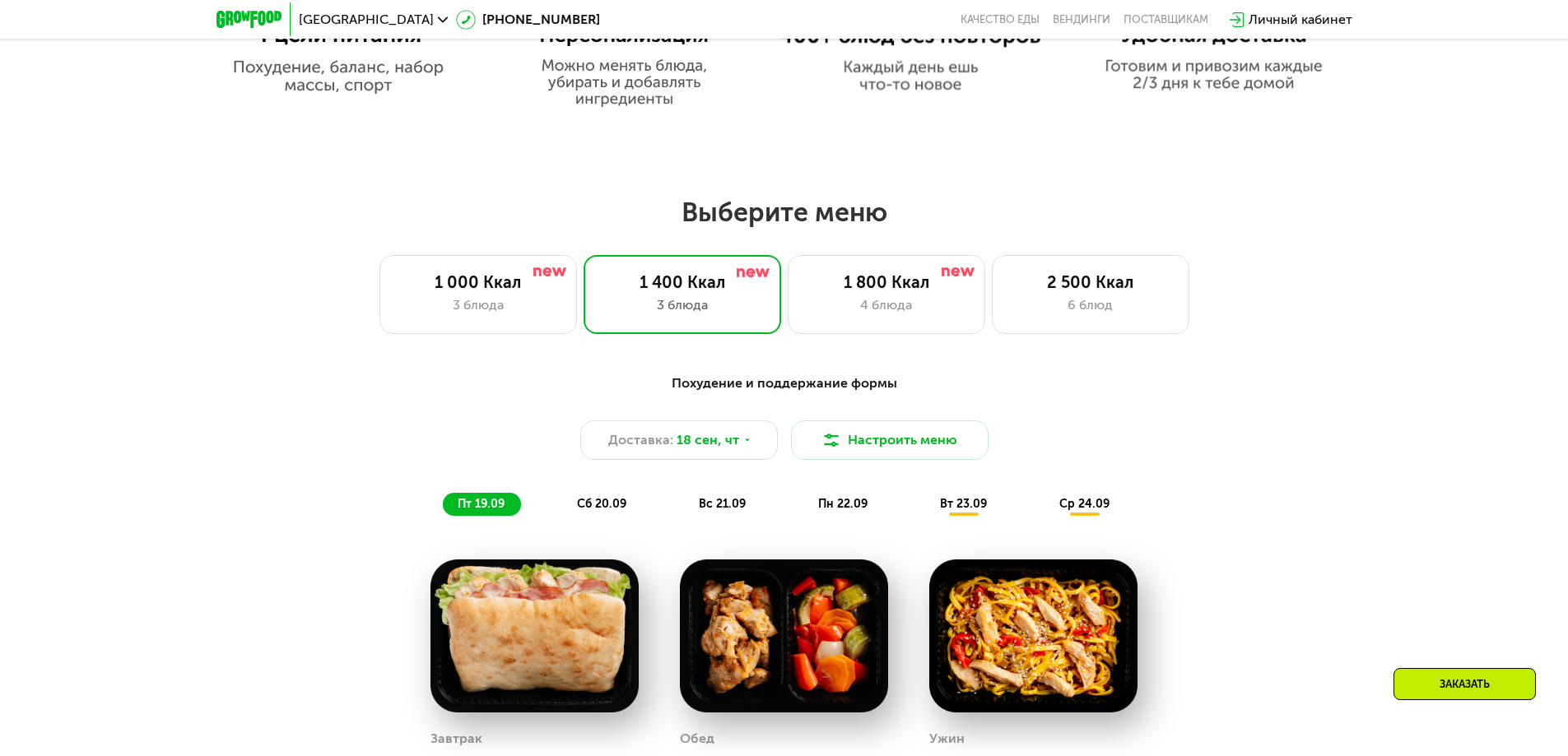
scroll to position [1199, 0]
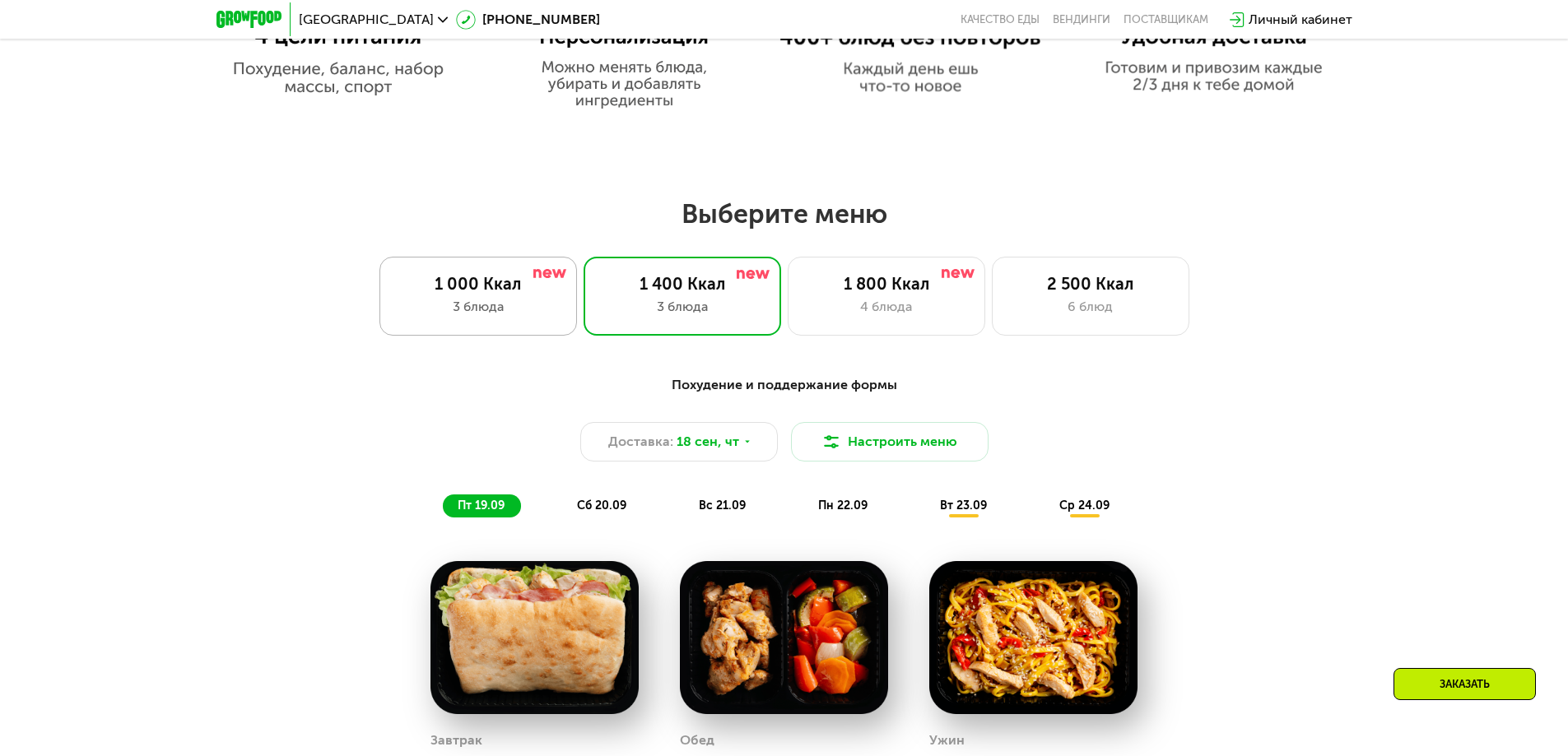
click at [476, 305] on div "3 блюда" at bounding box center [478, 307] width 163 height 20
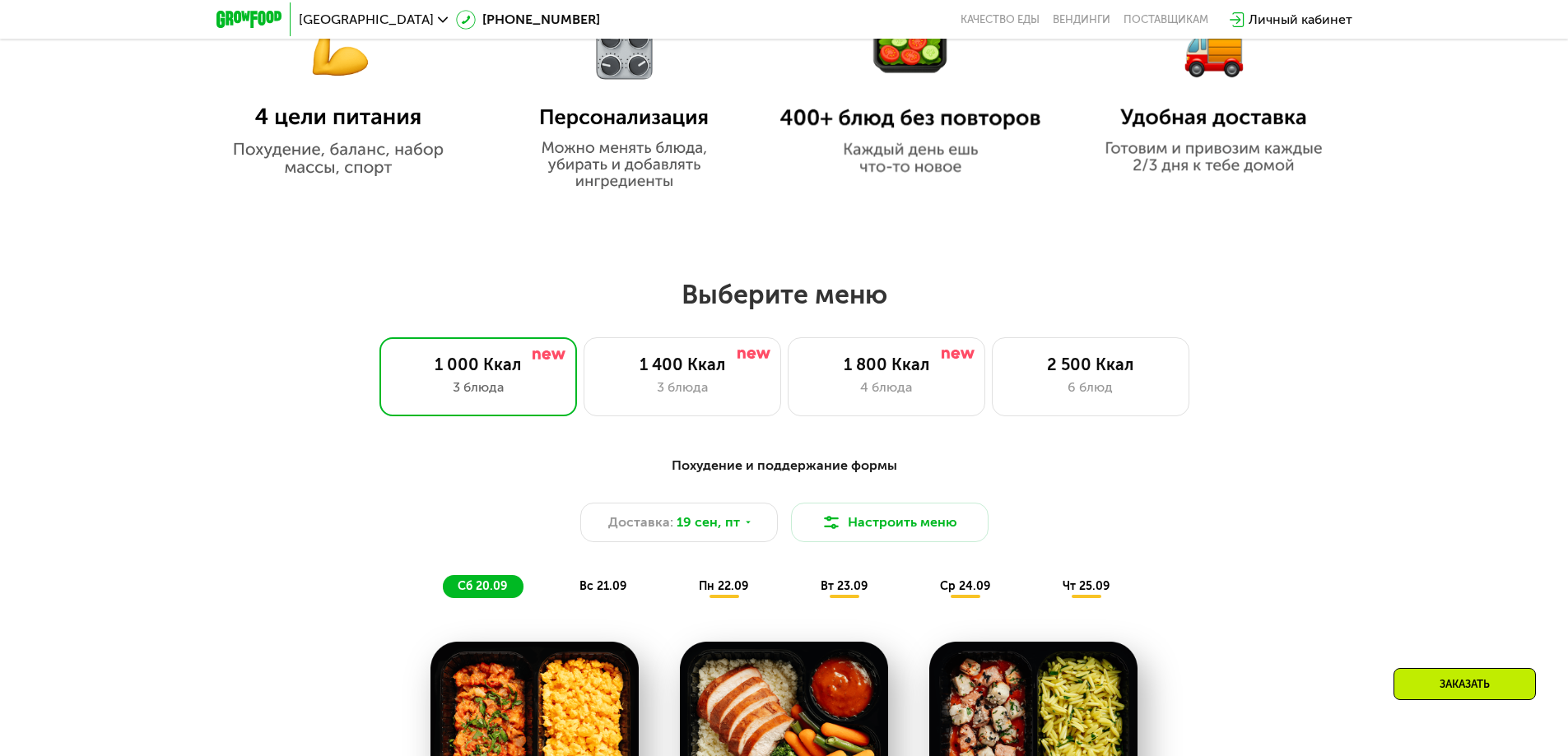
scroll to position [1117, 0]
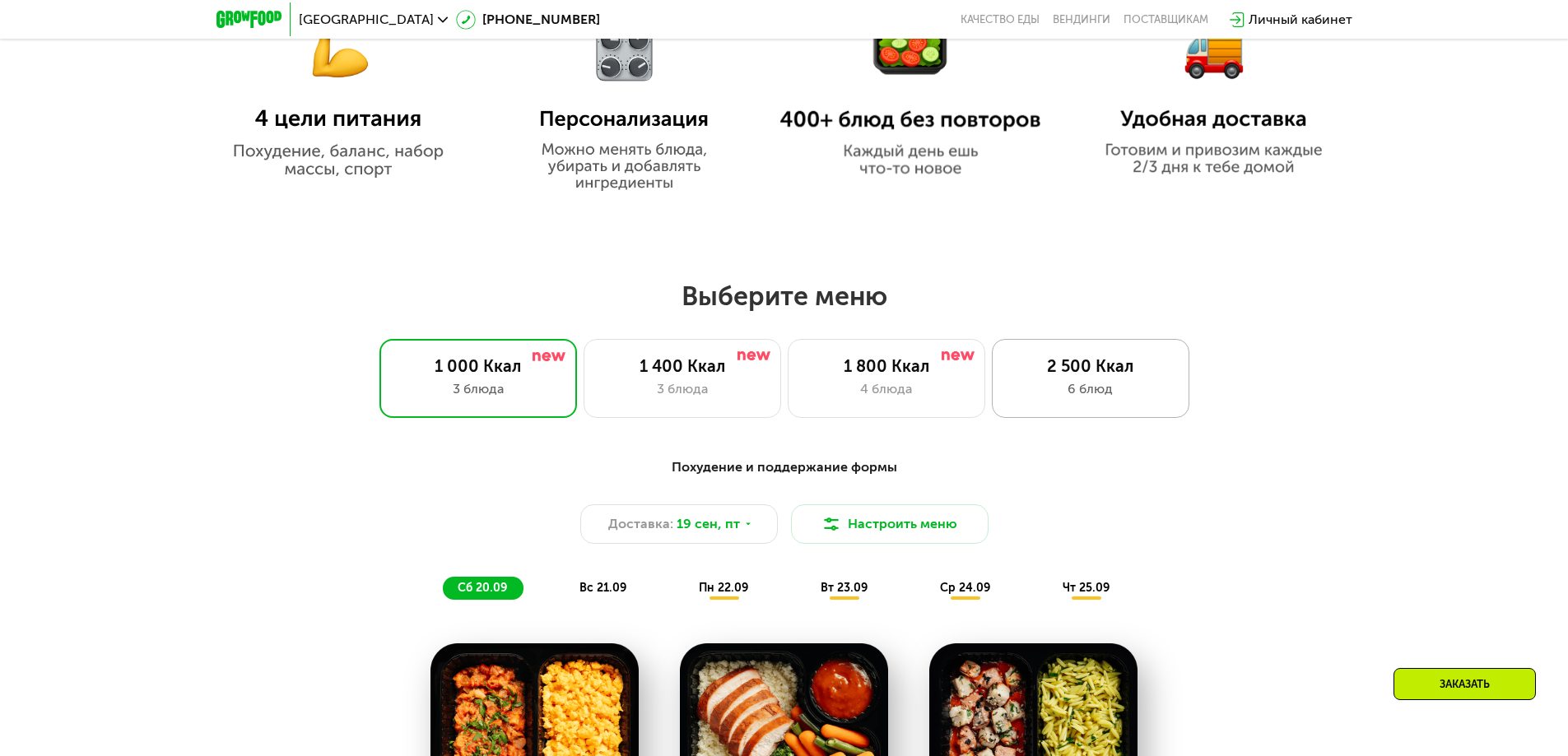
click at [1132, 372] on div "2 500 Ккал" at bounding box center [1089, 366] width 163 height 20
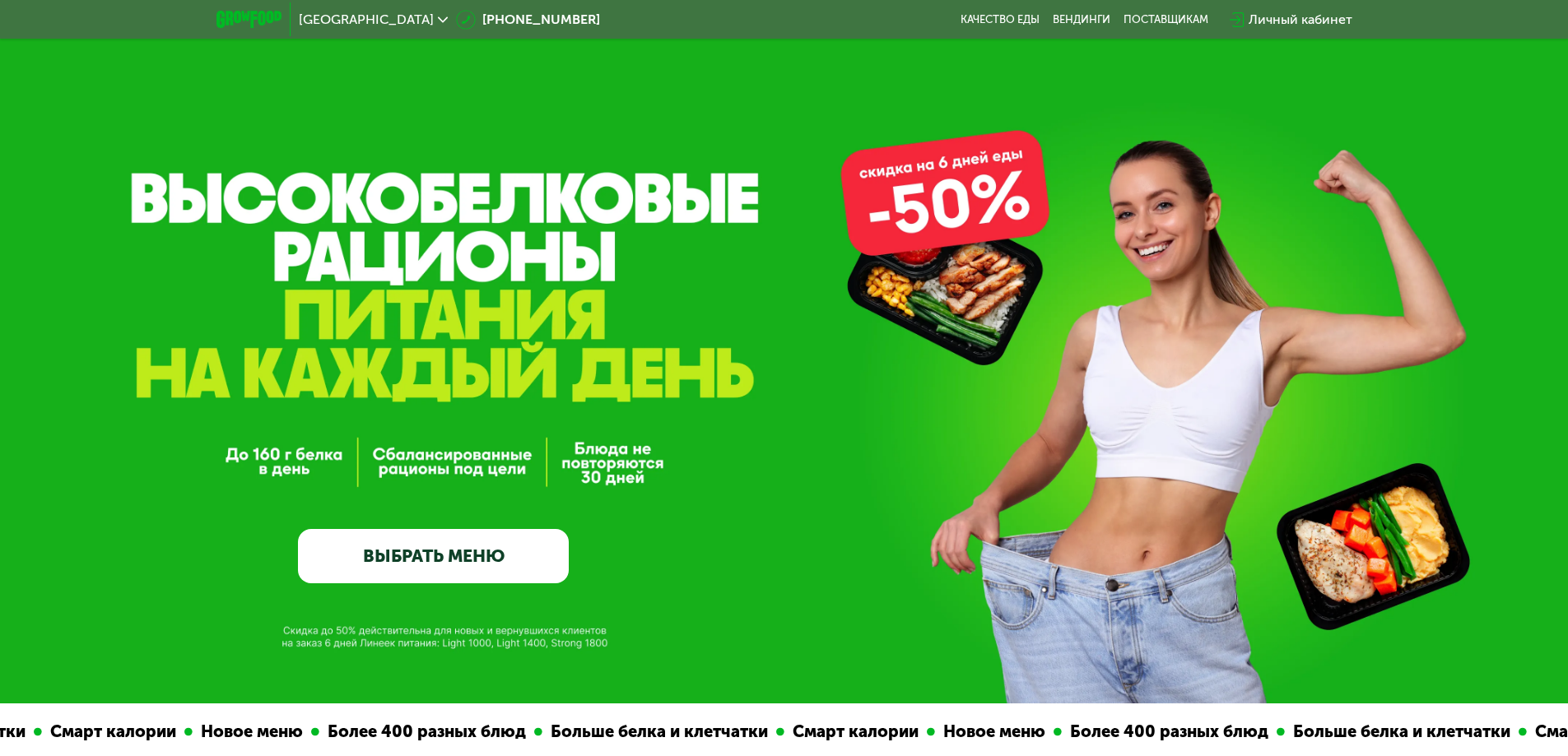
scroll to position [0, 0]
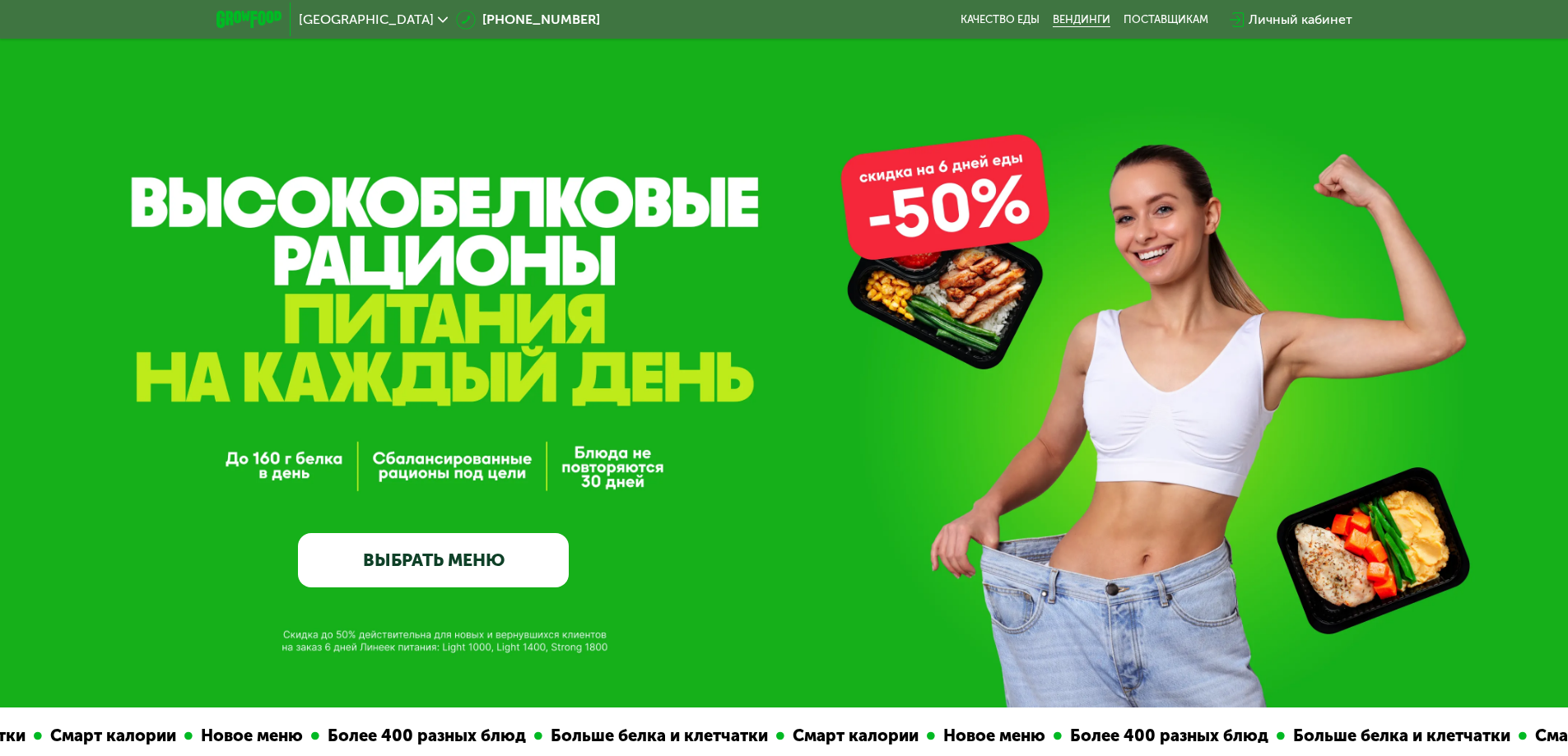
click at [1071, 14] on link "Вендинги" at bounding box center [1081, 19] width 57 height 13
